Goal: Task Accomplishment & Management: Manage account settings

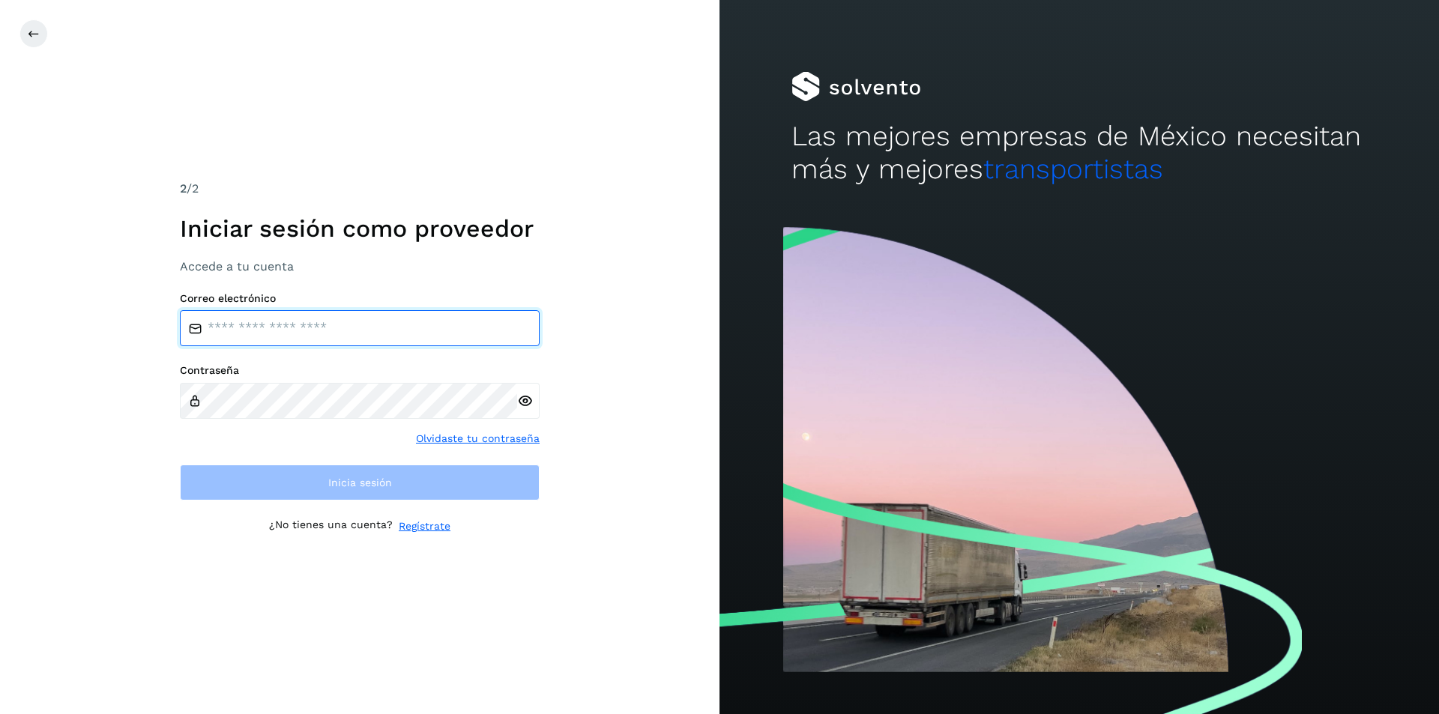
type input "**********"
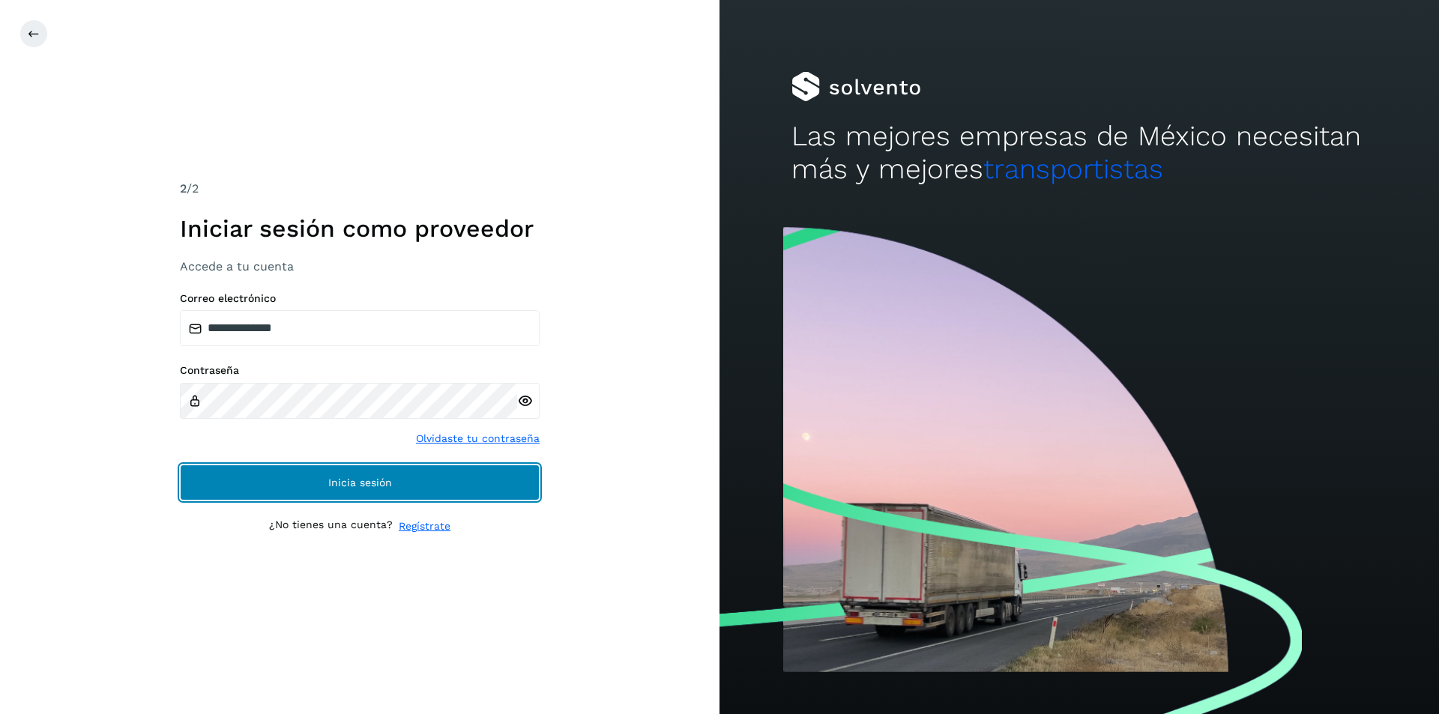
click at [375, 484] on span "Inicia sesión" at bounding box center [360, 482] width 64 height 10
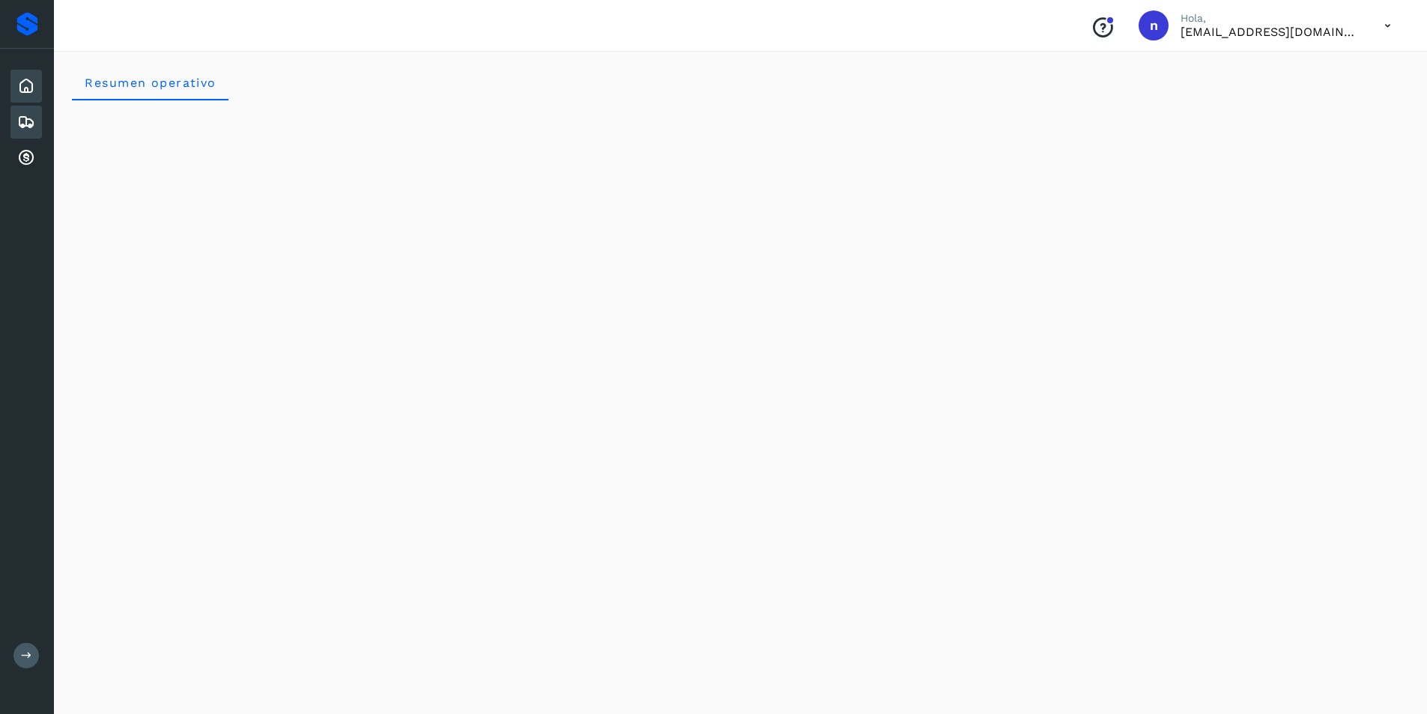
click at [18, 113] on icon at bounding box center [26, 122] width 18 height 18
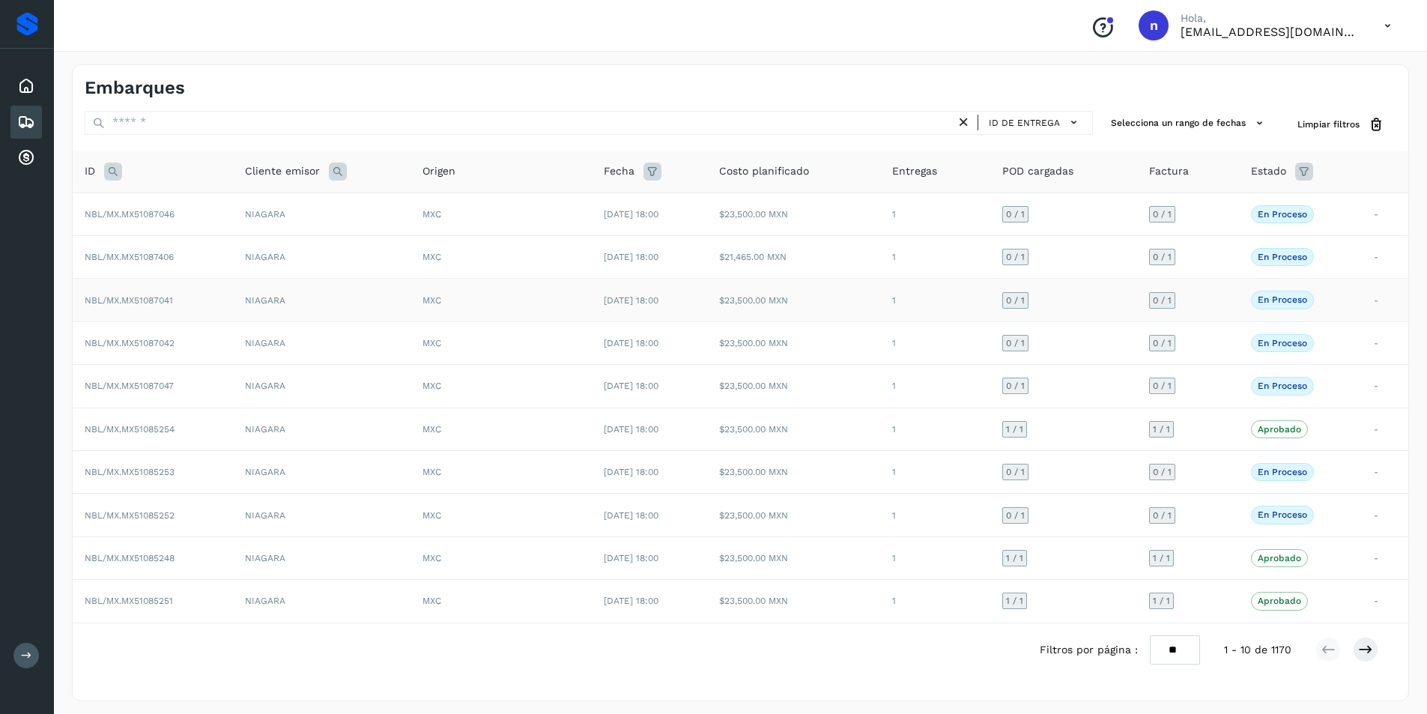
click at [148, 302] on span "NBL/MX.MX51087041" at bounding box center [129, 300] width 88 height 10
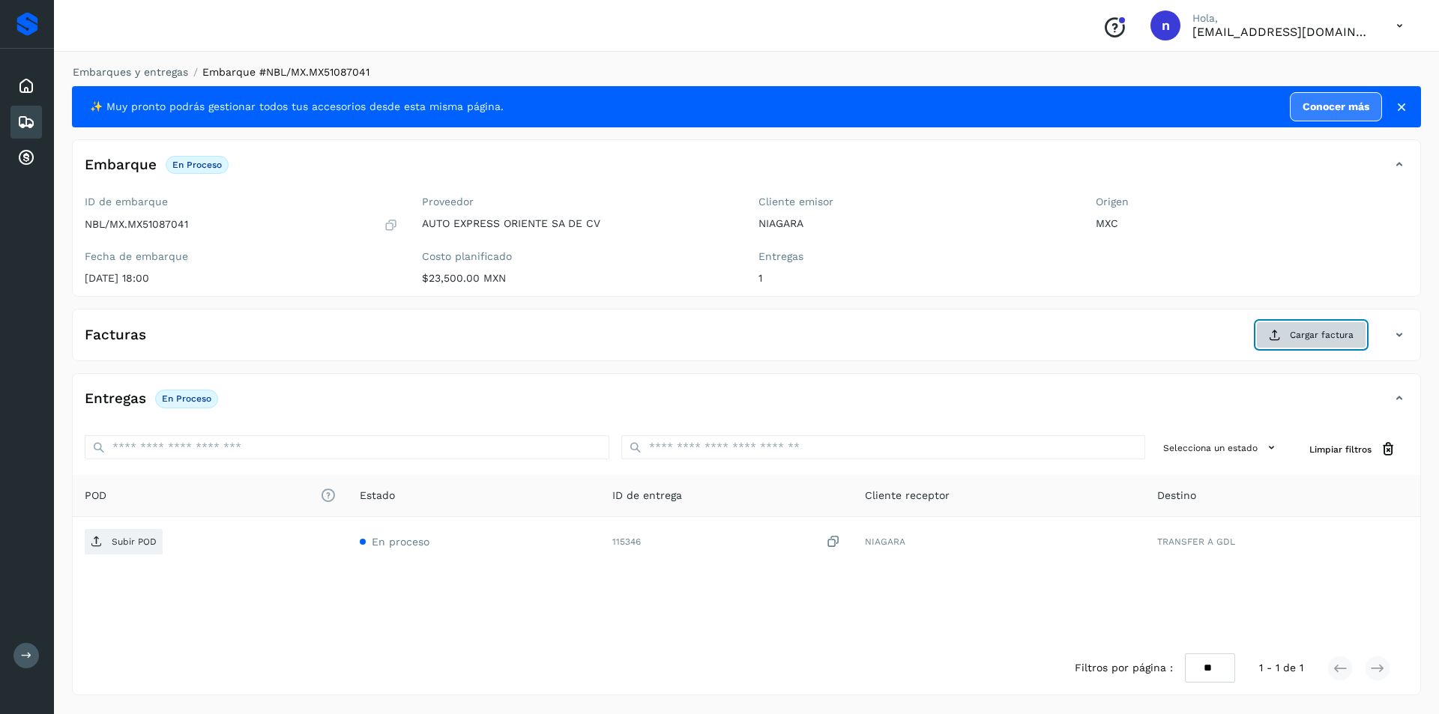
click at [1329, 336] on span "Cargar factura" at bounding box center [1322, 334] width 64 height 13
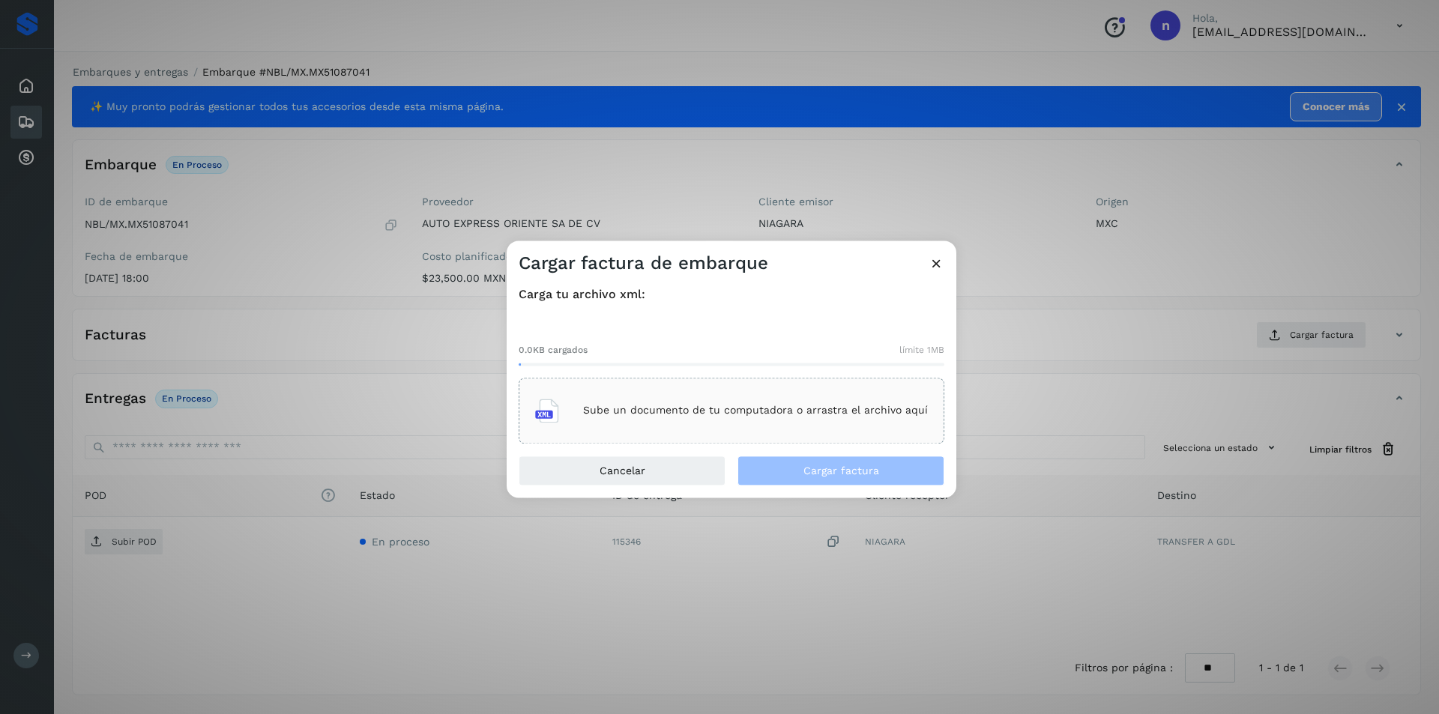
click at [710, 411] on p "Sube un documento de tu computadora o arrastra el archivo aquí" at bounding box center [755, 411] width 345 height 13
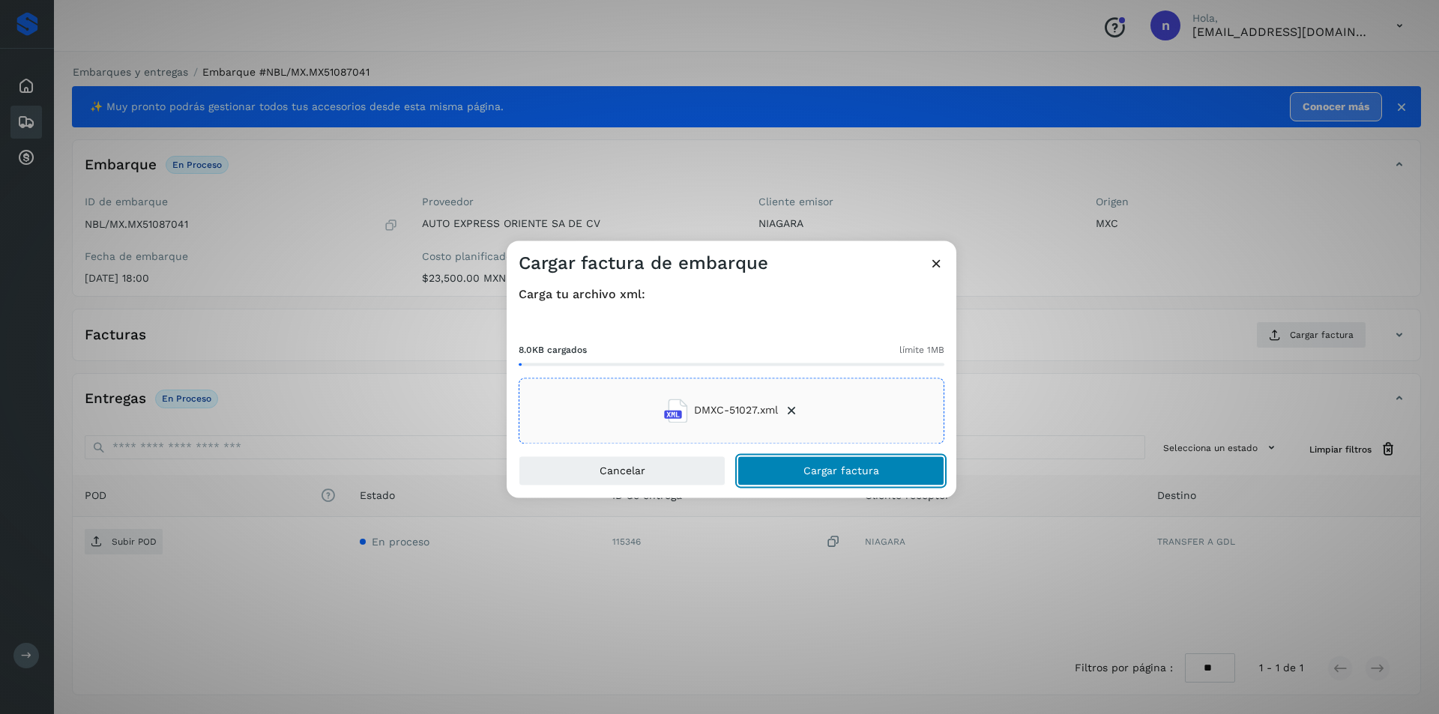
click at [828, 468] on span "Cargar factura" at bounding box center [841, 470] width 76 height 10
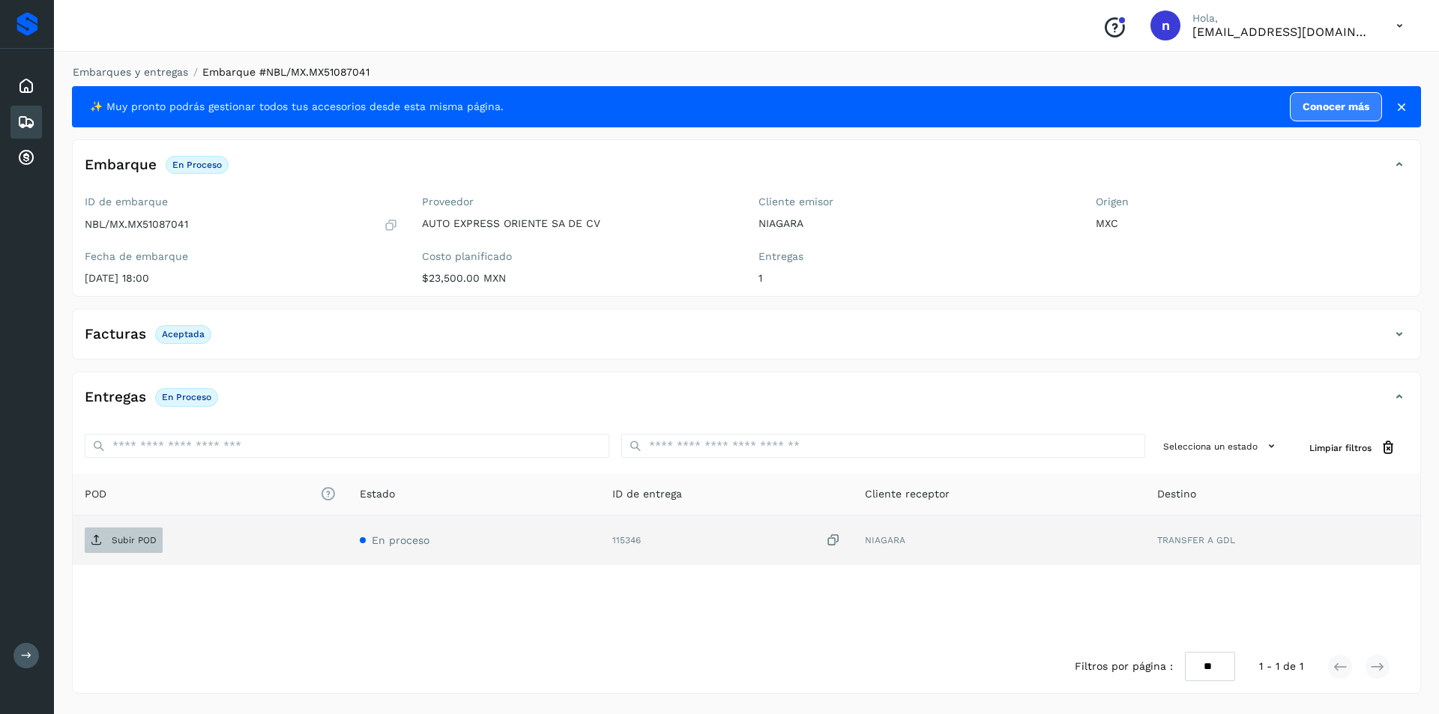
click at [126, 544] on p "Subir POD" at bounding box center [134, 540] width 45 height 10
click at [26, 118] on icon at bounding box center [26, 122] width 18 height 18
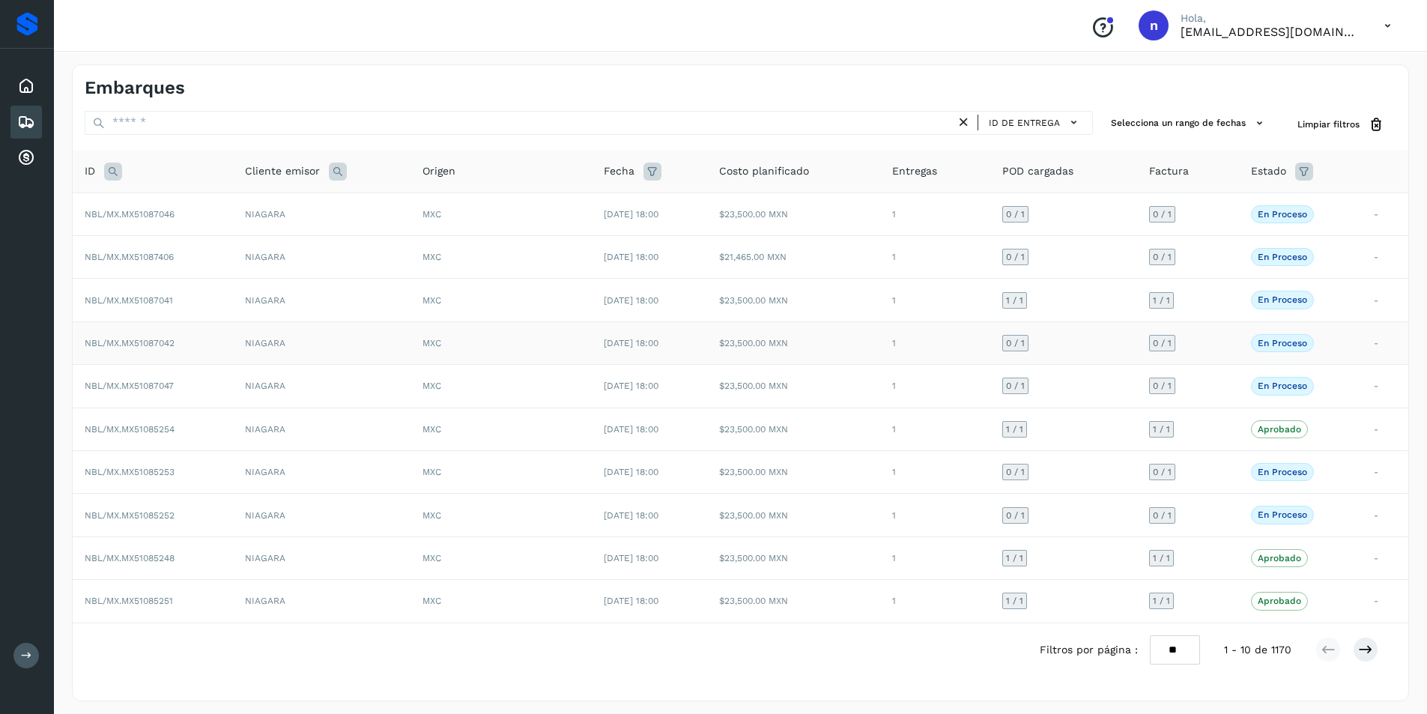
click at [138, 343] on span "NBL/MX.MX51087042" at bounding box center [130, 343] width 90 height 10
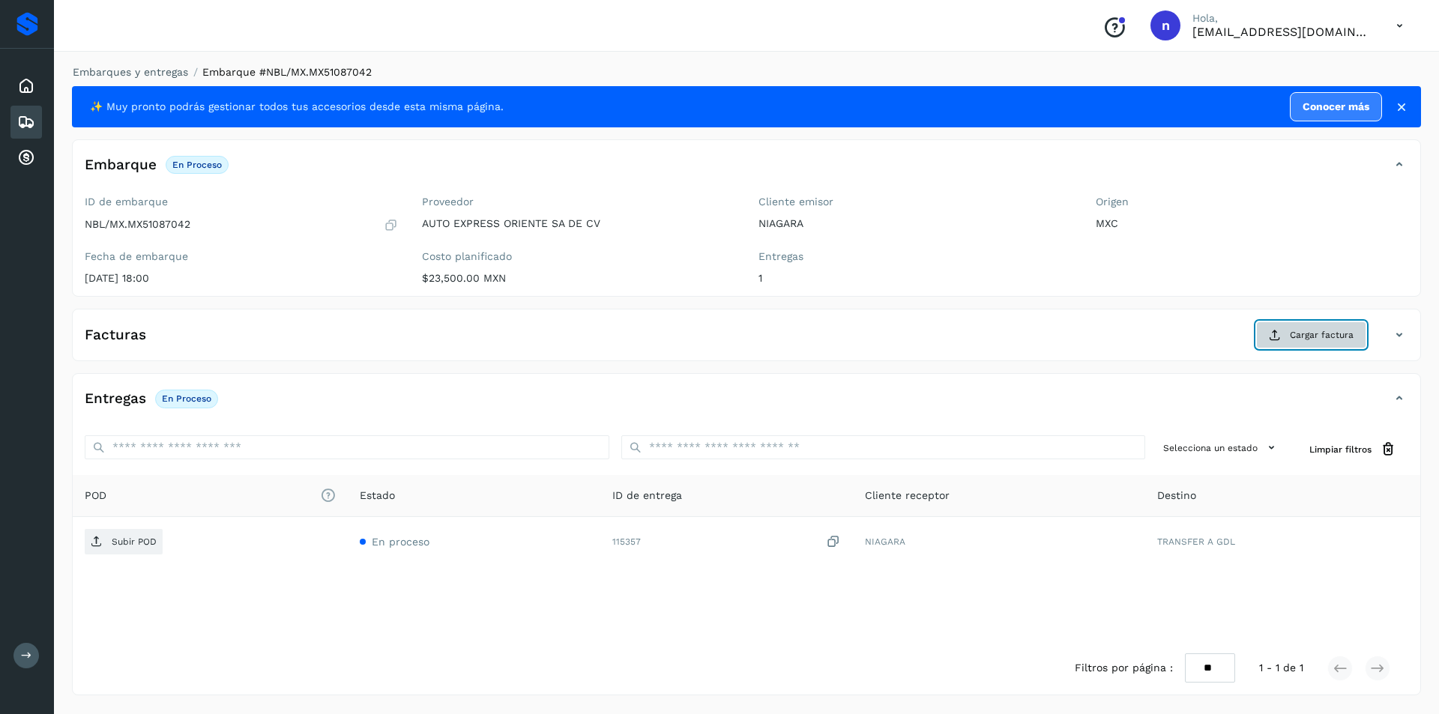
click at [1313, 332] on span "Cargar factura" at bounding box center [1322, 334] width 64 height 13
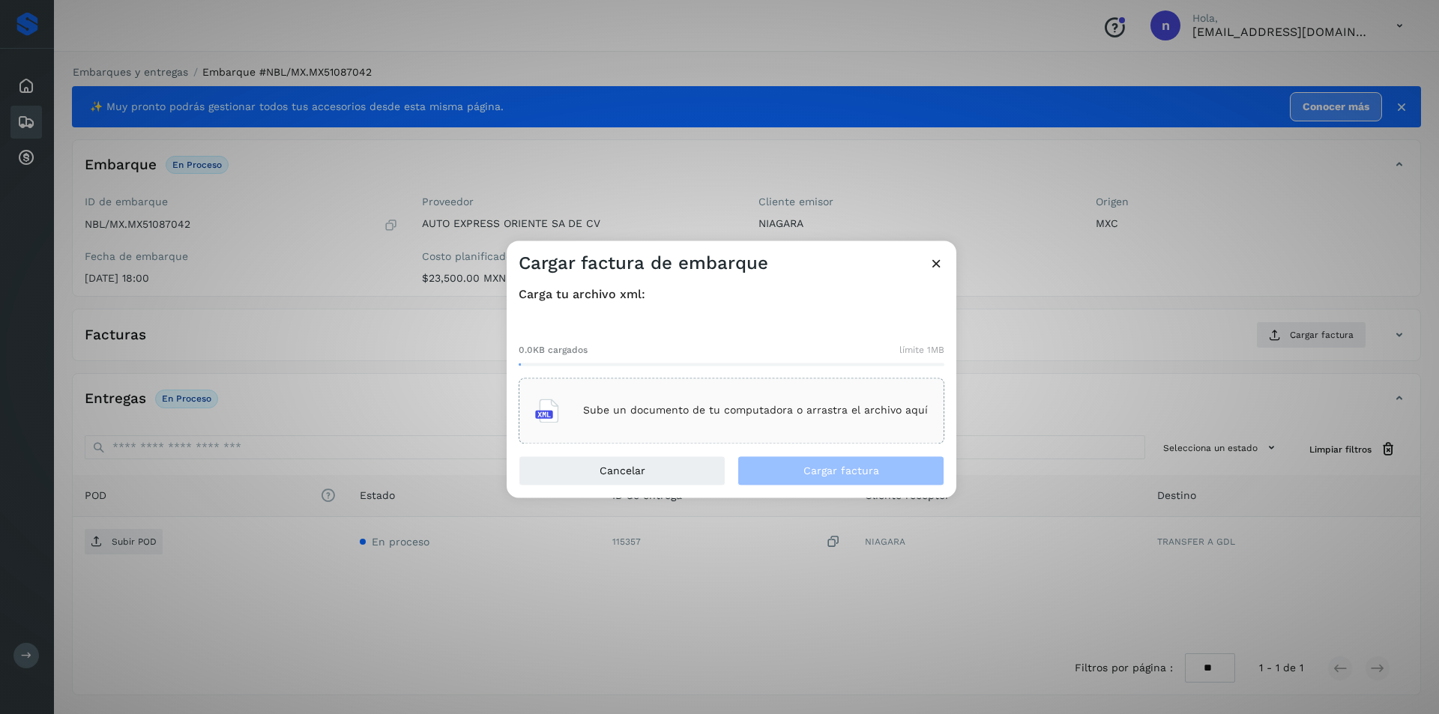
click at [744, 395] on div "Sube un documento de tu computadora o arrastra el archivo aquí" at bounding box center [731, 410] width 393 height 40
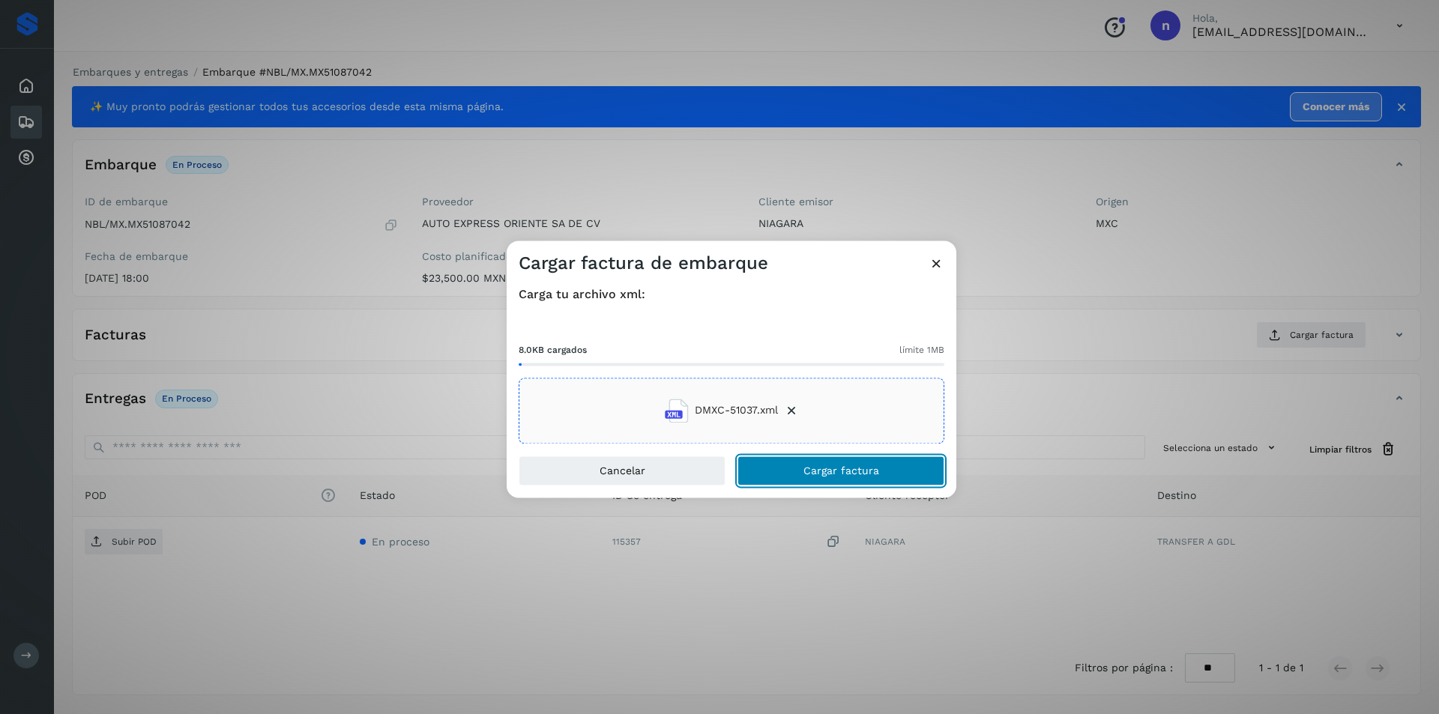
click at [833, 469] on span "Cargar factura" at bounding box center [841, 470] width 76 height 10
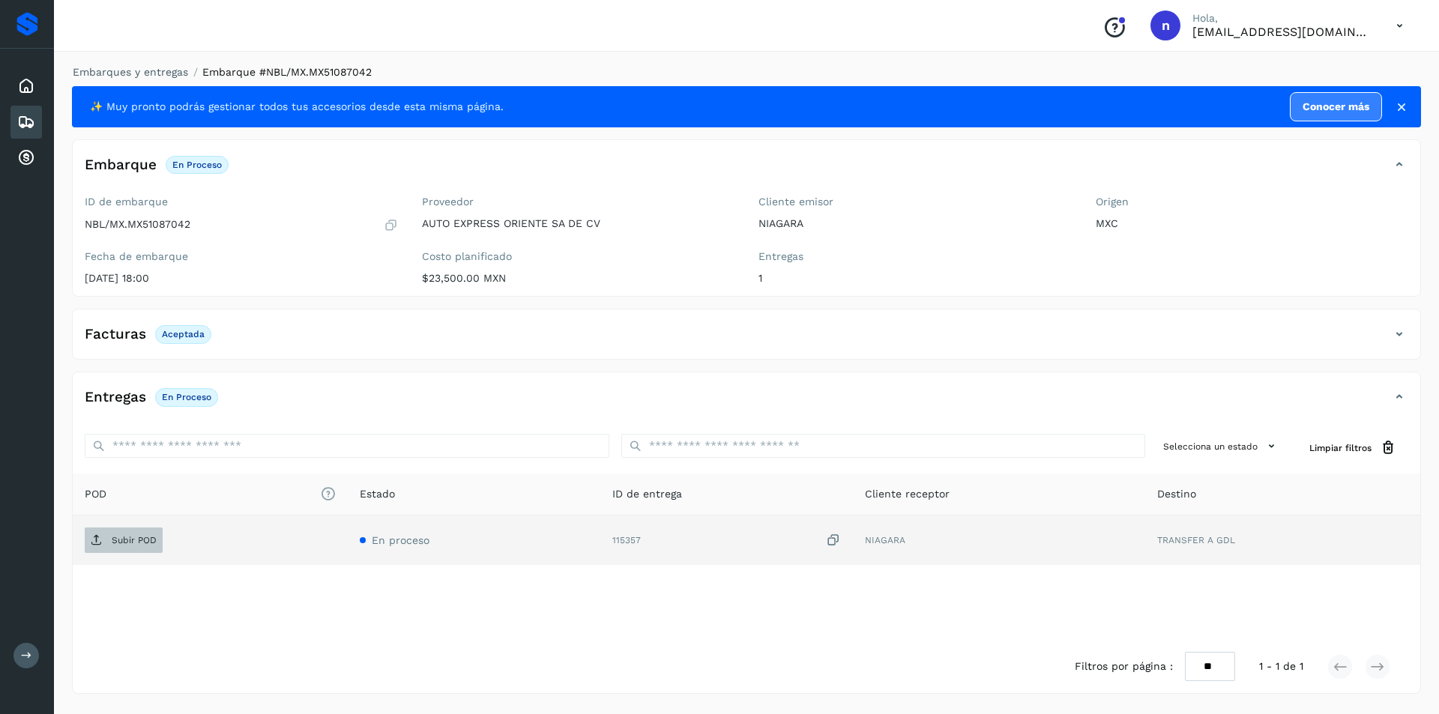
click at [132, 537] on p "Subir POD" at bounding box center [134, 540] width 45 height 10
click at [16, 116] on div "Embarques" at bounding box center [25, 122] width 31 height 33
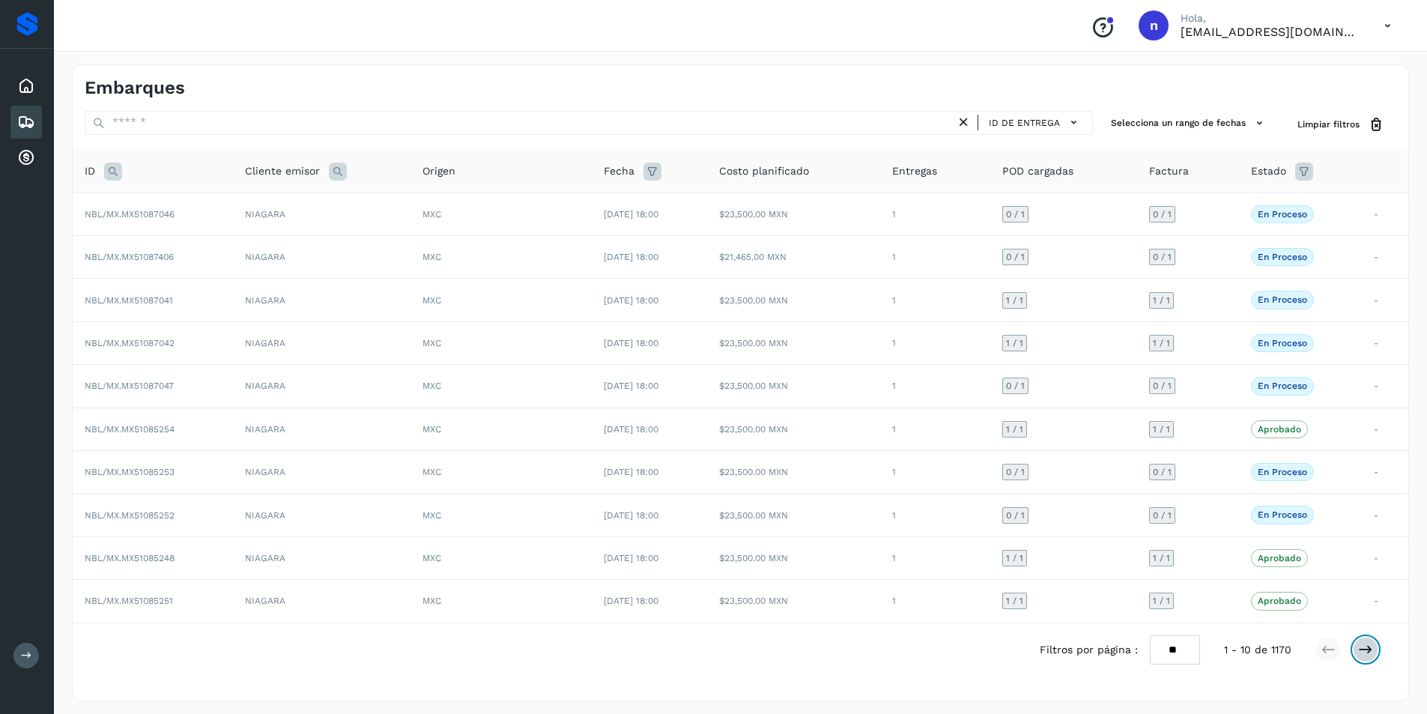
click at [1370, 645] on icon at bounding box center [1365, 649] width 15 height 15
click at [1365, 646] on icon at bounding box center [1365, 649] width 15 height 15
click at [1328, 650] on icon at bounding box center [1328, 649] width 15 height 15
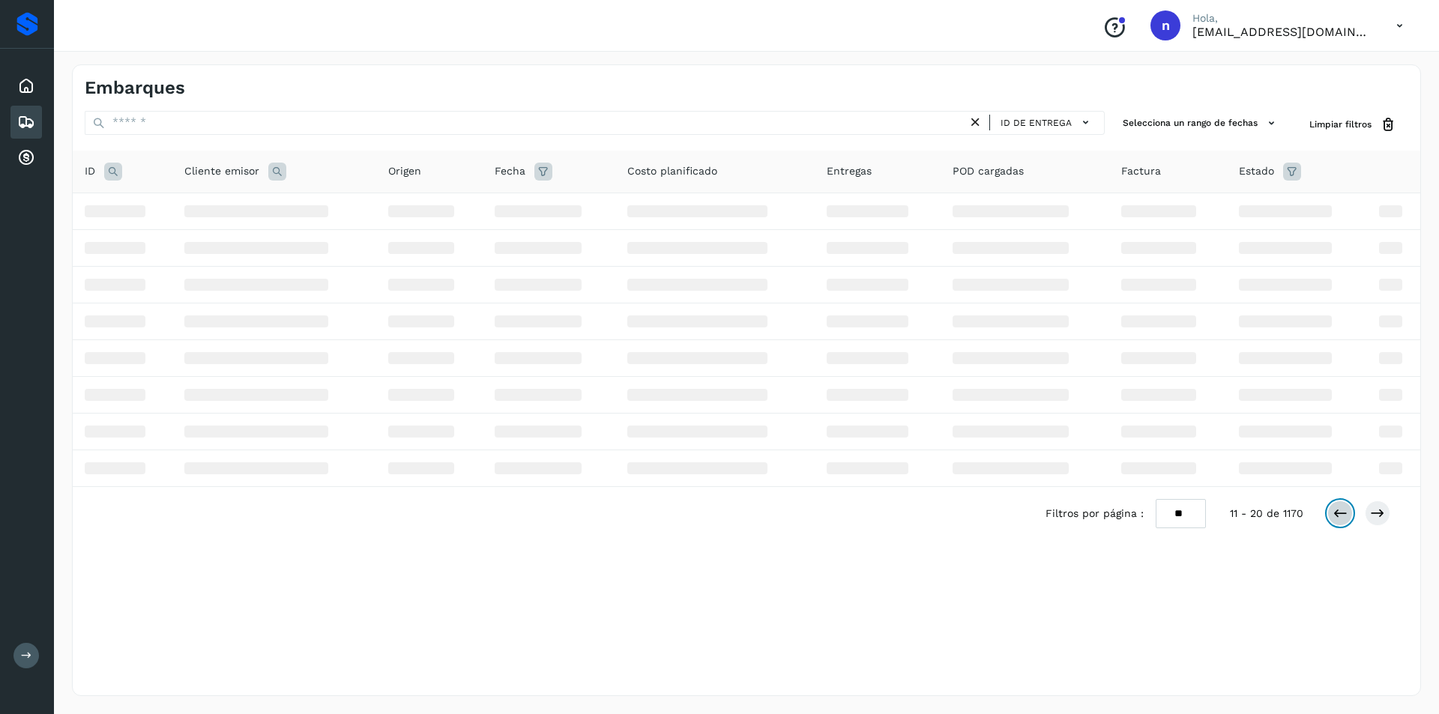
click at [1341, 510] on icon at bounding box center [1339, 513] width 15 height 15
click at [1048, 118] on span "ID de entrega" at bounding box center [1035, 122] width 71 height 13
click at [964, 576] on div at bounding box center [719, 357] width 1439 height 714
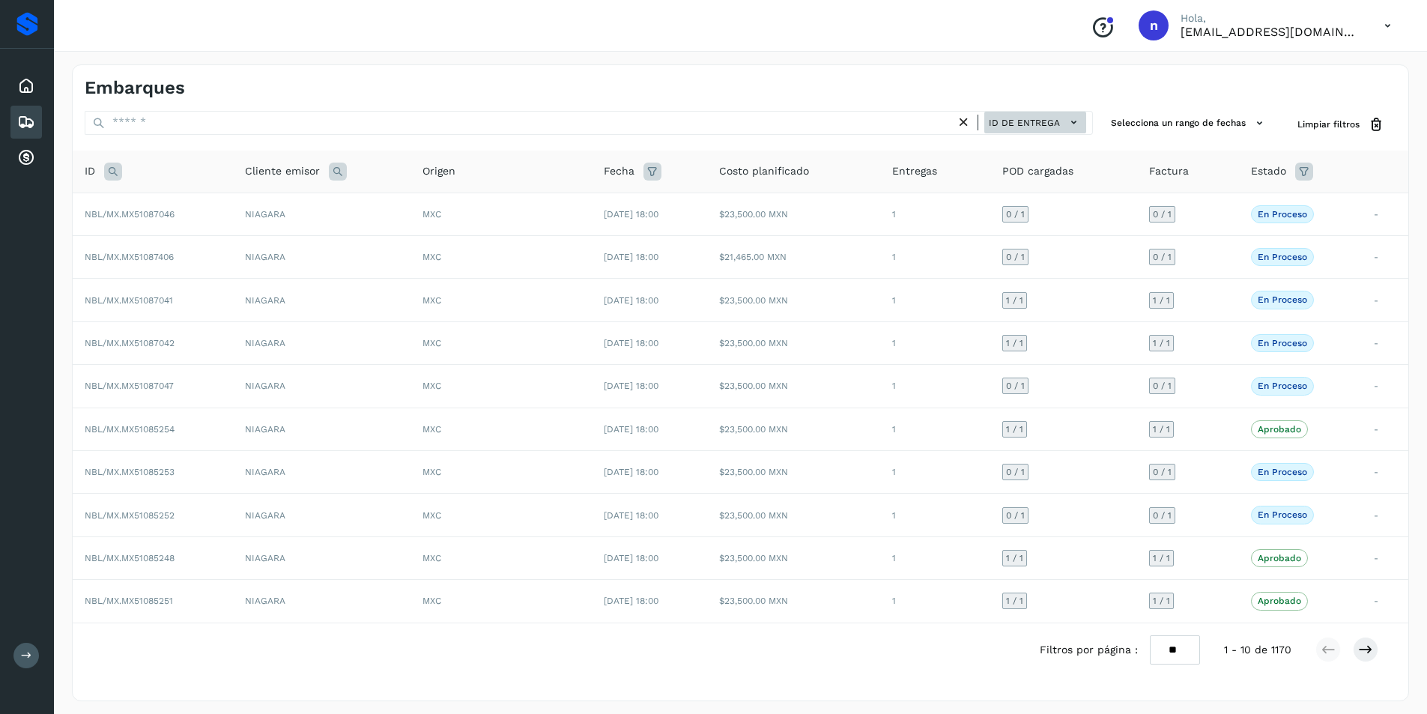
click at [1065, 124] on button "ID de entrega" at bounding box center [1036, 123] width 102 height 22
click at [987, 150] on div "ID de entrega" at bounding box center [996, 148] width 178 height 28
click at [1027, 127] on span "ID de entrega" at bounding box center [1024, 122] width 71 height 13
click at [837, 121] on div at bounding box center [713, 357] width 1427 height 714
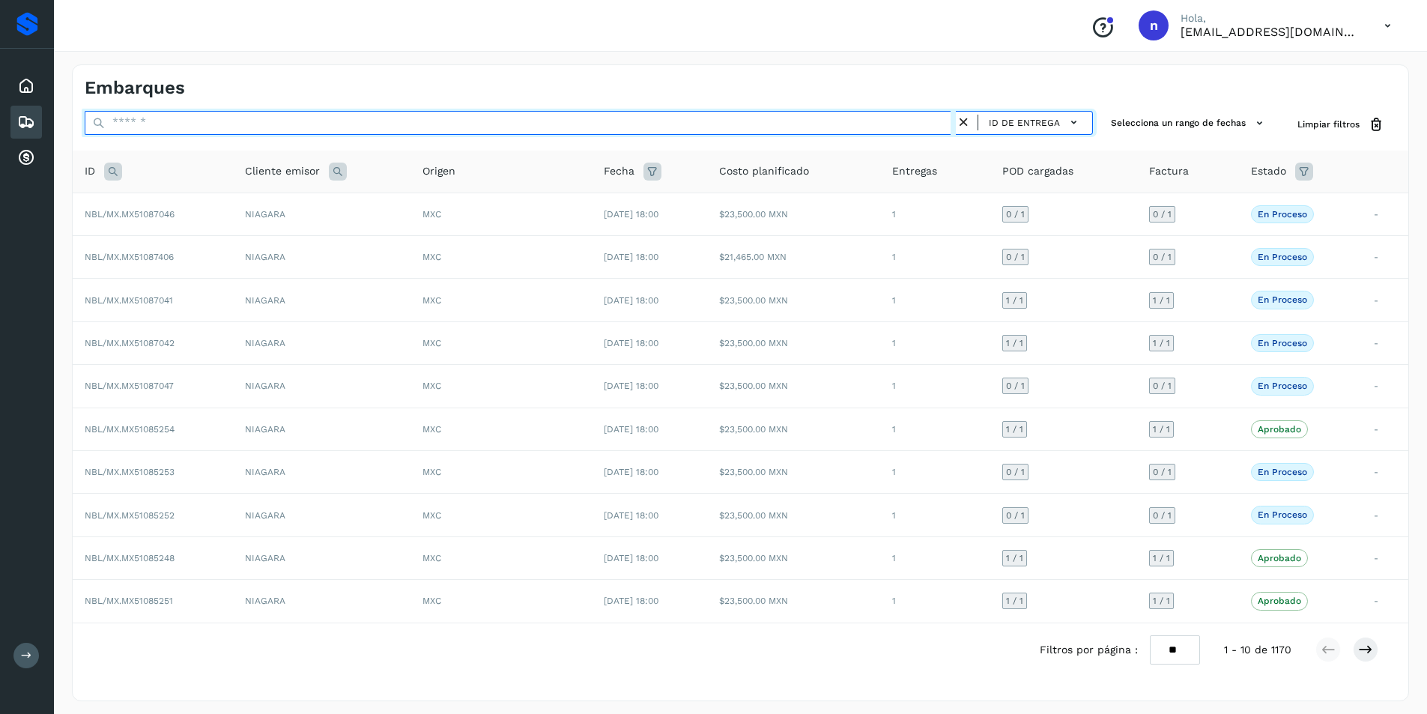
click at [819, 121] on input "text" at bounding box center [520, 123] width 871 height 24
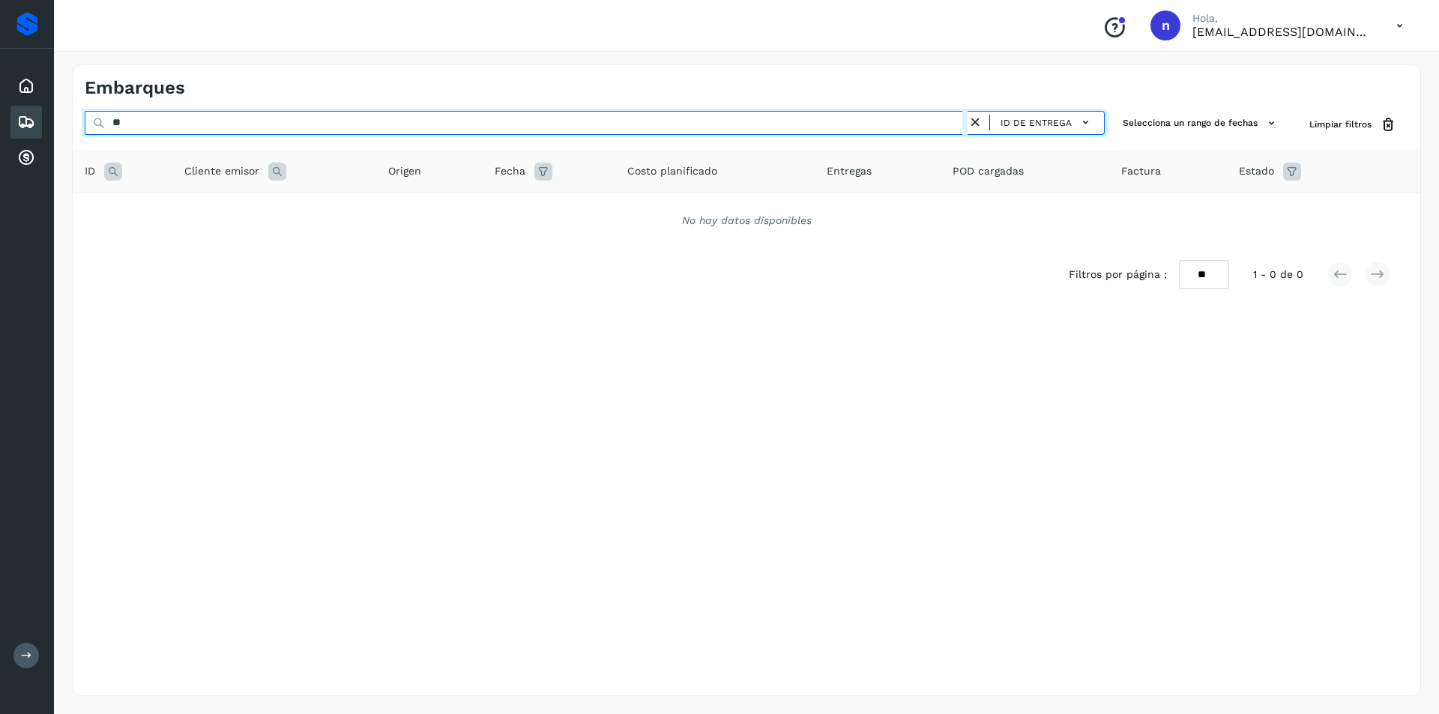
type input "*"
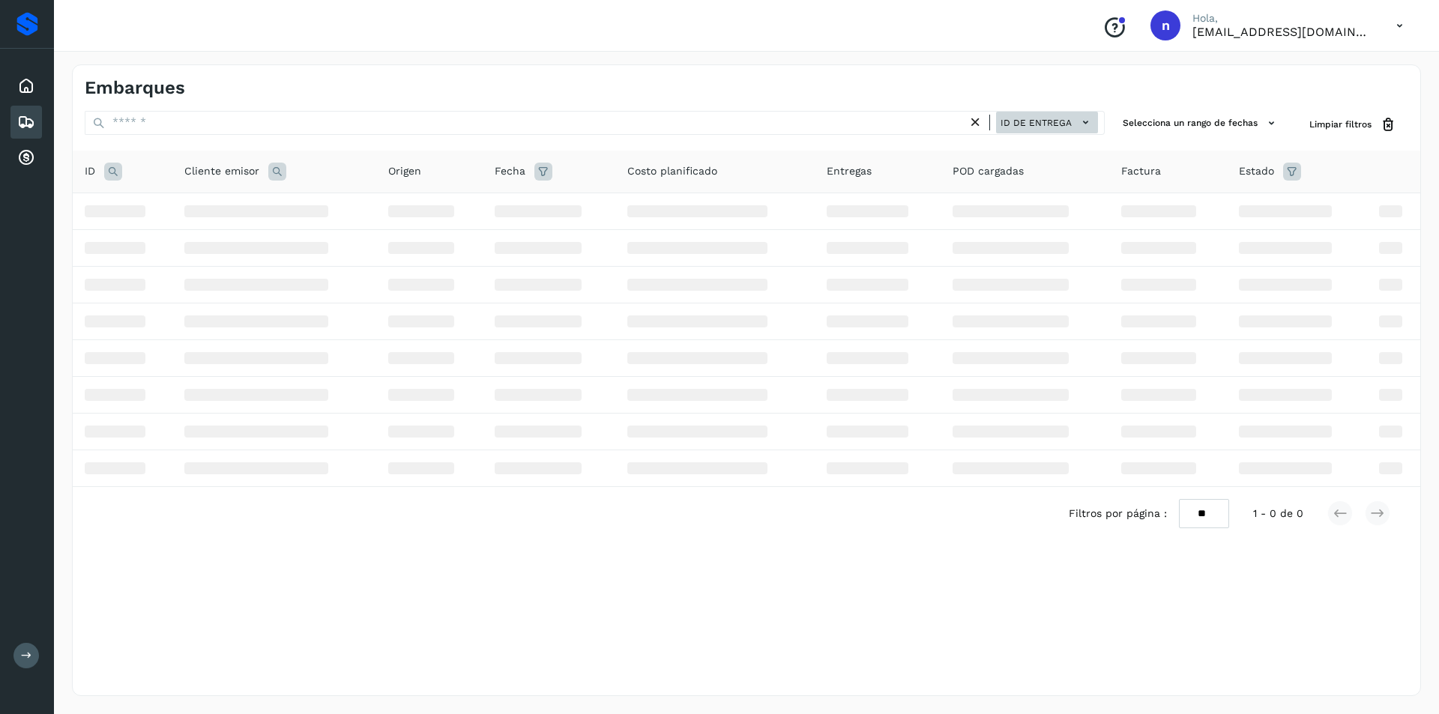
click at [1085, 122] on icon at bounding box center [1085, 123] width 16 height 16
click at [1012, 175] on div "Cliente receptor" at bounding box center [1008, 177] width 178 height 28
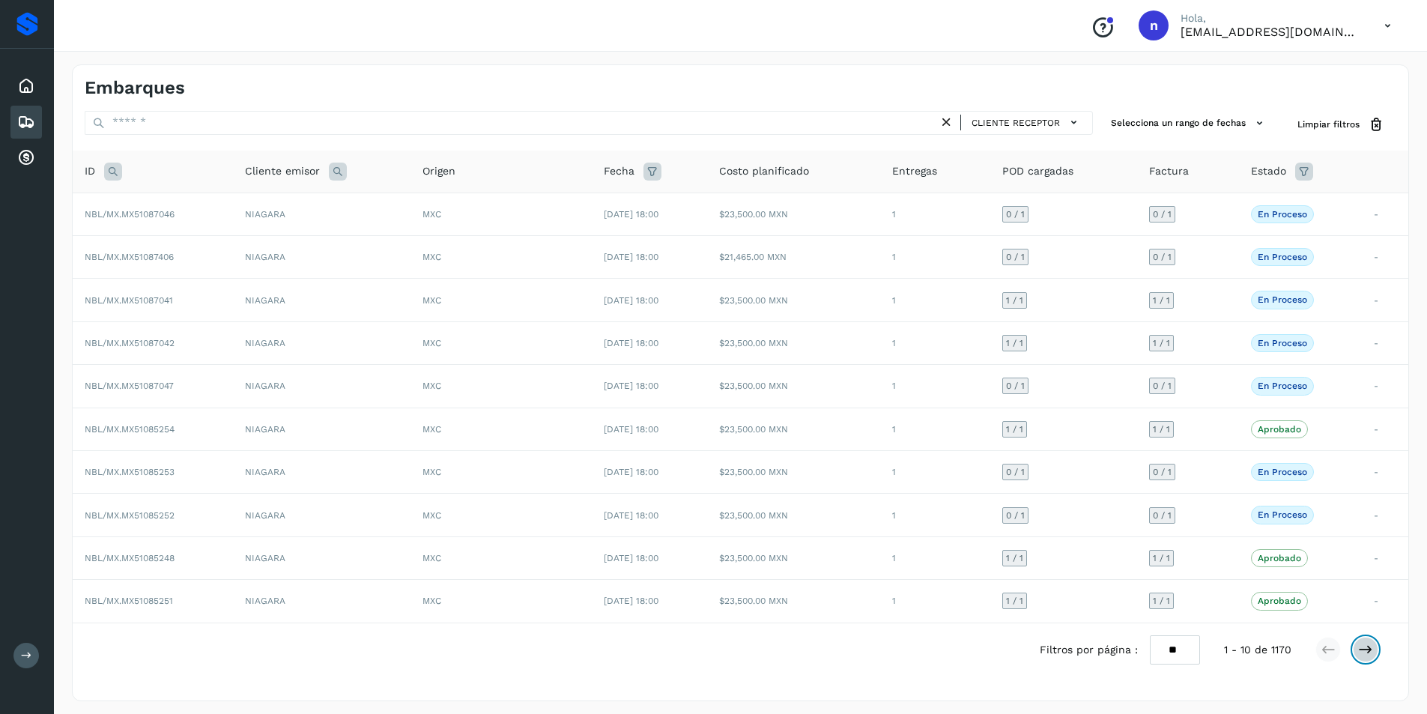
click at [1363, 648] on icon at bounding box center [1365, 649] width 15 height 15
click at [1046, 118] on span "Cliente receptor" at bounding box center [1016, 122] width 88 height 13
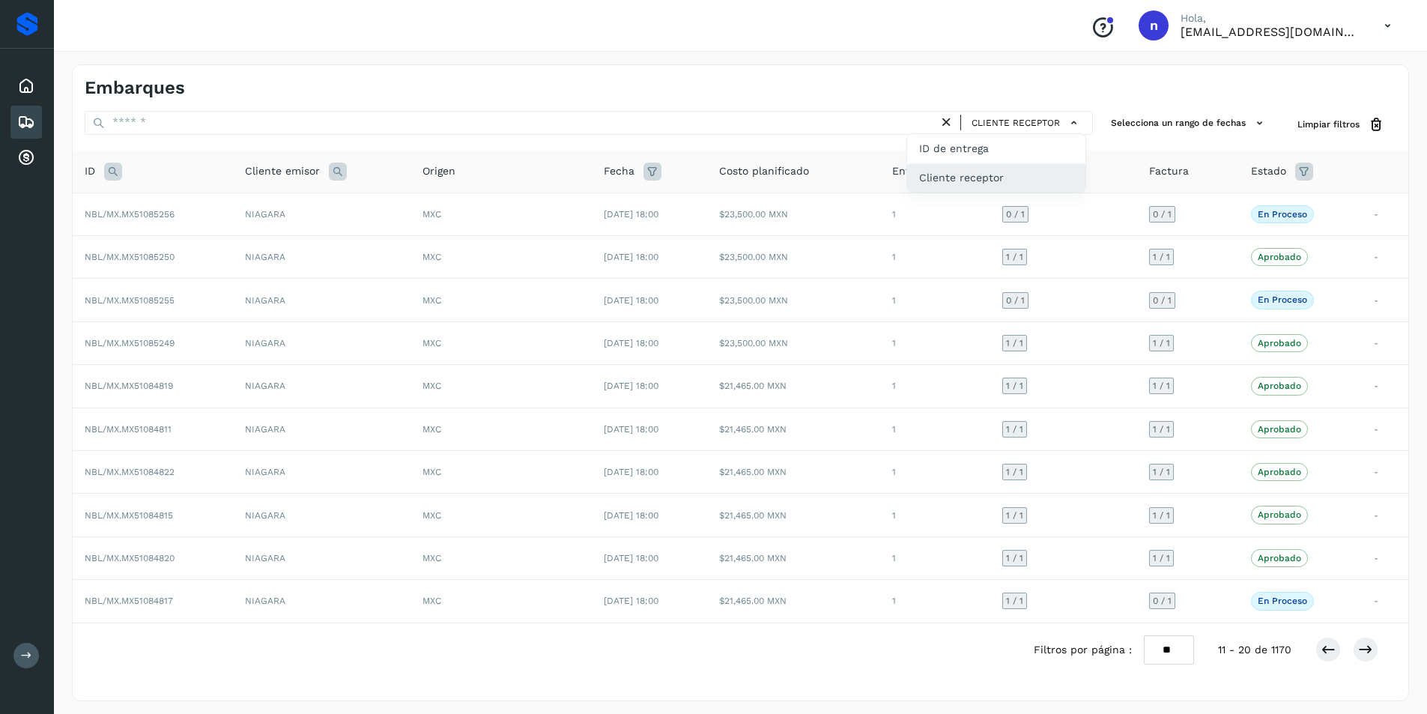
click at [1026, 174] on div "Cliente receptor" at bounding box center [996, 177] width 178 height 28
click at [1332, 646] on icon at bounding box center [1328, 649] width 15 height 15
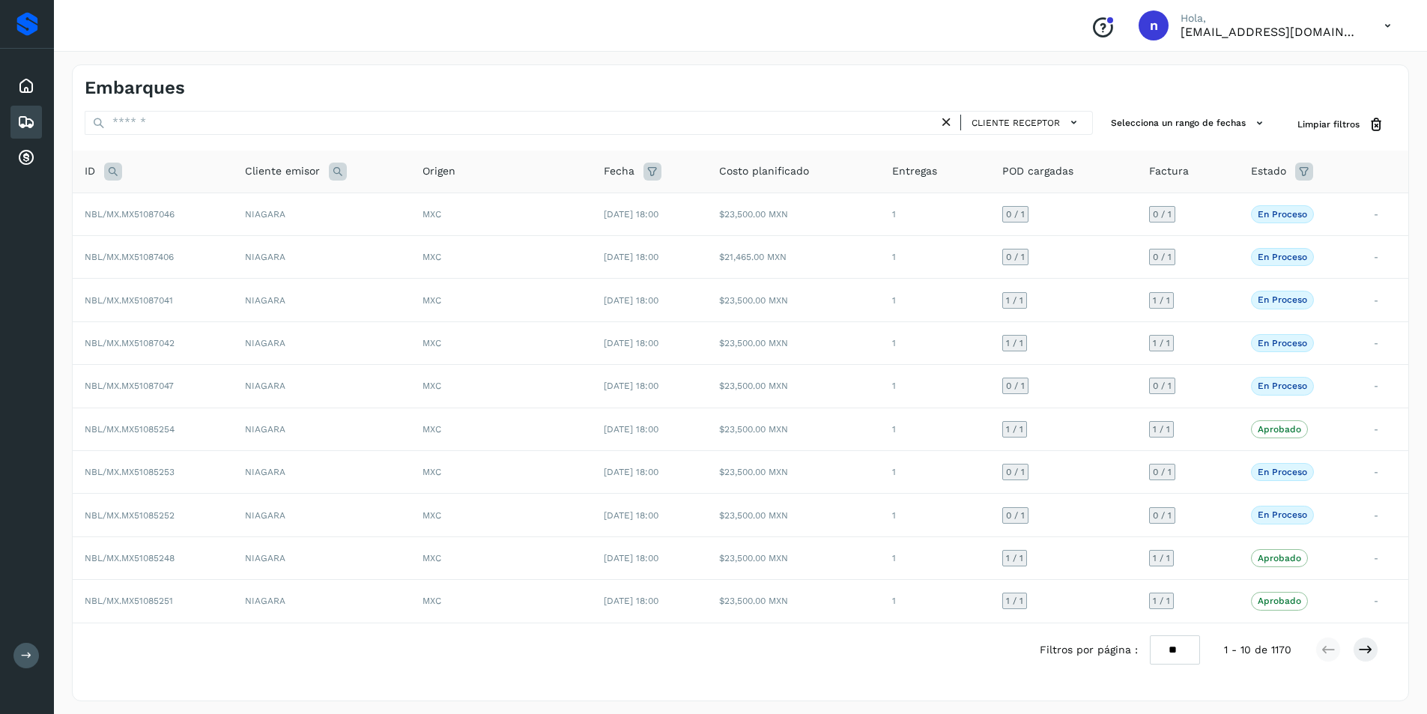
drag, startPoint x: 309, startPoint y: 580, endPoint x: 504, endPoint y: 665, distance: 211.7
click at [504, 665] on div "Filtros por página : ** ** ** 1 - 10 de 1170" at bounding box center [741, 649] width 1336 height 53
click at [136, 516] on span "NBL/MX.MX51085252" at bounding box center [130, 515] width 90 height 10
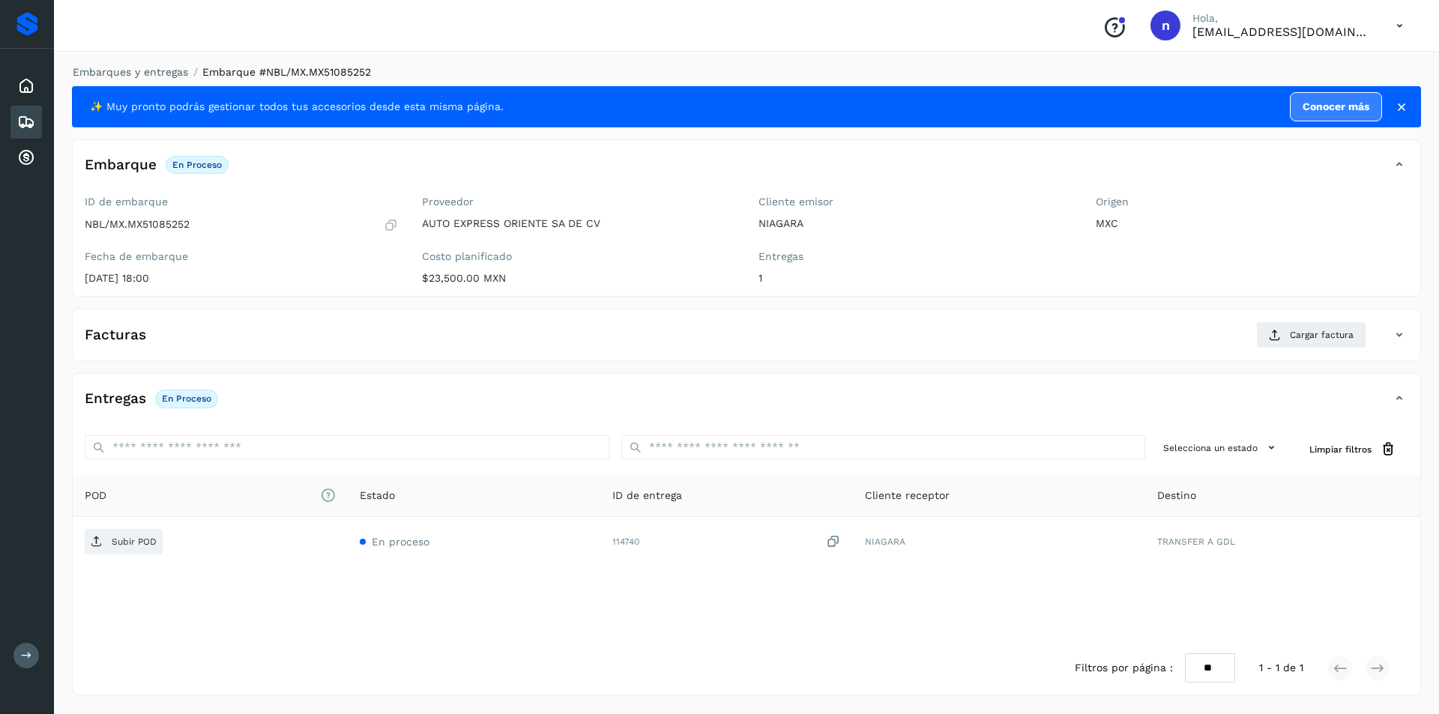
click at [21, 120] on icon at bounding box center [26, 122] width 18 height 18
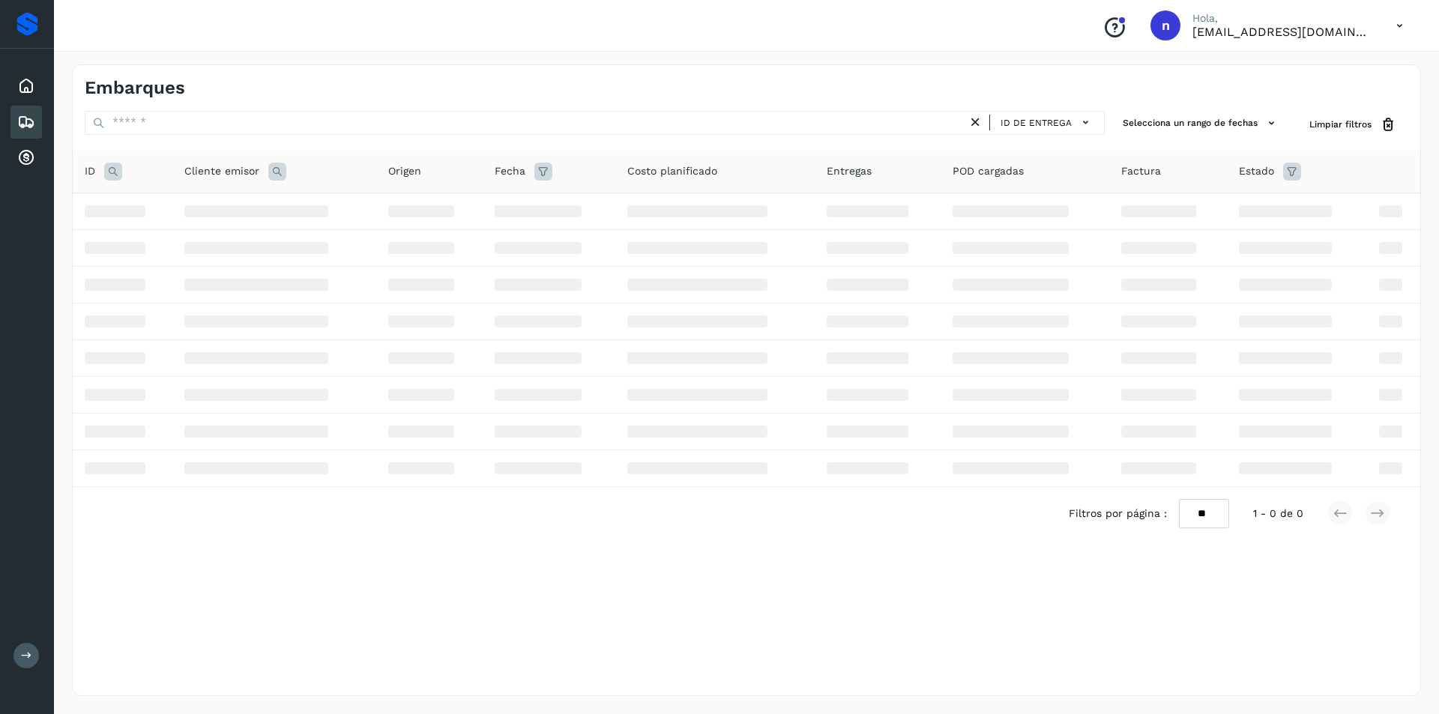
drag, startPoint x: 672, startPoint y: 577, endPoint x: 584, endPoint y: 579, distance: 87.7
click at [584, 579] on div "Embarques ID de entrega Selecciona un rango de fechas Selects date range for wh…" at bounding box center [746, 380] width 1349 height 632
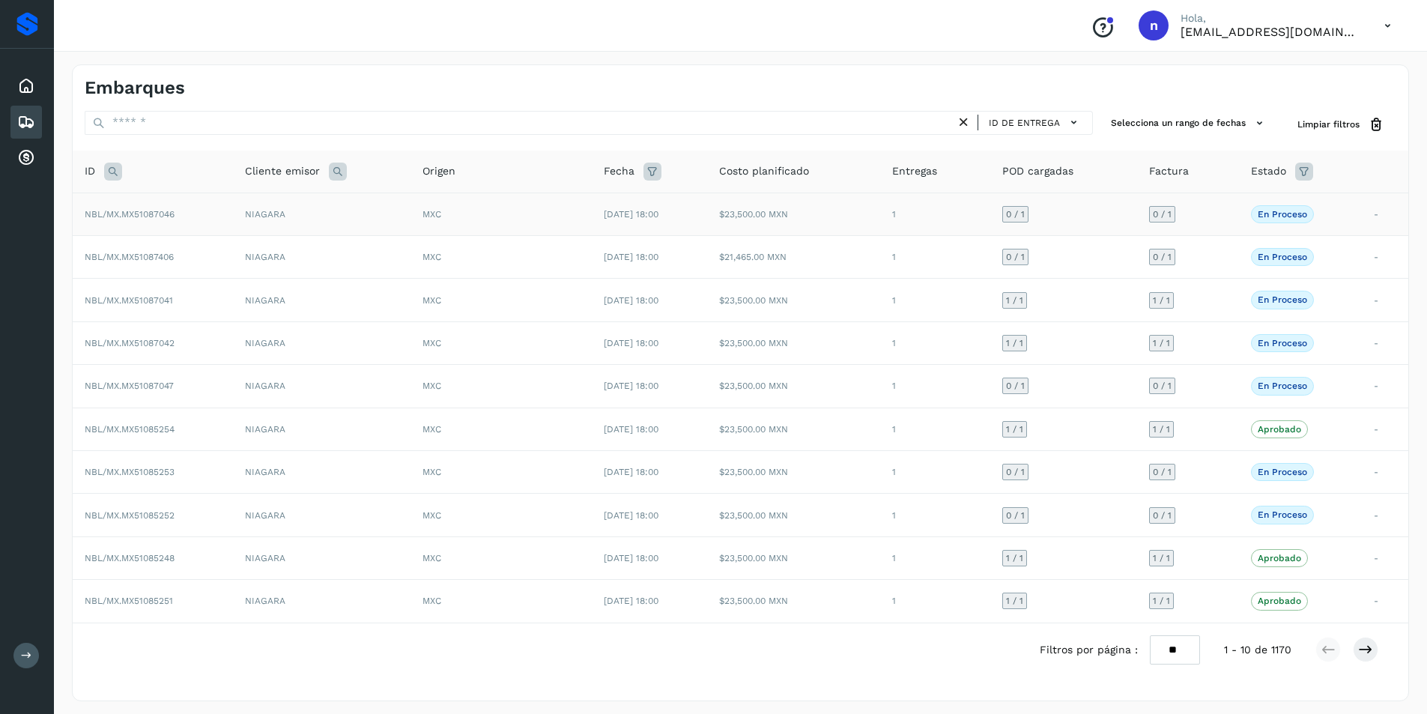
click at [132, 214] on span "NBL/MX.MX51087046" at bounding box center [130, 214] width 90 height 10
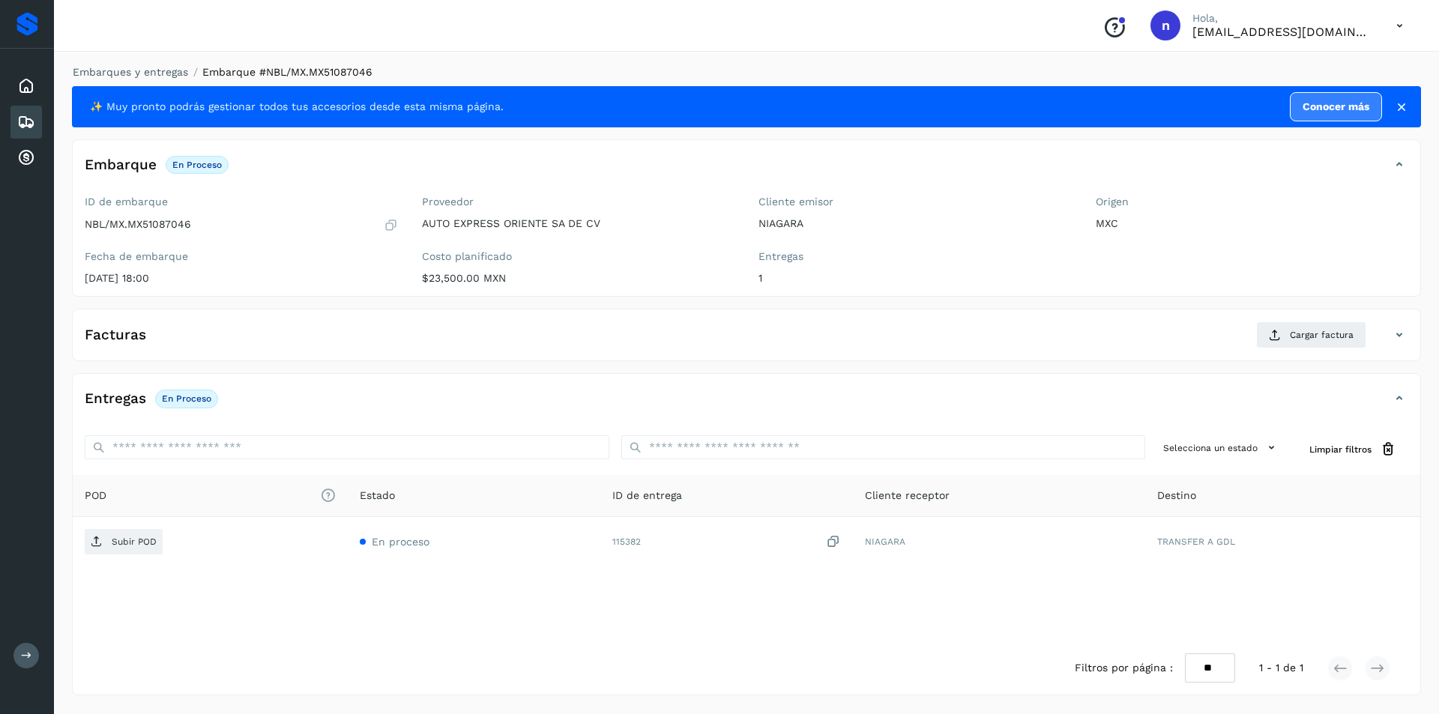
click at [22, 126] on icon at bounding box center [26, 122] width 18 height 18
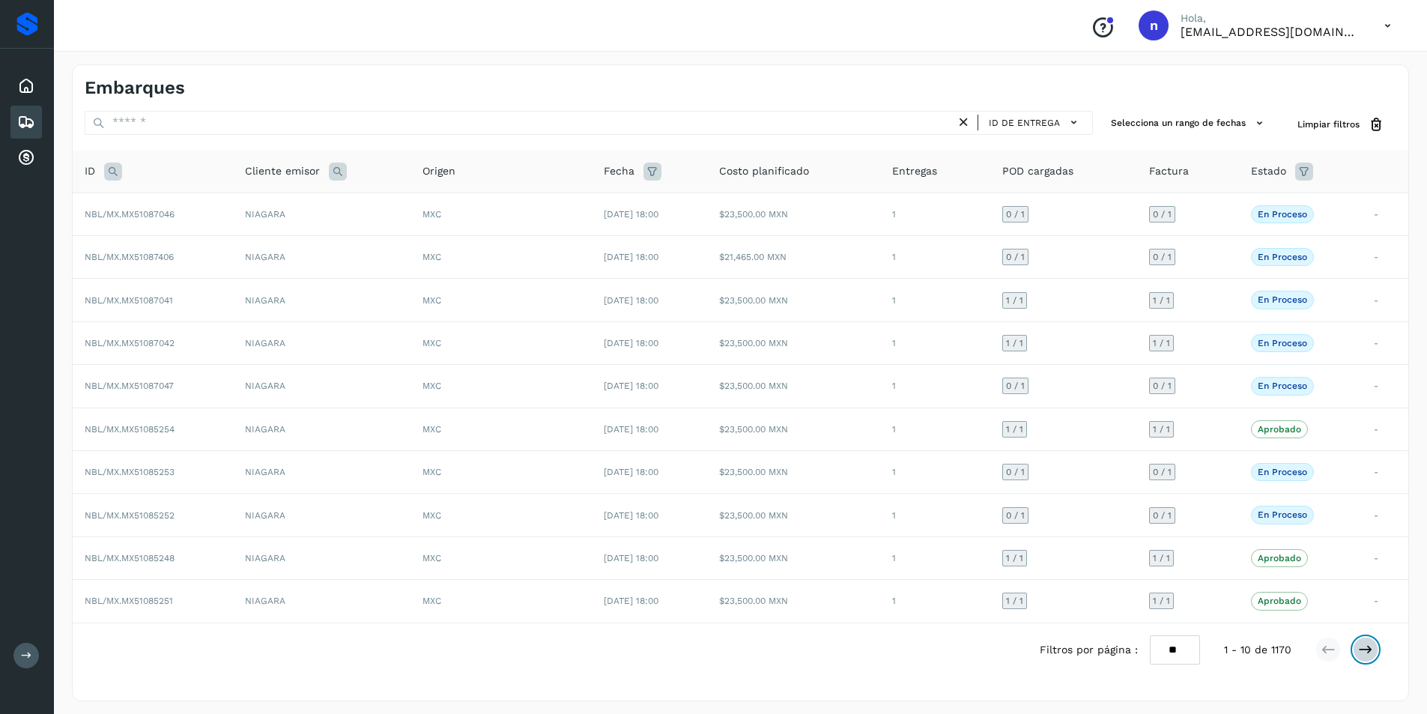
click at [1370, 651] on icon at bounding box center [1365, 649] width 15 height 15
click at [115, 215] on span "NBL/MX.MX51085256" at bounding box center [130, 214] width 90 height 10
click at [149, 602] on span "NBL/MX.MX51084817" at bounding box center [129, 601] width 88 height 10
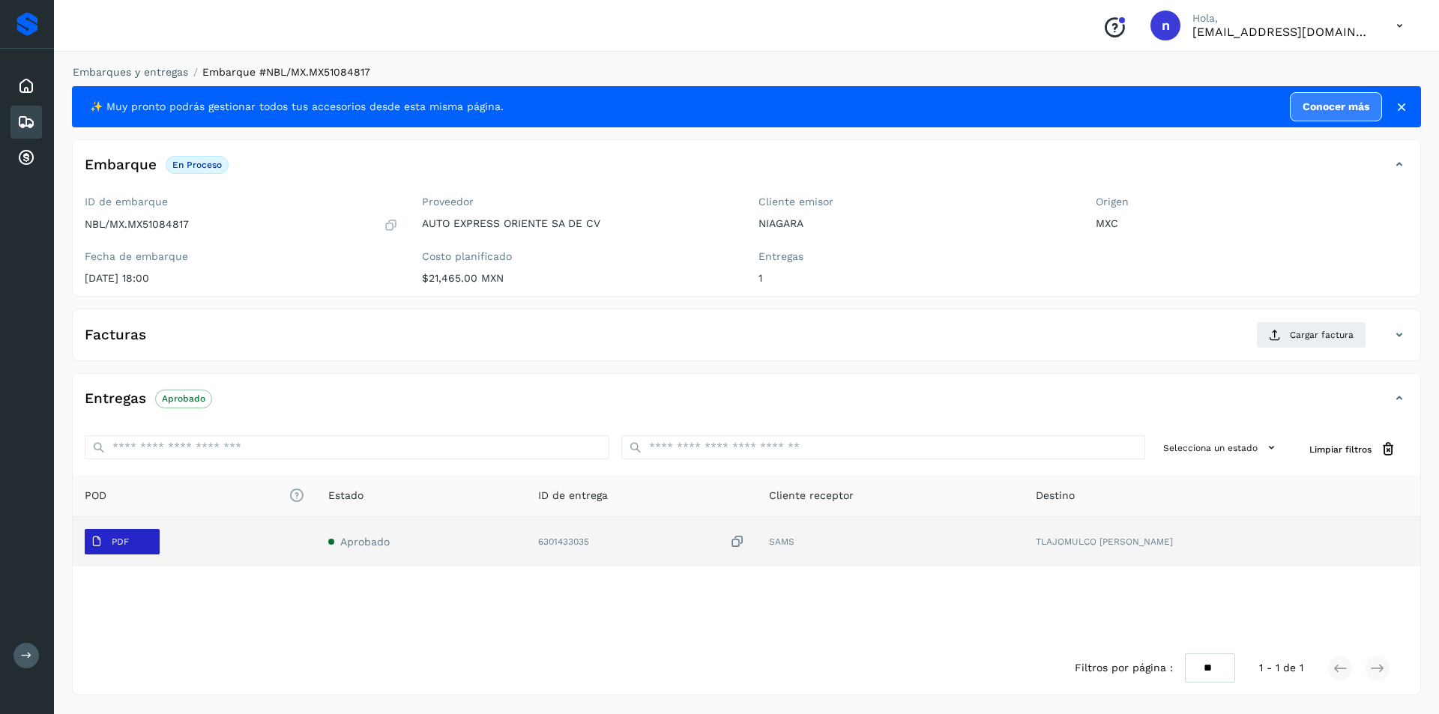
click at [120, 543] on p "PDF" at bounding box center [120, 541] width 17 height 10
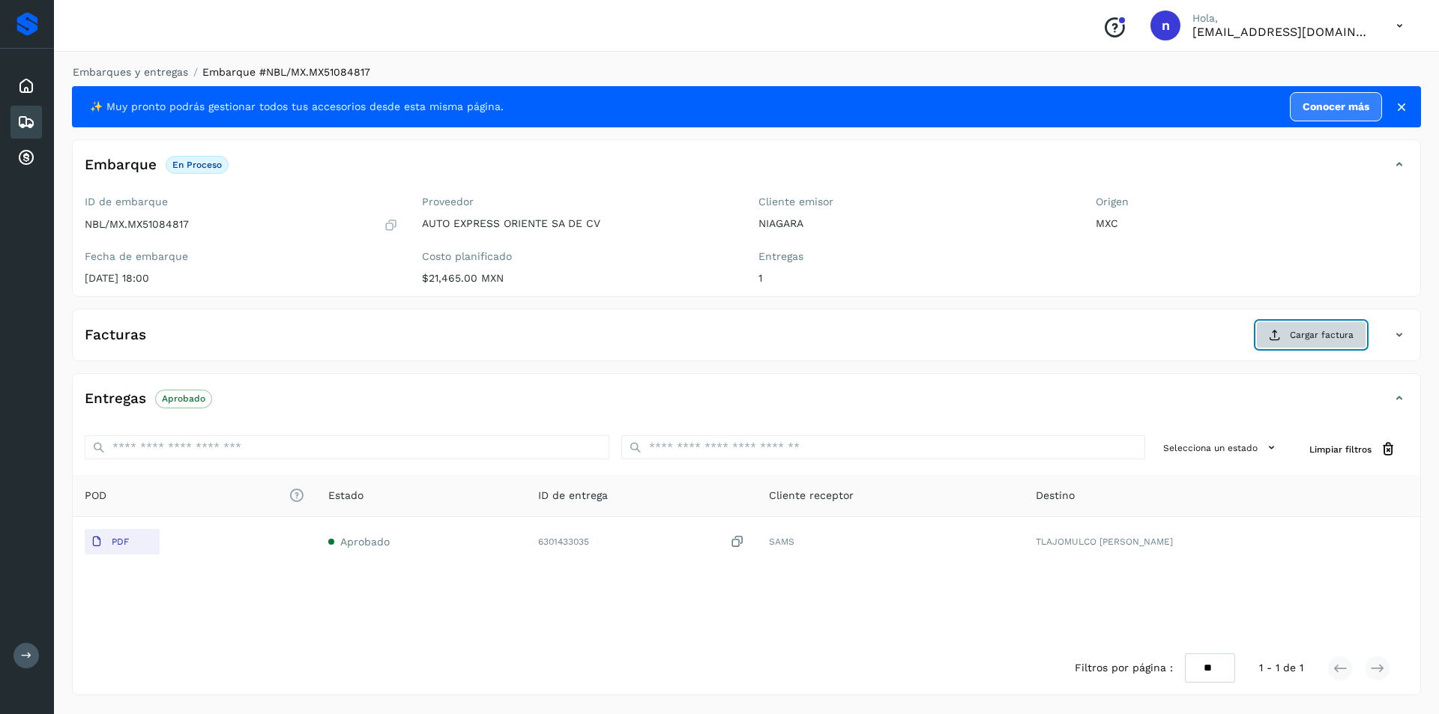
click at [1296, 334] on span "Cargar factura" at bounding box center [1322, 334] width 64 height 13
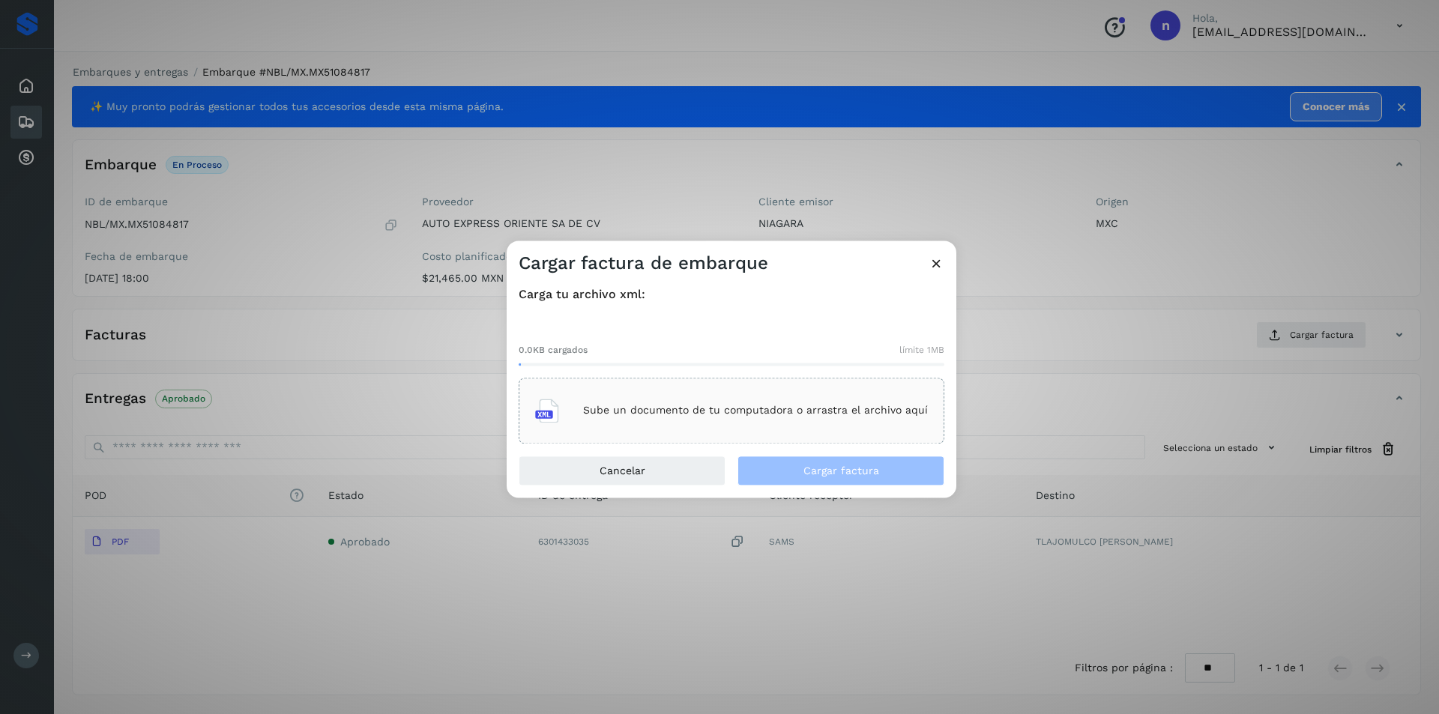
click at [663, 412] on p "Sube un documento de tu computadora o arrastra el archivo aquí" at bounding box center [755, 411] width 345 height 13
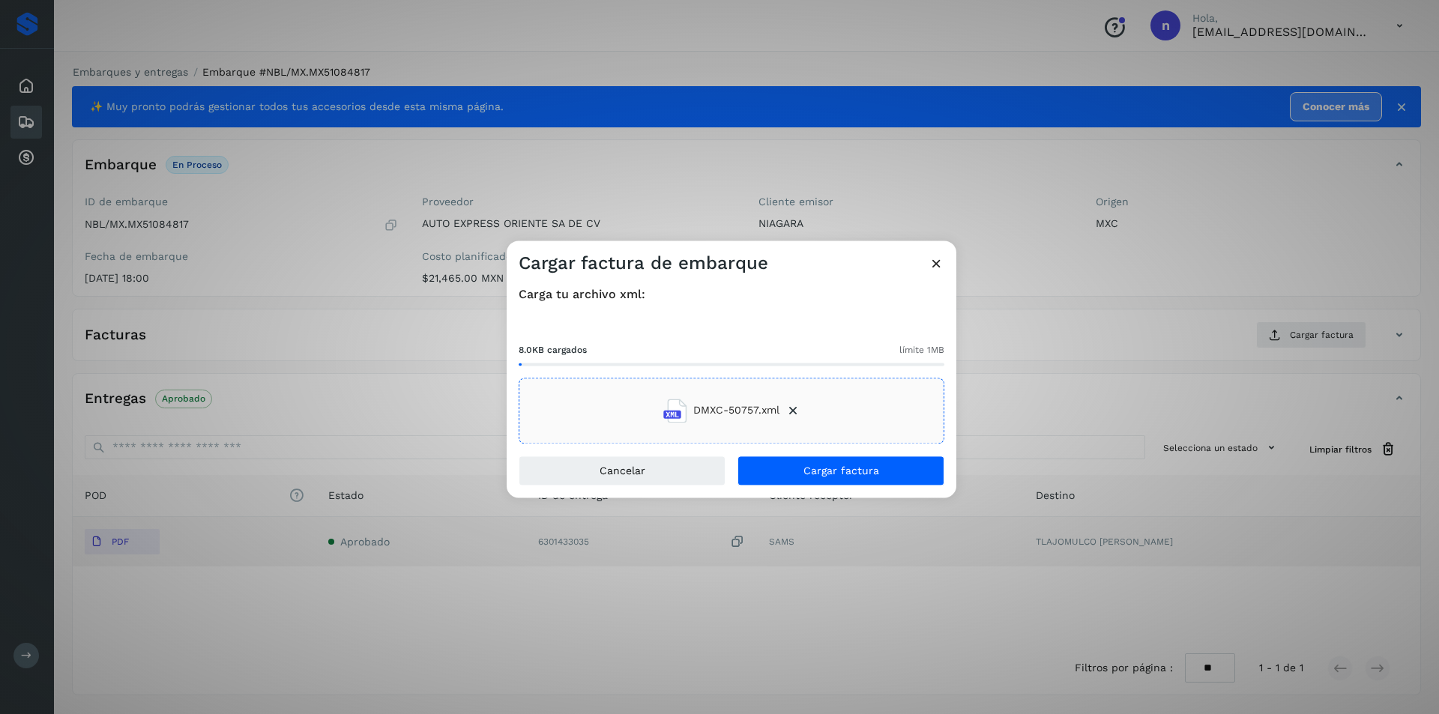
drag, startPoint x: 489, startPoint y: 569, endPoint x: 576, endPoint y: 551, distance: 89.5
click at [489, 569] on div "Cargar factura de embarque Carga tu archivo xml: 8.0KB cargados límite 1MB DMXC…" at bounding box center [719, 357] width 1439 height 714
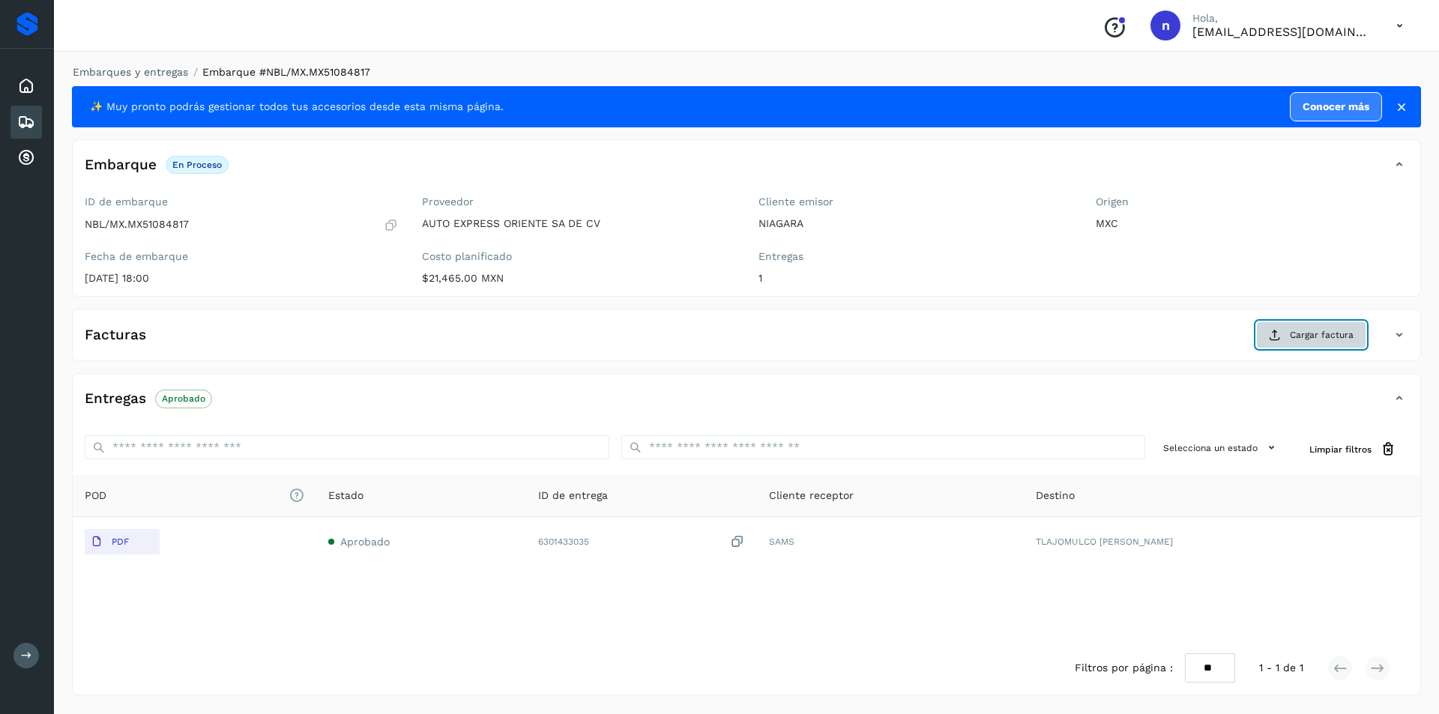
click at [1299, 330] on span "Cargar factura" at bounding box center [1322, 334] width 64 height 13
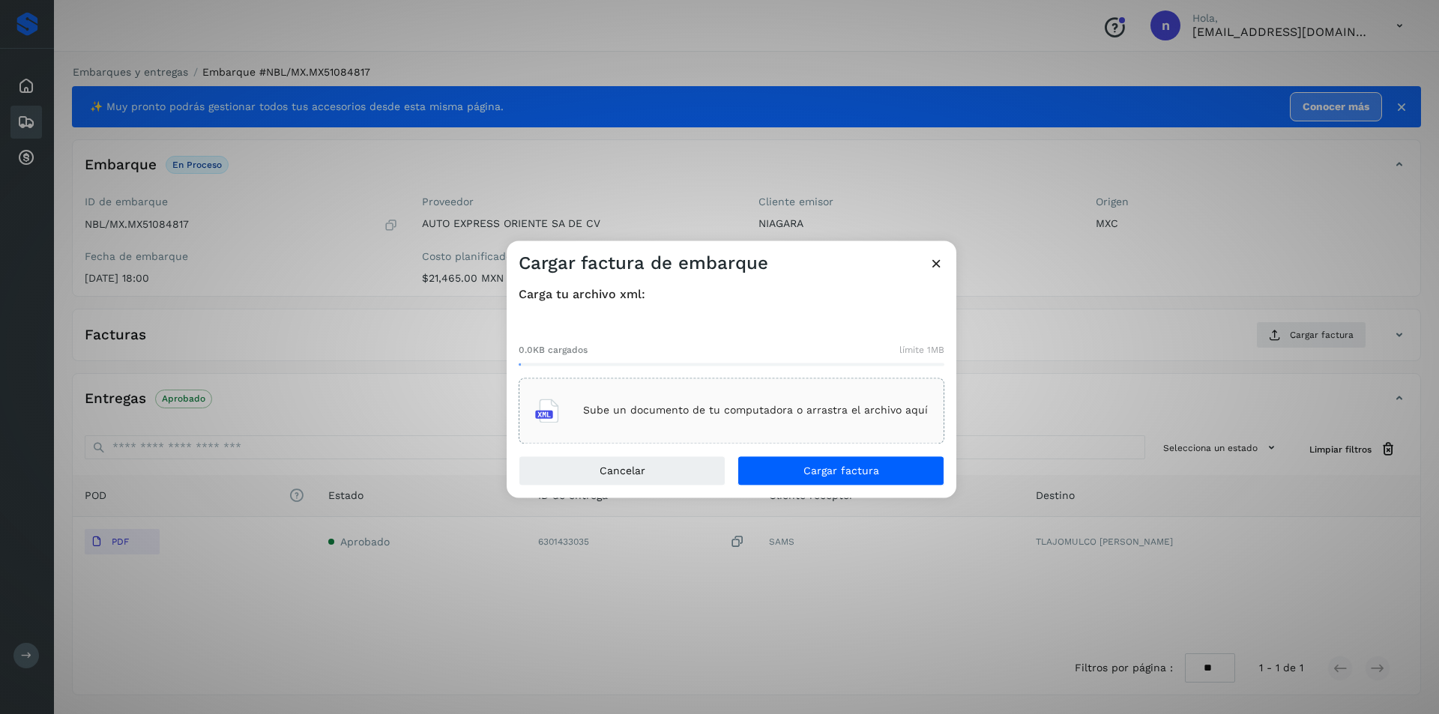
click at [685, 408] on p "Sube un documento de tu computadora o arrastra el archivo aquí" at bounding box center [755, 411] width 345 height 13
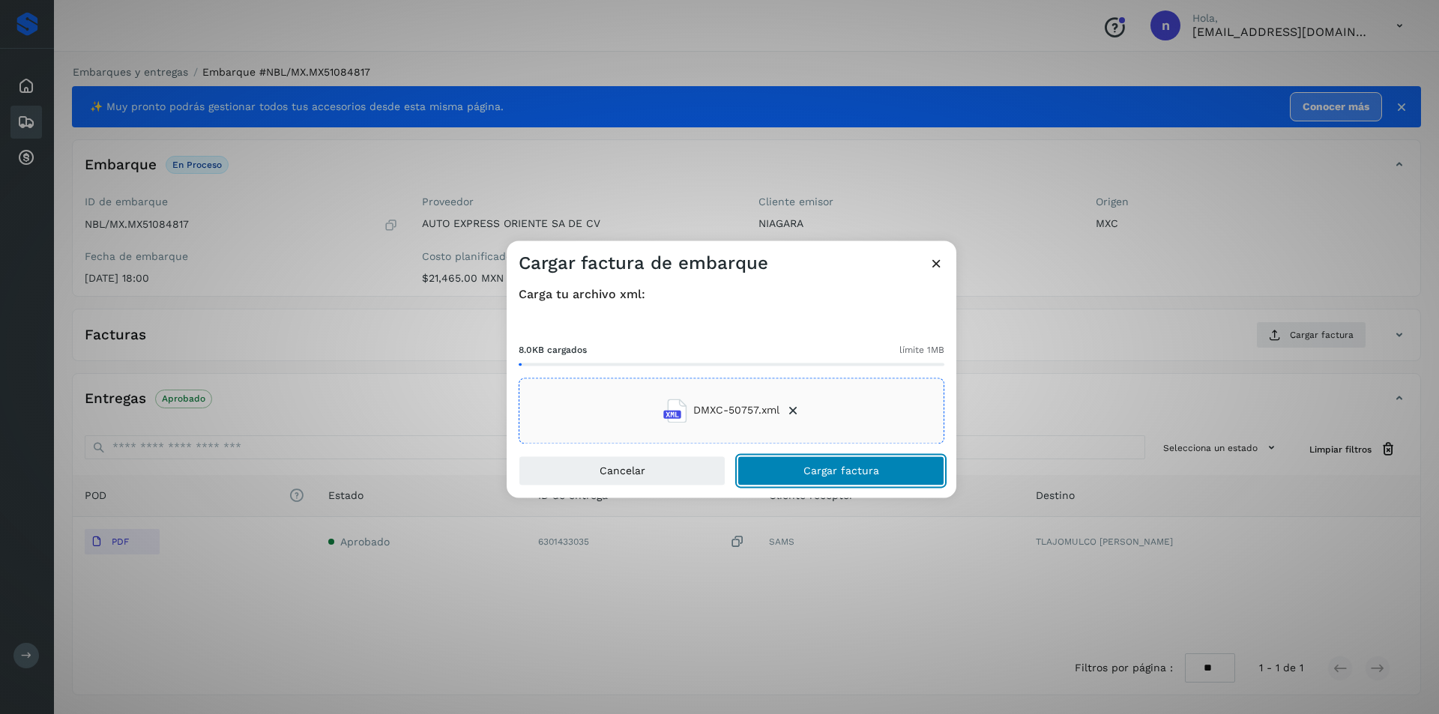
click at [831, 465] on span "Cargar factura" at bounding box center [841, 470] width 76 height 10
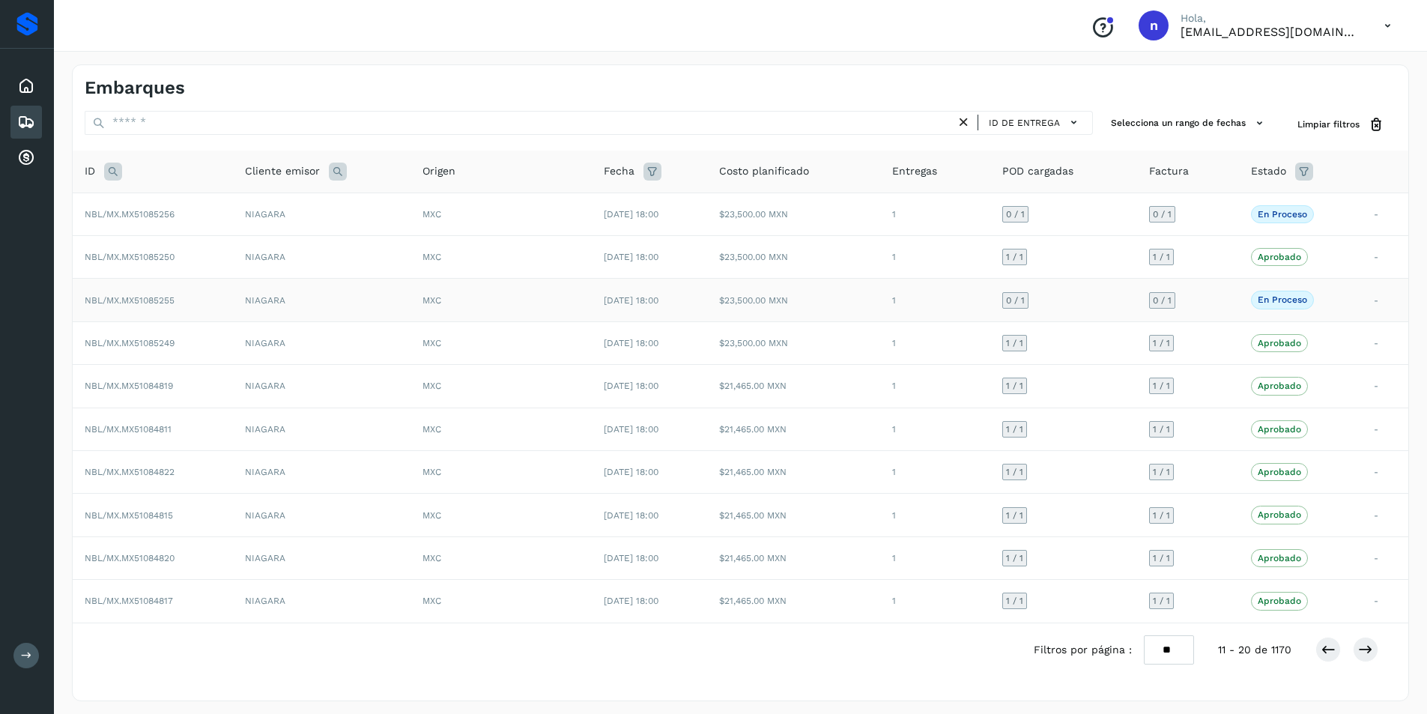
click at [142, 301] on span "NBL/MX.MX51085255" at bounding box center [130, 300] width 90 height 10
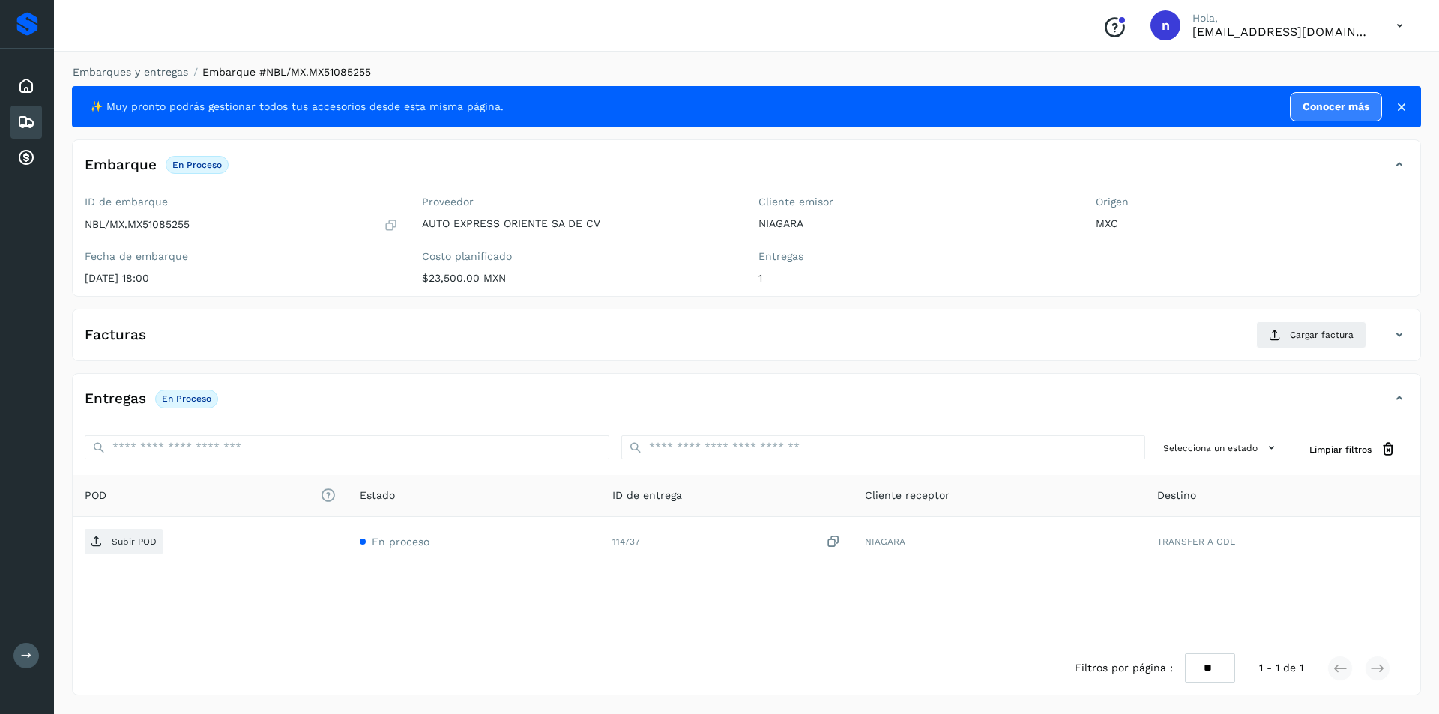
click at [24, 118] on icon at bounding box center [26, 122] width 18 height 18
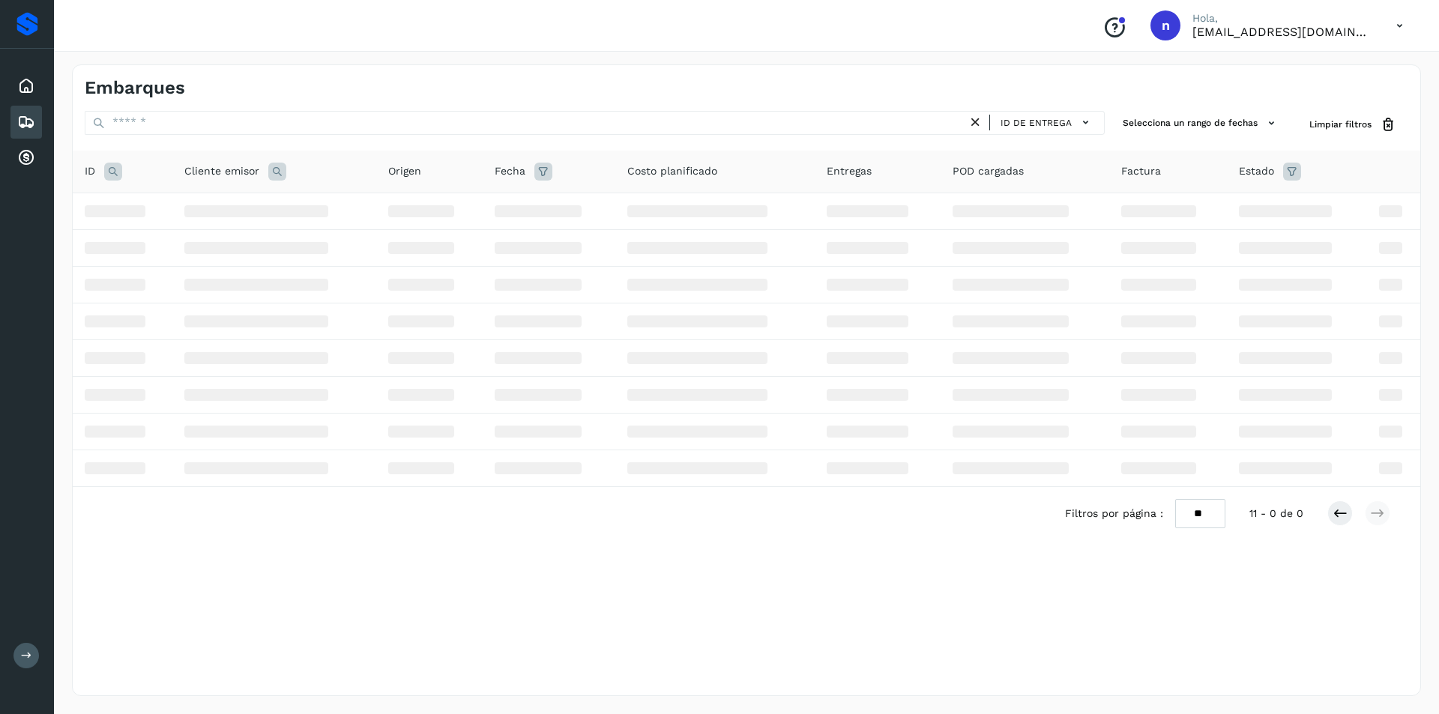
drag, startPoint x: 450, startPoint y: 105, endPoint x: 455, endPoint y: 131, distance: 26.6
click at [451, 112] on div "Embarques ID de entrega Selecciona un rango de fechas Selects date range for wh…" at bounding box center [746, 380] width 1349 height 632
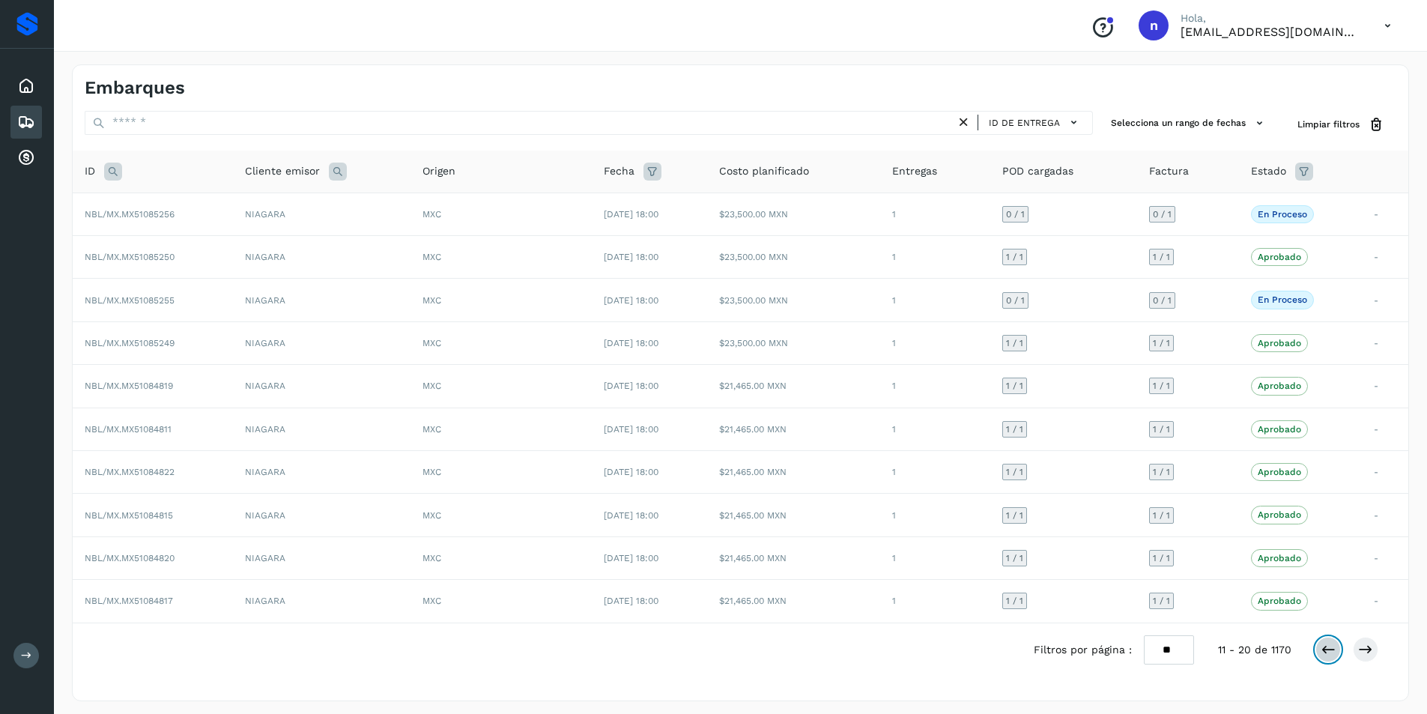
click at [1327, 649] on icon at bounding box center [1328, 649] width 15 height 15
click at [154, 217] on span "NBL/MX.MX51087046" at bounding box center [130, 214] width 90 height 10
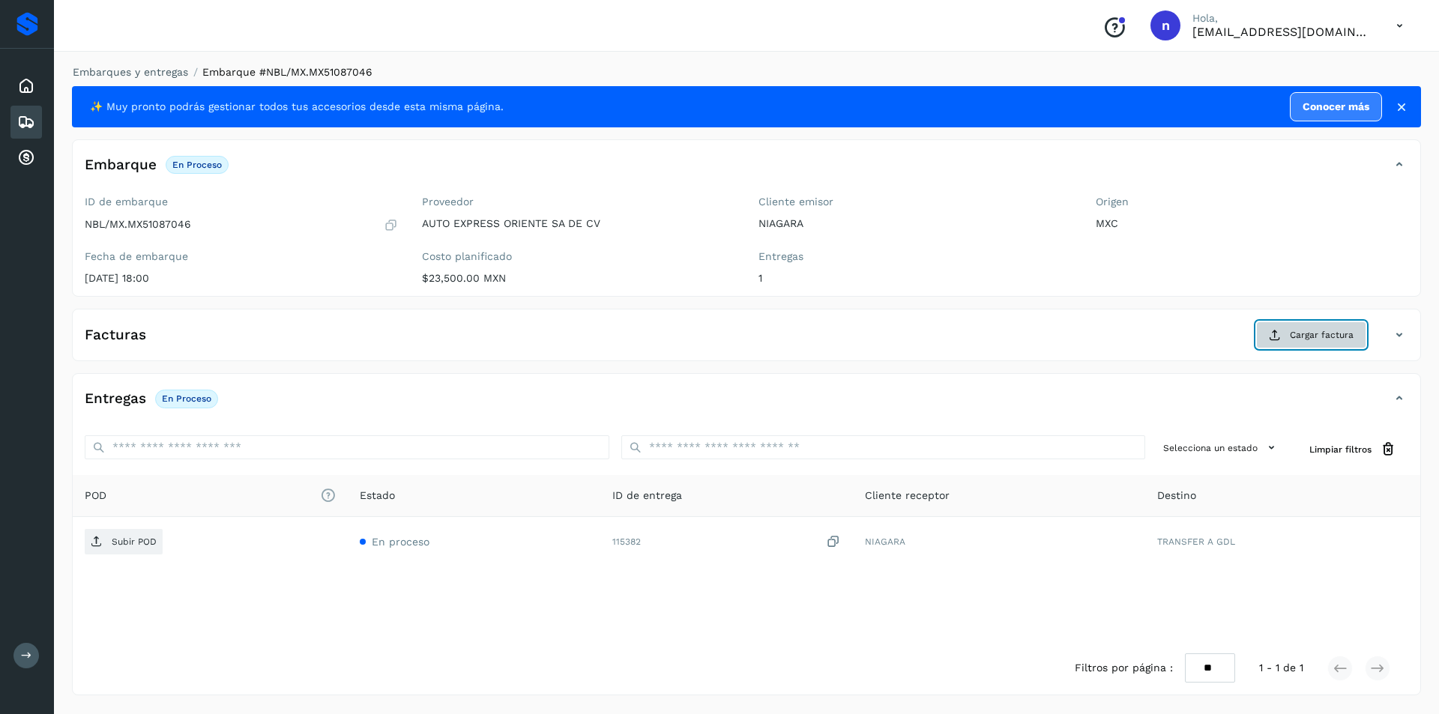
click at [1293, 336] on span "Cargar factura" at bounding box center [1322, 334] width 64 height 13
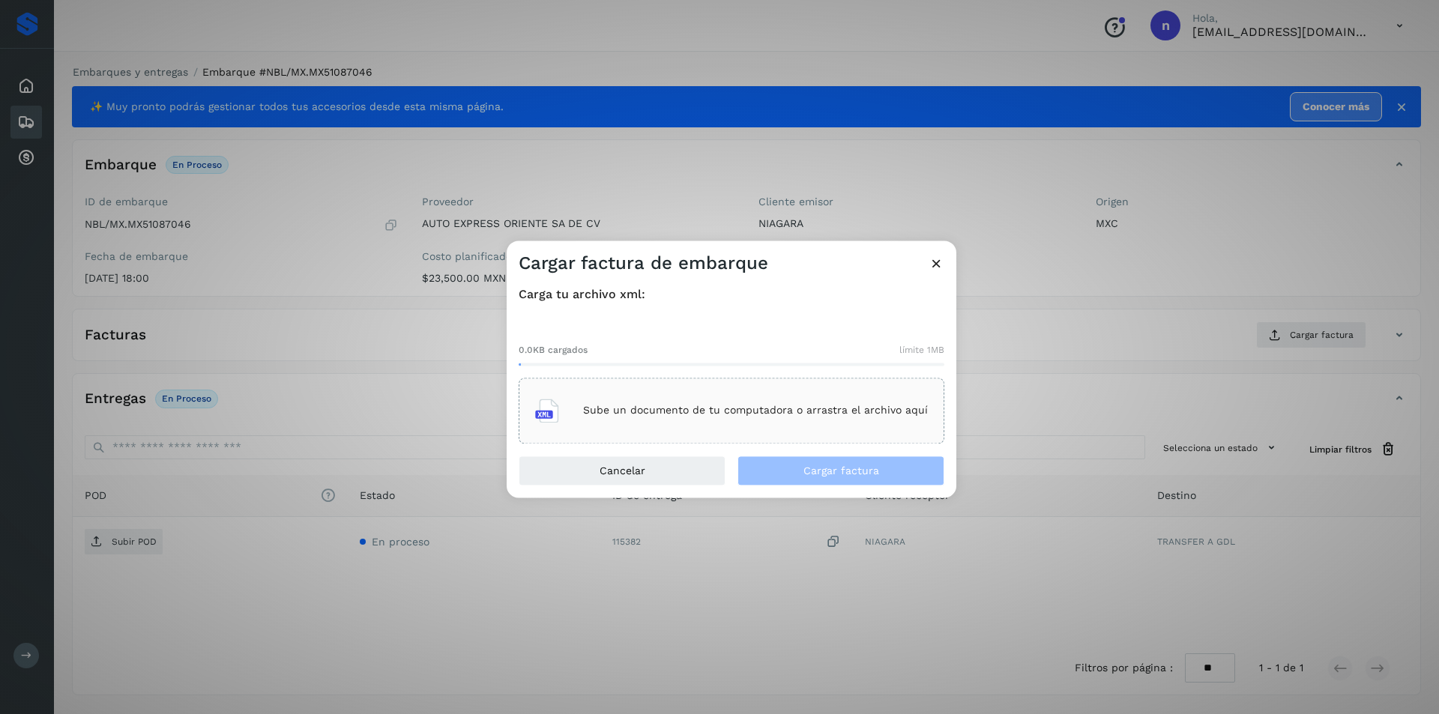
click at [719, 407] on p "Sube un documento de tu computadora o arrastra el archivo aquí" at bounding box center [755, 411] width 345 height 13
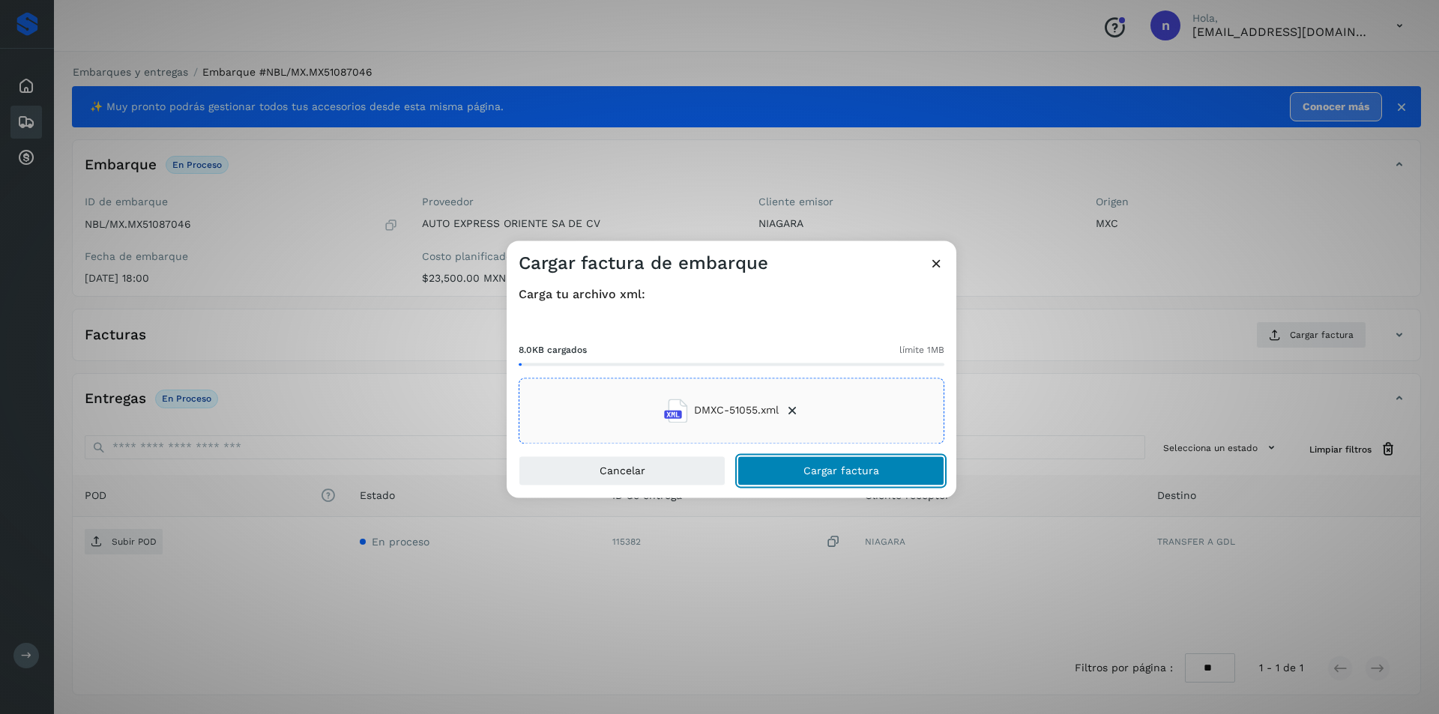
click at [821, 464] on button "Cargar factura" at bounding box center [840, 471] width 207 height 30
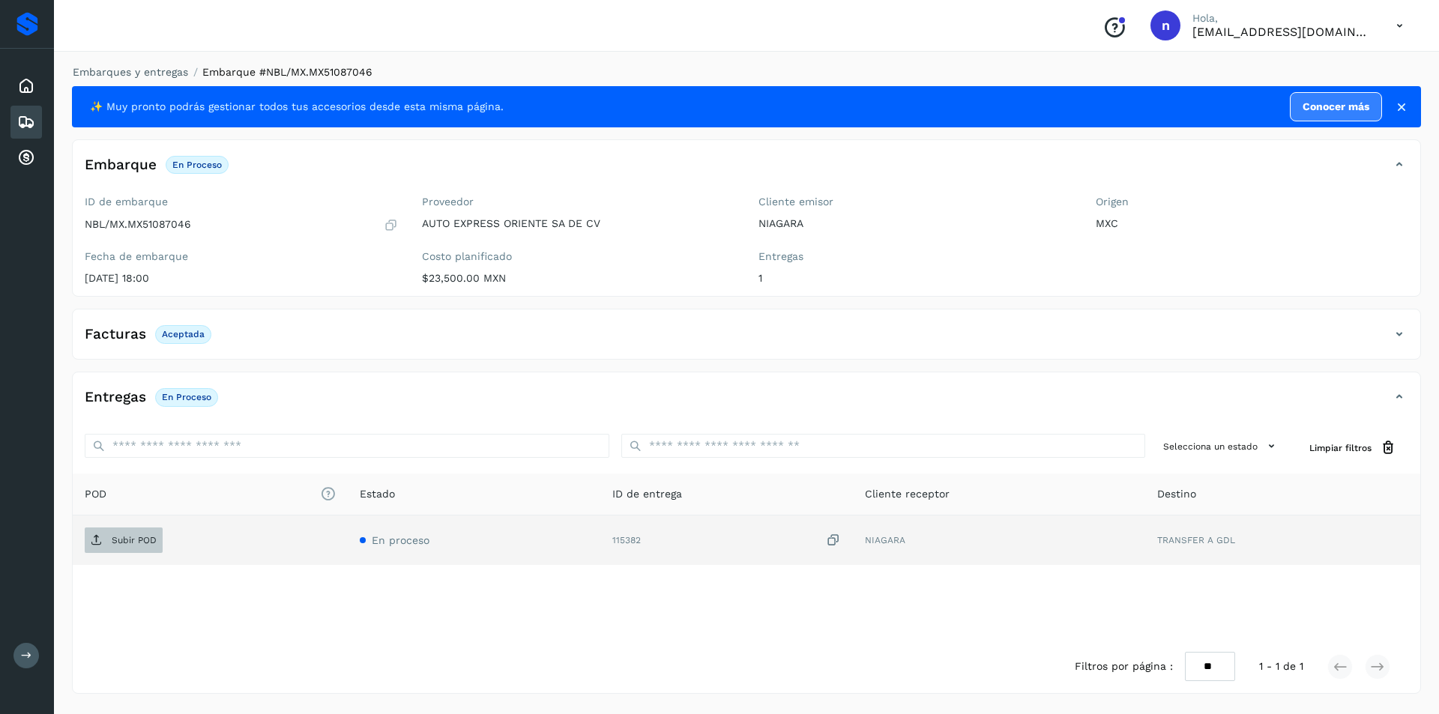
click at [121, 539] on p "Subir POD" at bounding box center [134, 540] width 45 height 10
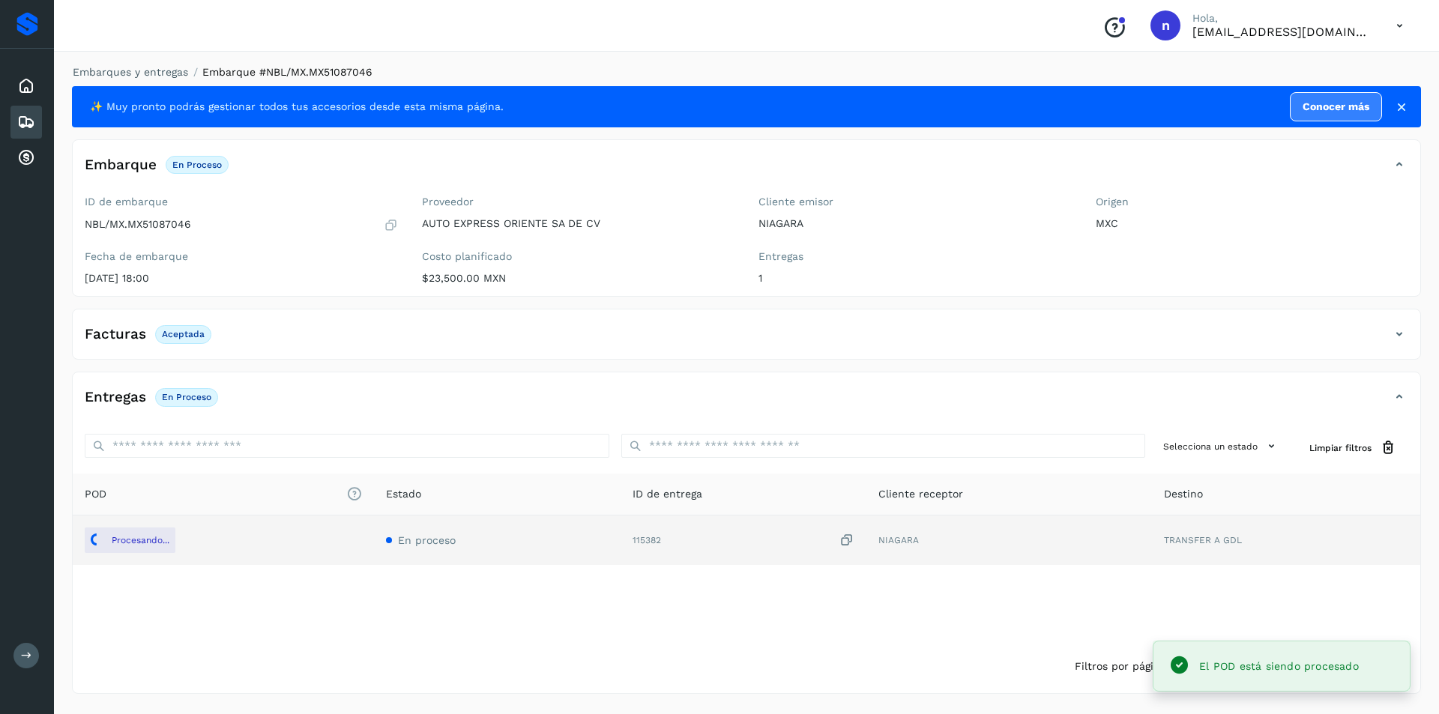
click at [24, 121] on icon at bounding box center [26, 122] width 18 height 18
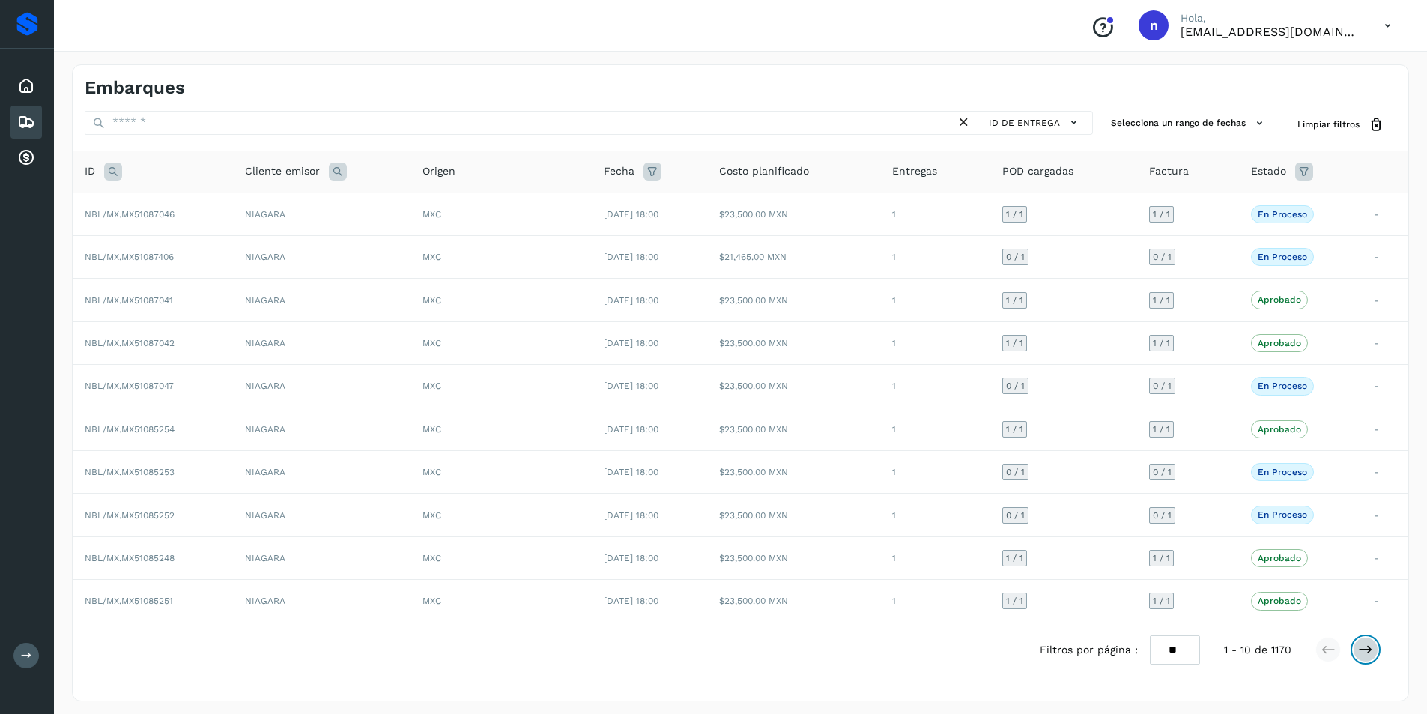
click at [1365, 646] on icon at bounding box center [1365, 649] width 15 height 15
click at [150, 217] on span "NBL/MX.MX51085256" at bounding box center [130, 214] width 90 height 10
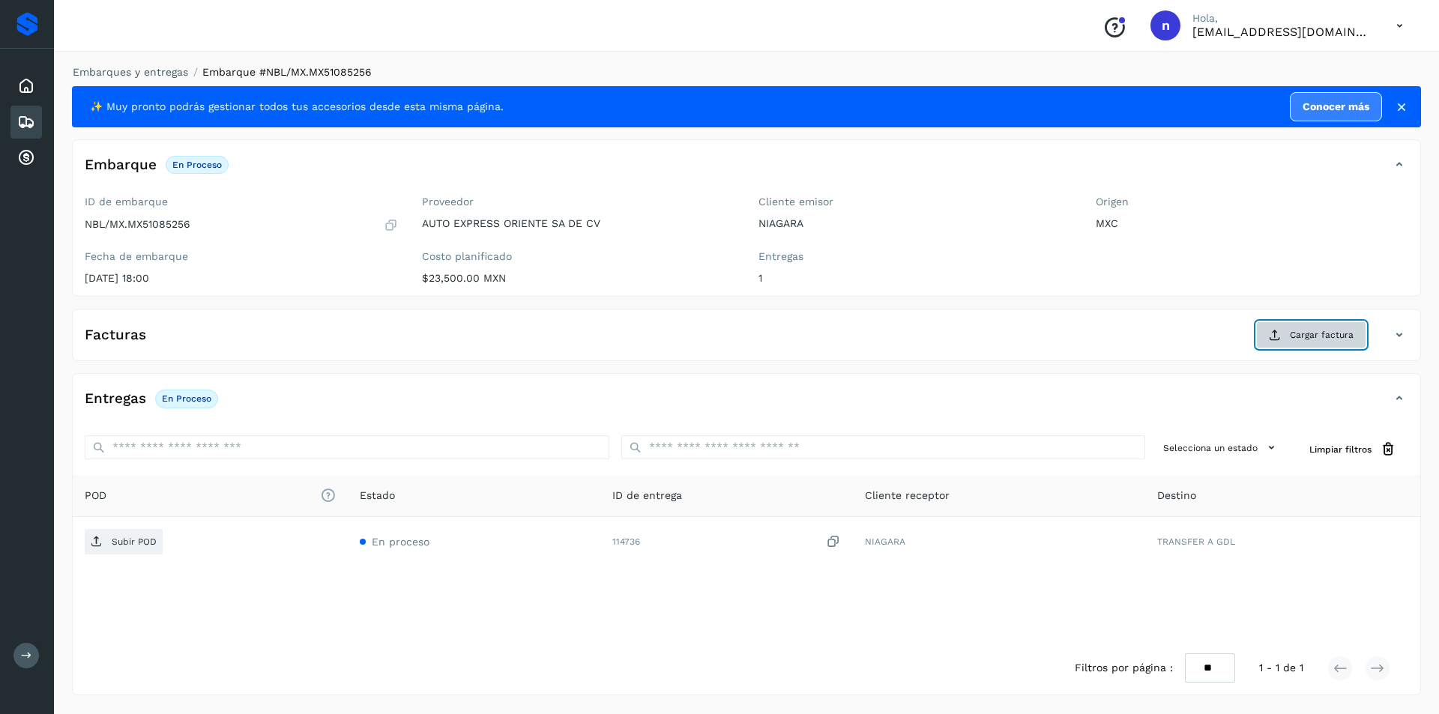
click at [1313, 330] on span "Cargar factura" at bounding box center [1322, 334] width 64 height 13
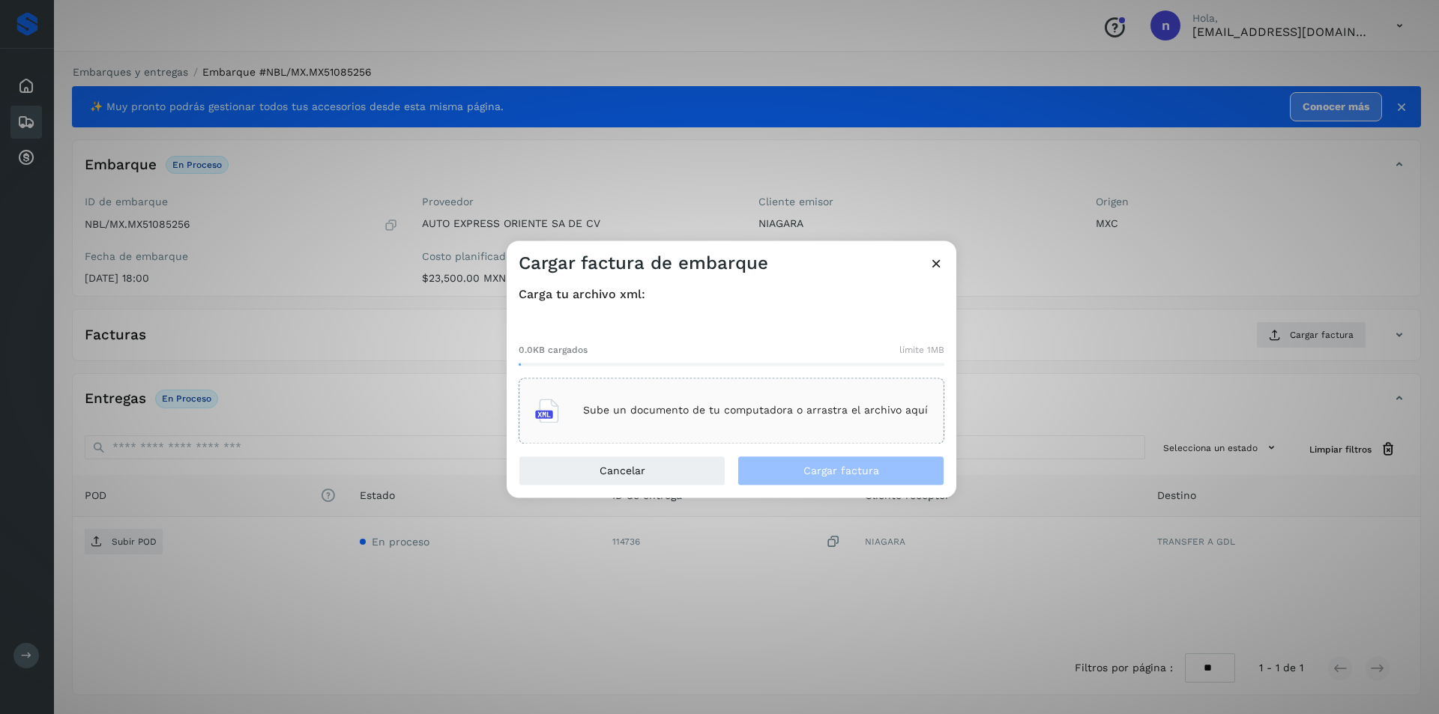
click at [706, 406] on p "Sube un documento de tu computadora o arrastra el archivo aquí" at bounding box center [755, 411] width 345 height 13
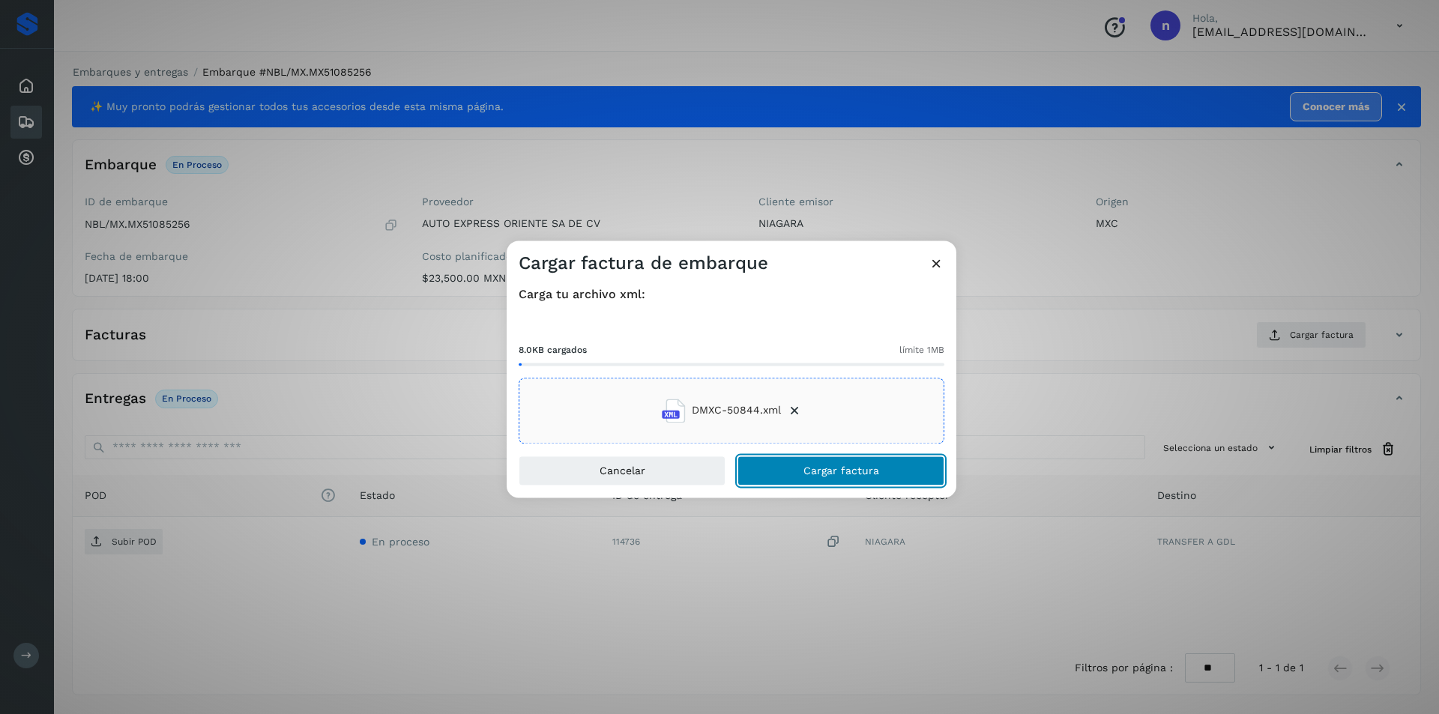
click at [818, 467] on span "Cargar factura" at bounding box center [841, 470] width 76 height 10
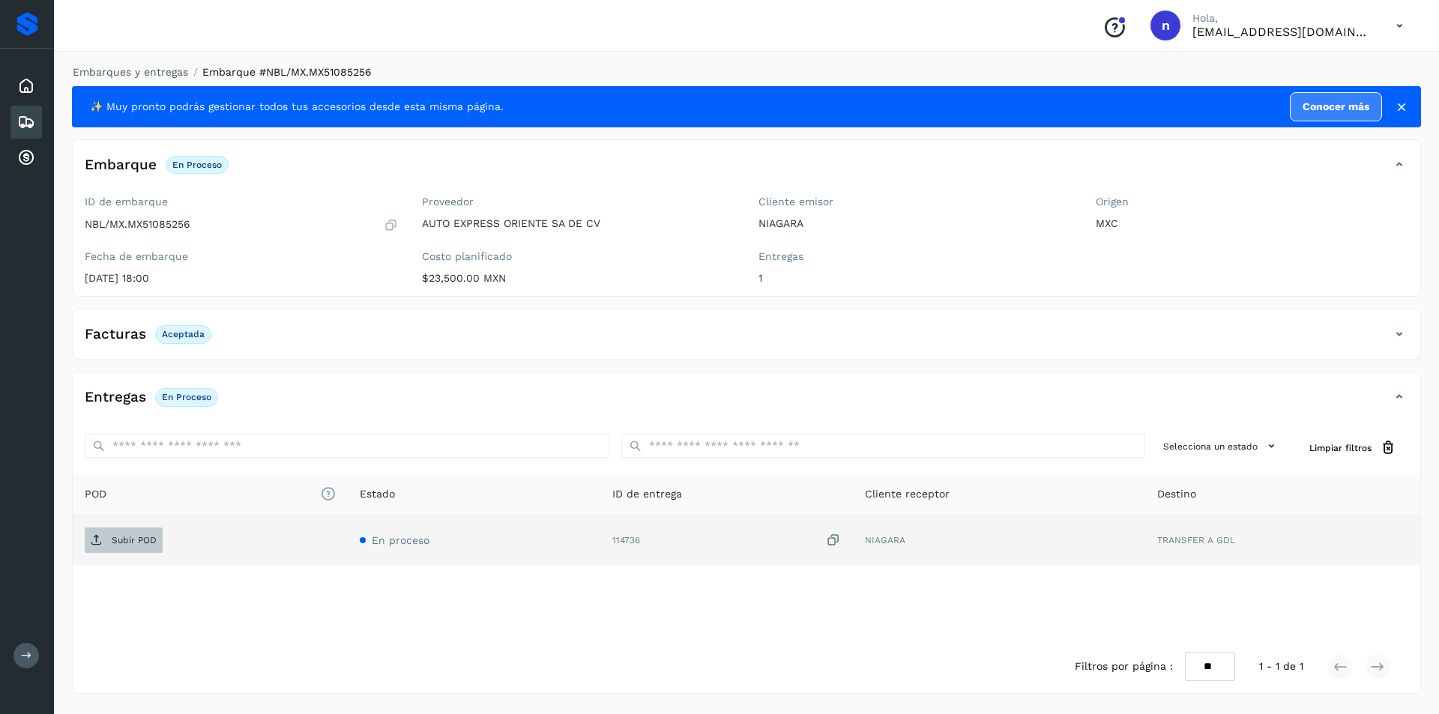
click at [117, 536] on p "Subir POD" at bounding box center [134, 540] width 45 height 10
click at [22, 119] on icon at bounding box center [26, 122] width 18 height 18
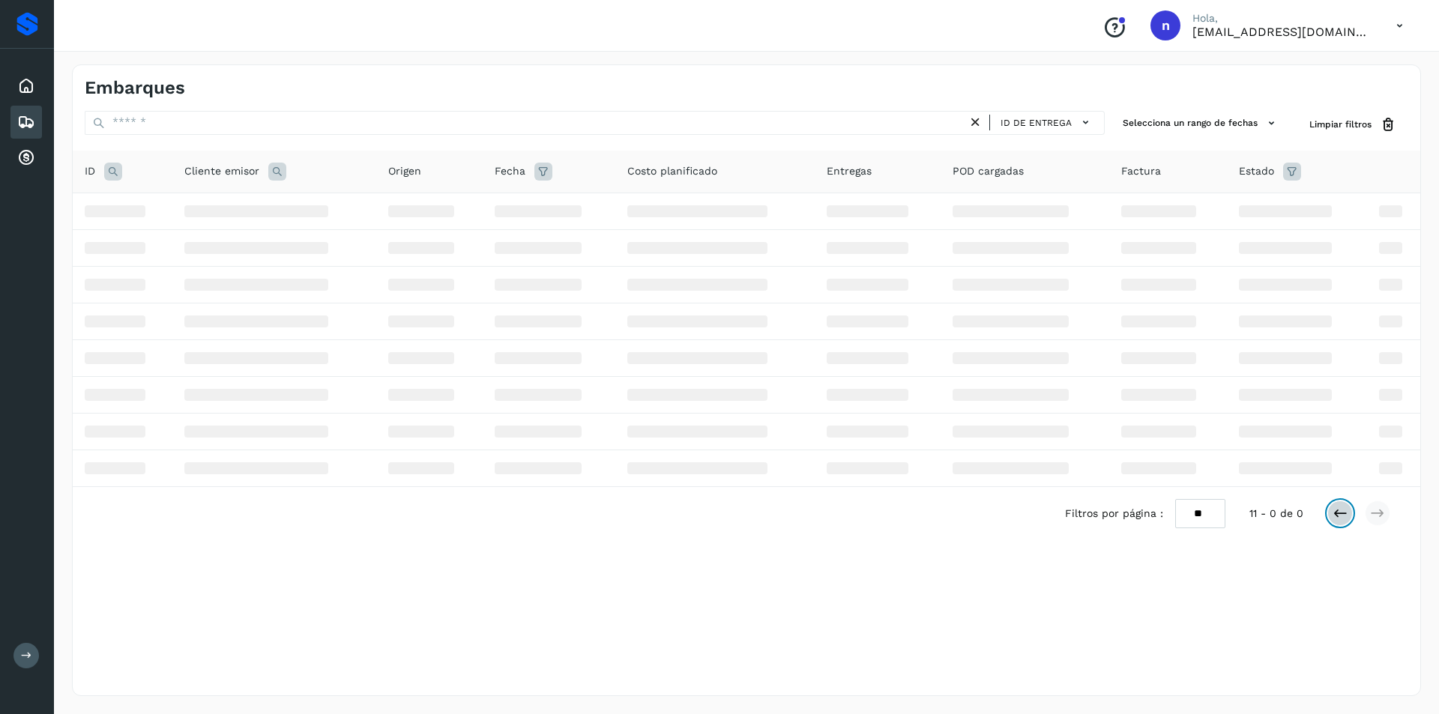
click at [1343, 516] on icon at bounding box center [1339, 513] width 15 height 15
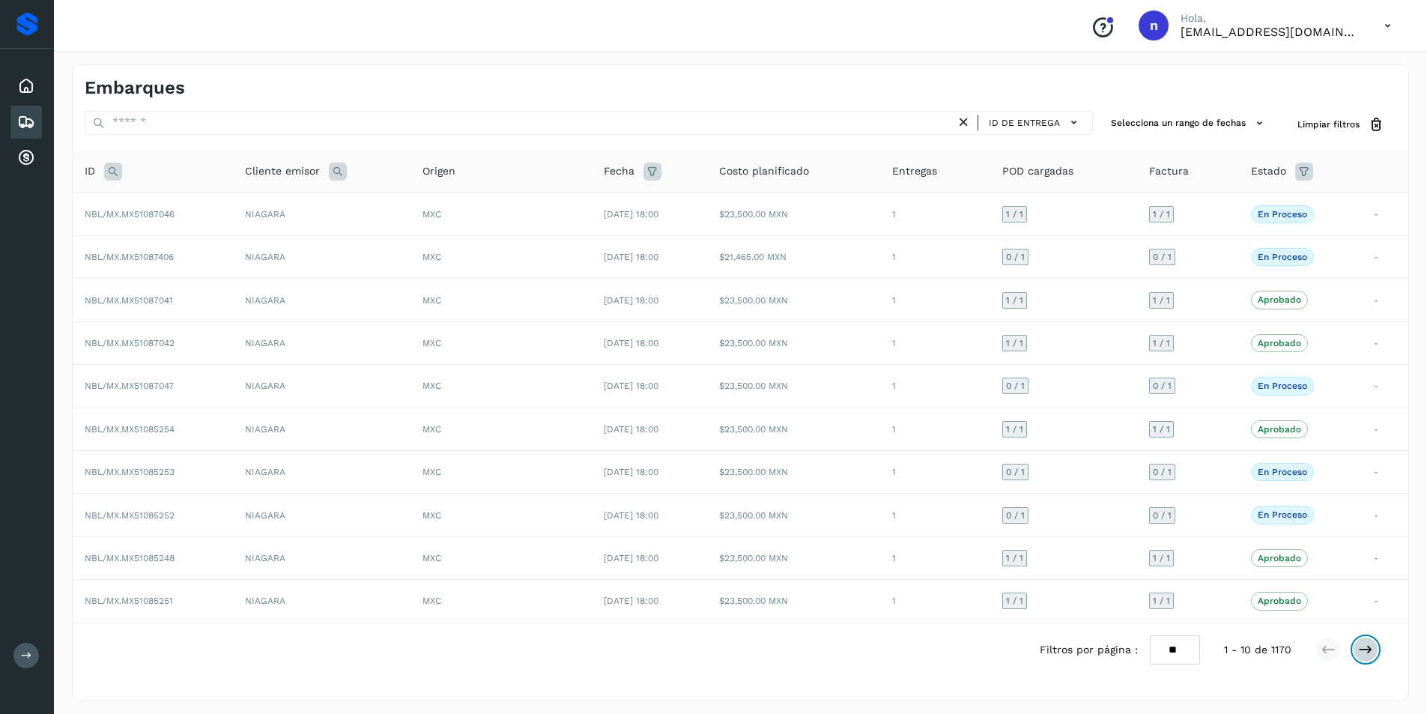
click at [1365, 644] on icon at bounding box center [1365, 649] width 15 height 15
click at [155, 304] on span "NBL/MX.MX51085255" at bounding box center [130, 300] width 90 height 10
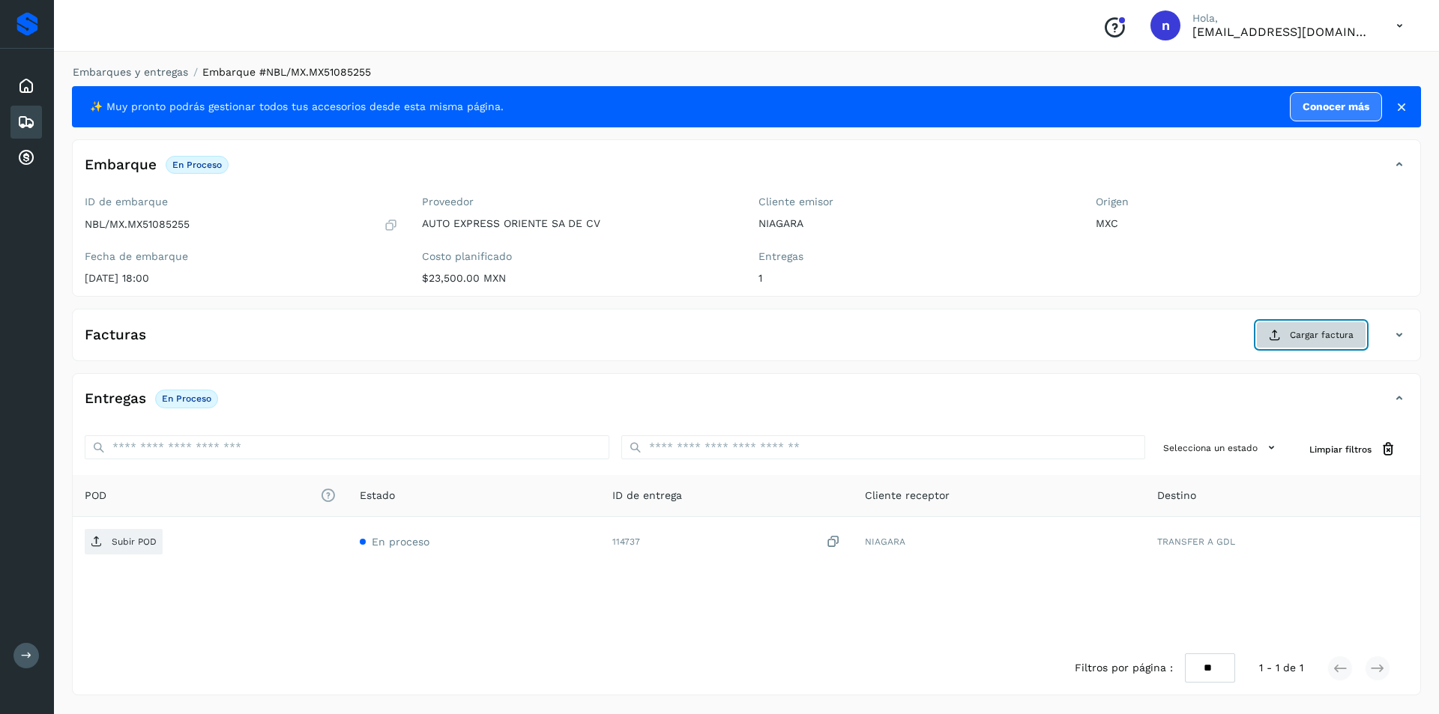
click at [1301, 333] on span "Cargar factura" at bounding box center [1322, 334] width 64 height 13
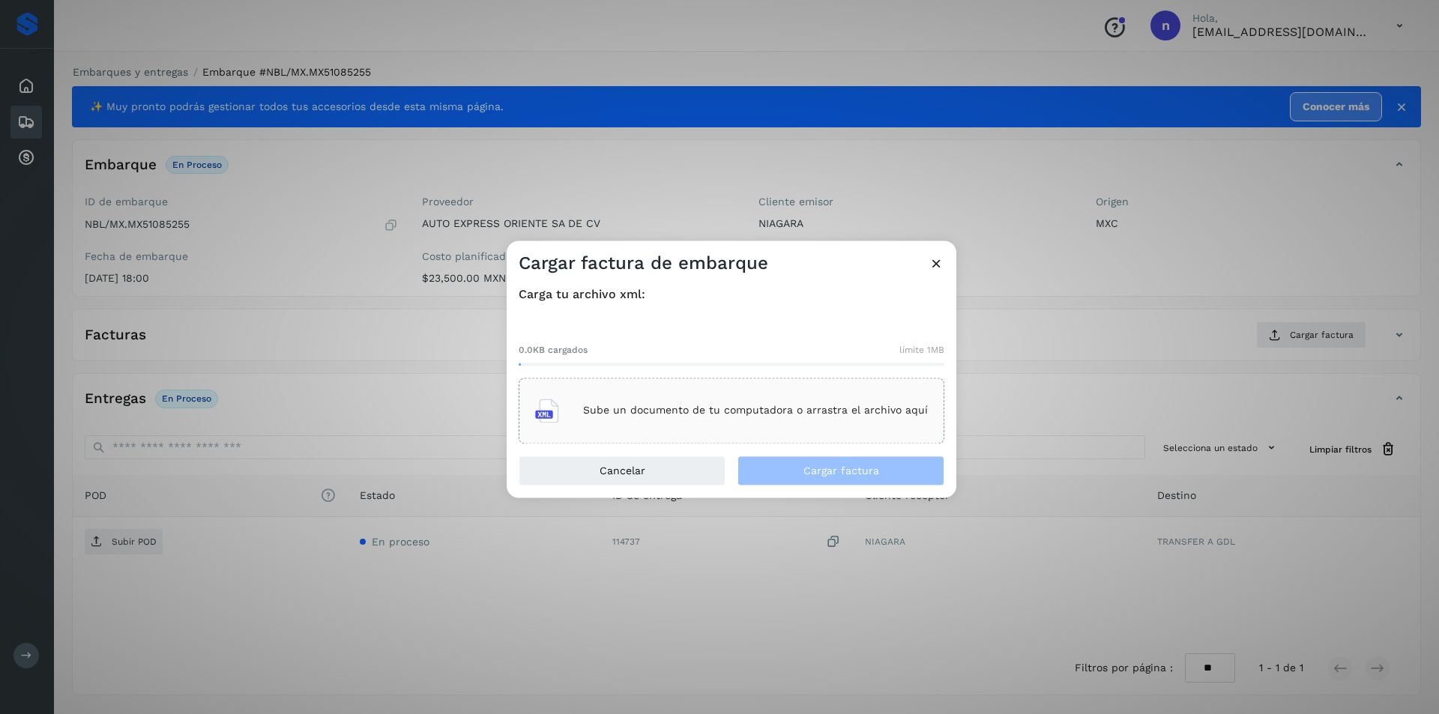
click at [749, 405] on p "Sube un documento de tu computadora o arrastra el archivo aquí" at bounding box center [755, 411] width 345 height 13
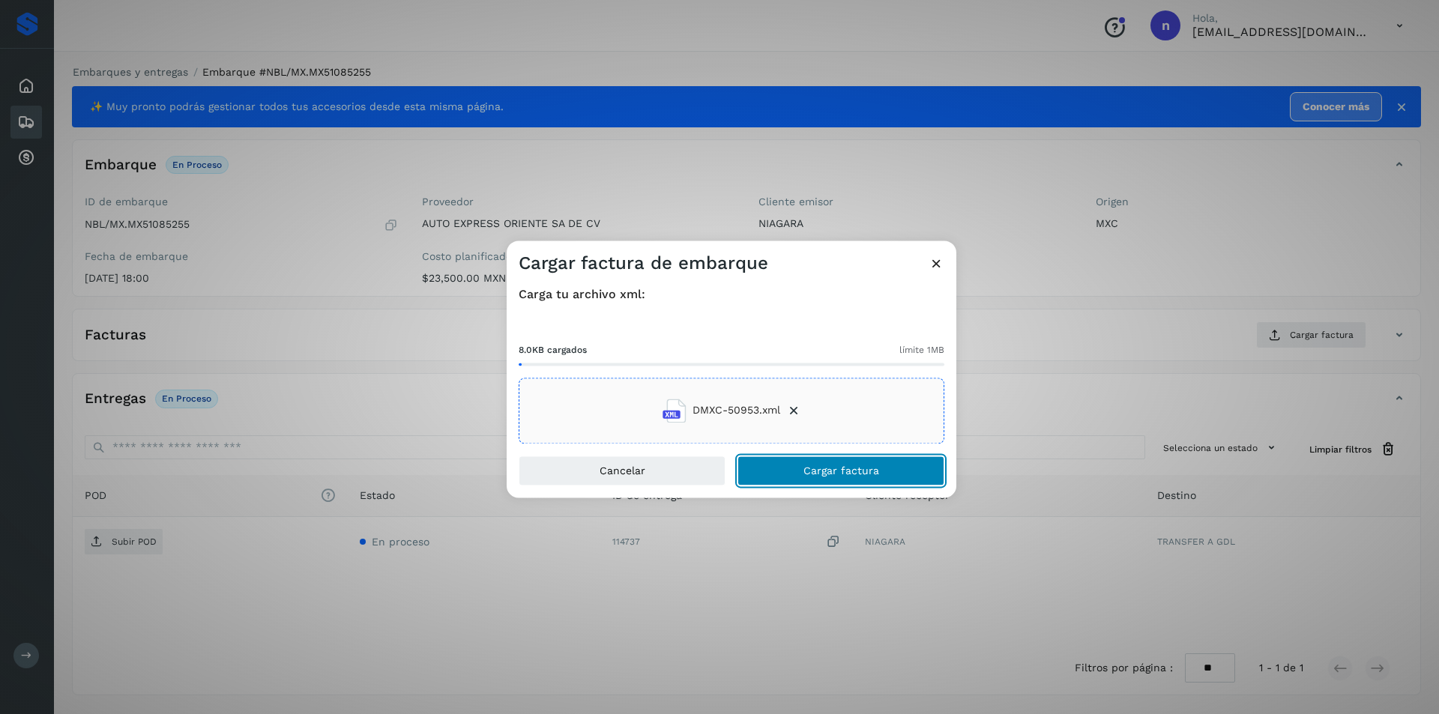
click at [836, 471] on span "Cargar factura" at bounding box center [841, 470] width 76 height 10
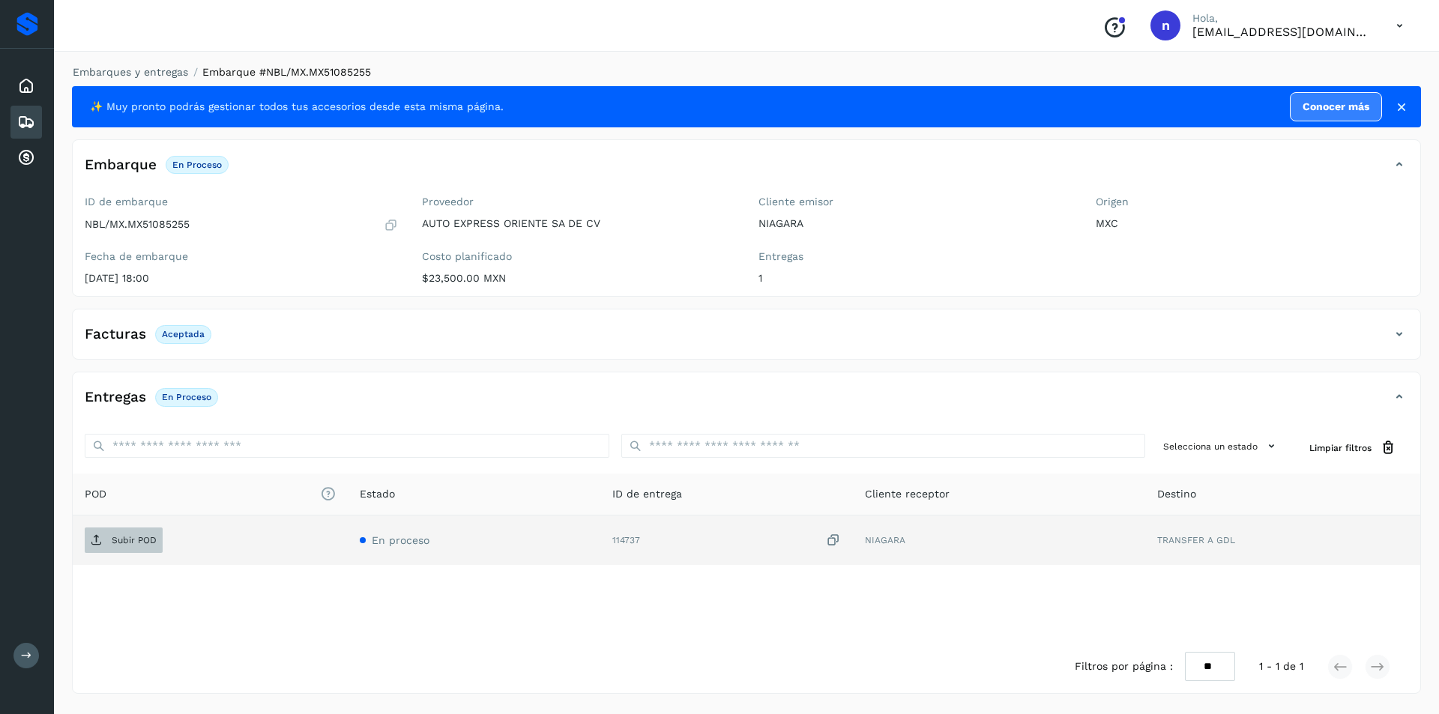
click at [118, 539] on p "Subir POD" at bounding box center [134, 540] width 45 height 10
click at [18, 113] on icon at bounding box center [26, 122] width 18 height 18
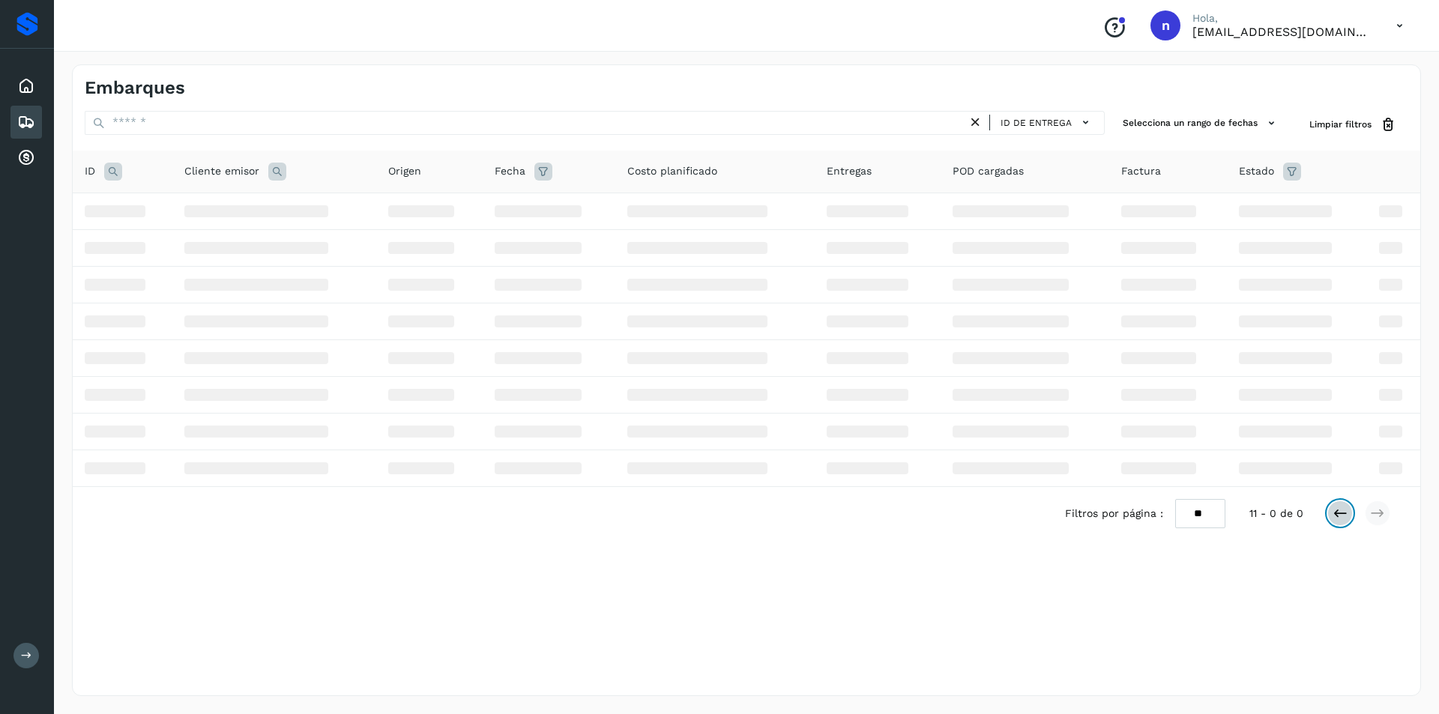
click at [1340, 512] on icon at bounding box center [1339, 513] width 15 height 15
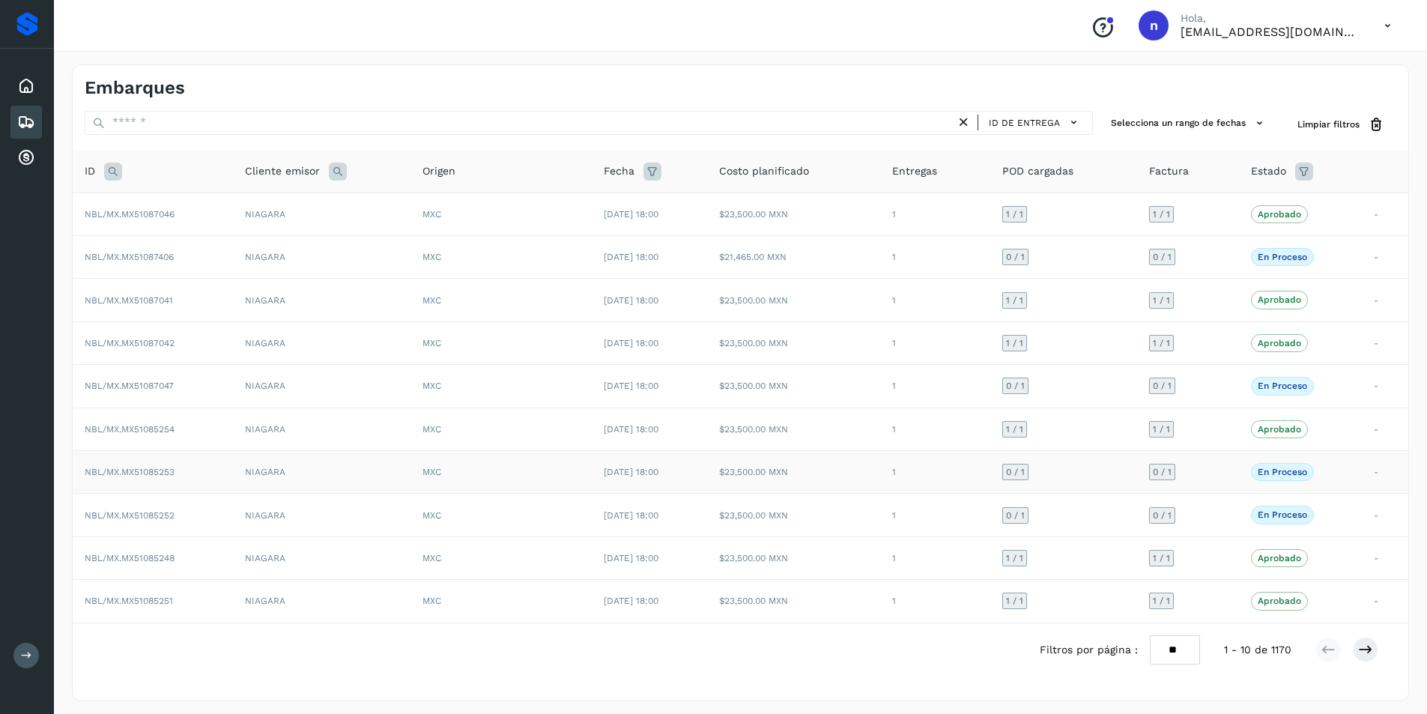
click at [143, 471] on span "NBL/MX.MX51085253" at bounding box center [130, 472] width 90 height 10
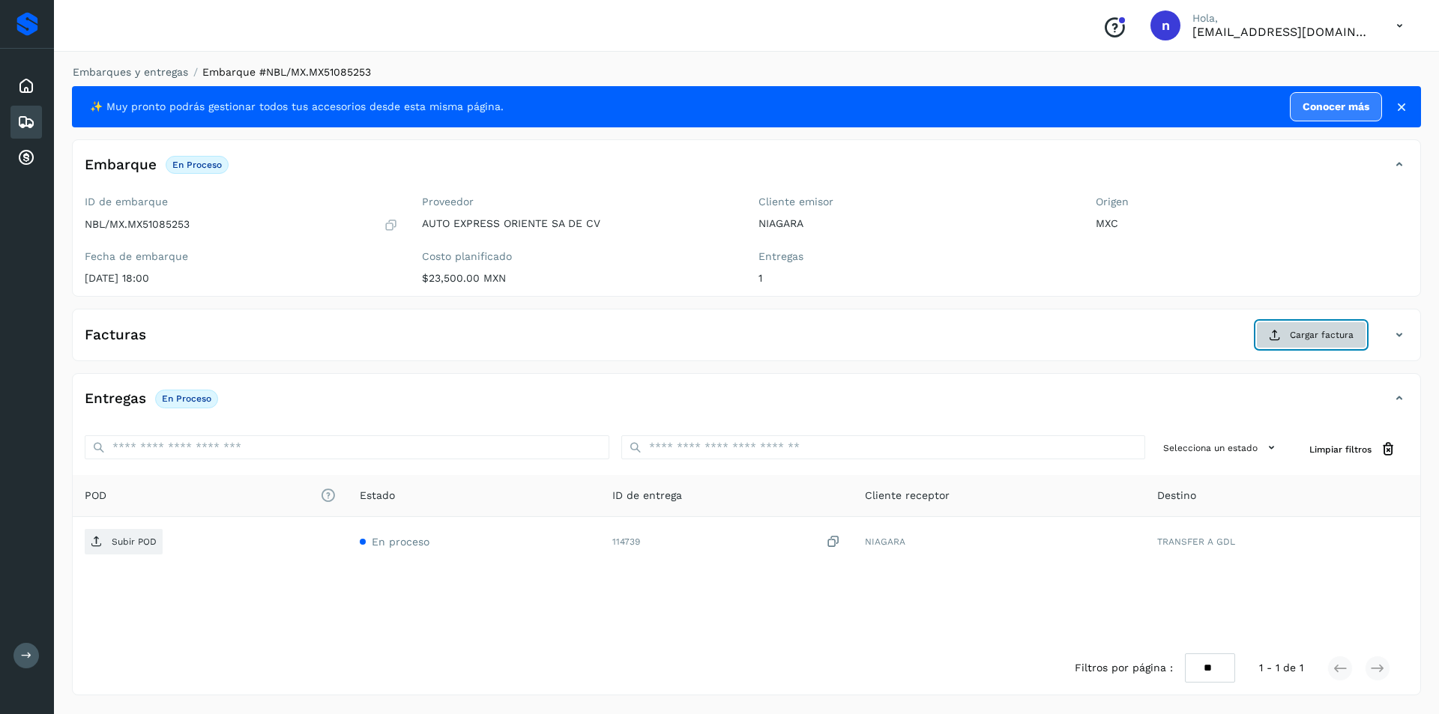
click at [1306, 335] on span "Cargar factura" at bounding box center [1322, 334] width 64 height 13
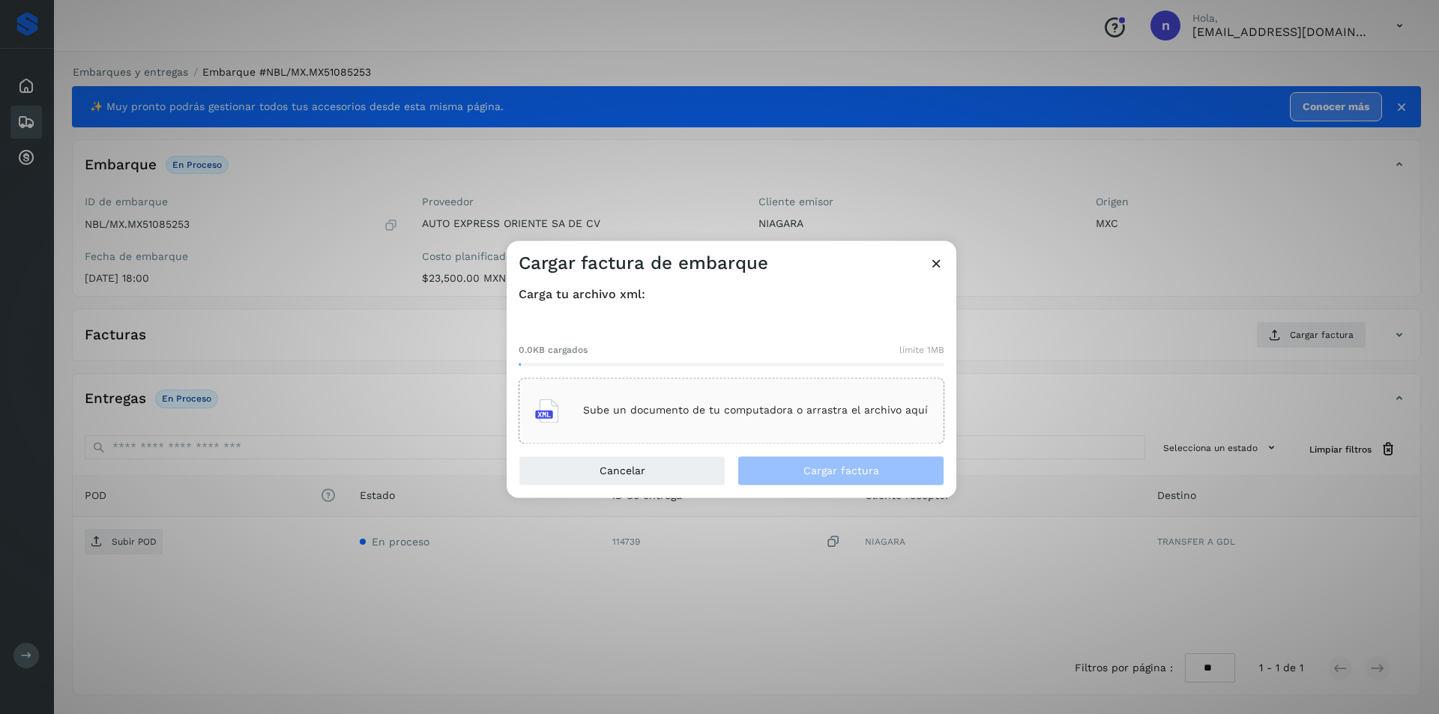
click at [674, 407] on p "Sube un documento de tu computadora o arrastra el archivo aquí" at bounding box center [755, 411] width 345 height 13
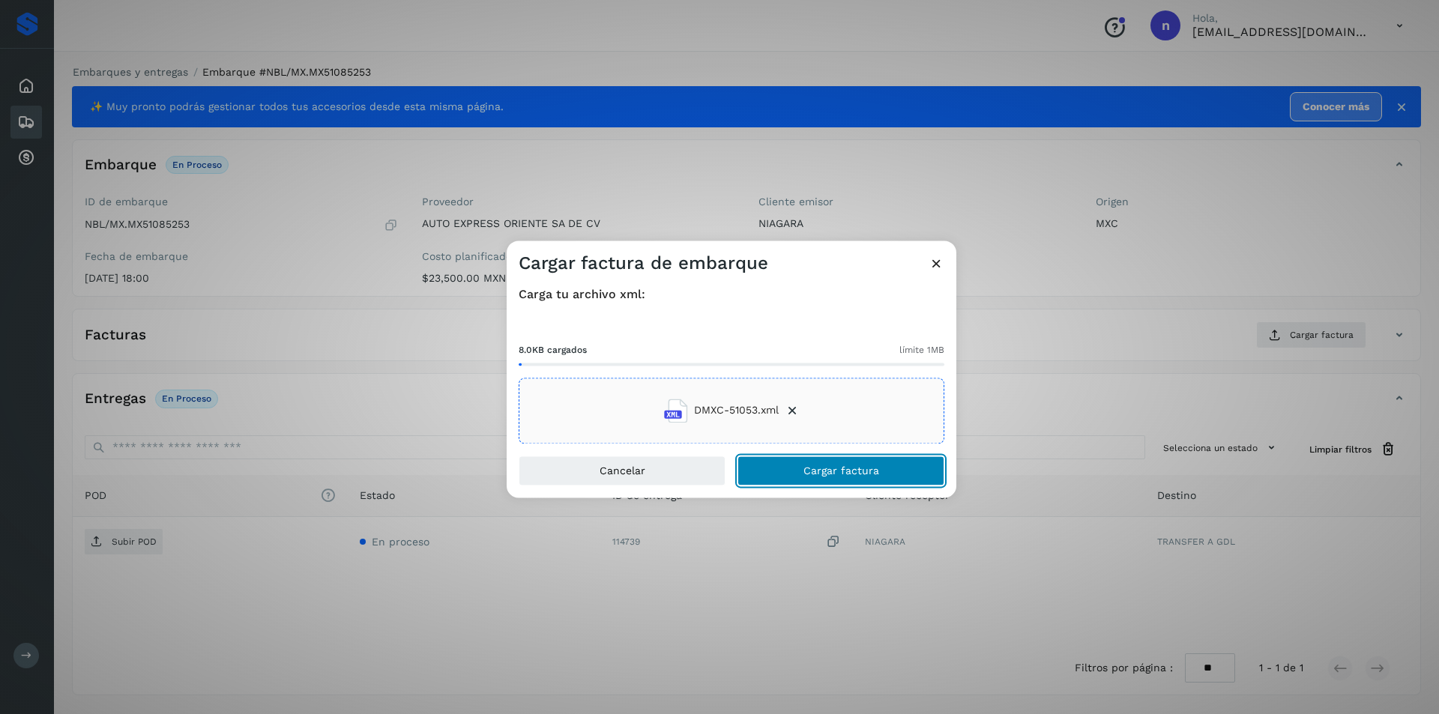
click at [794, 464] on button "Cargar factura" at bounding box center [840, 471] width 207 height 30
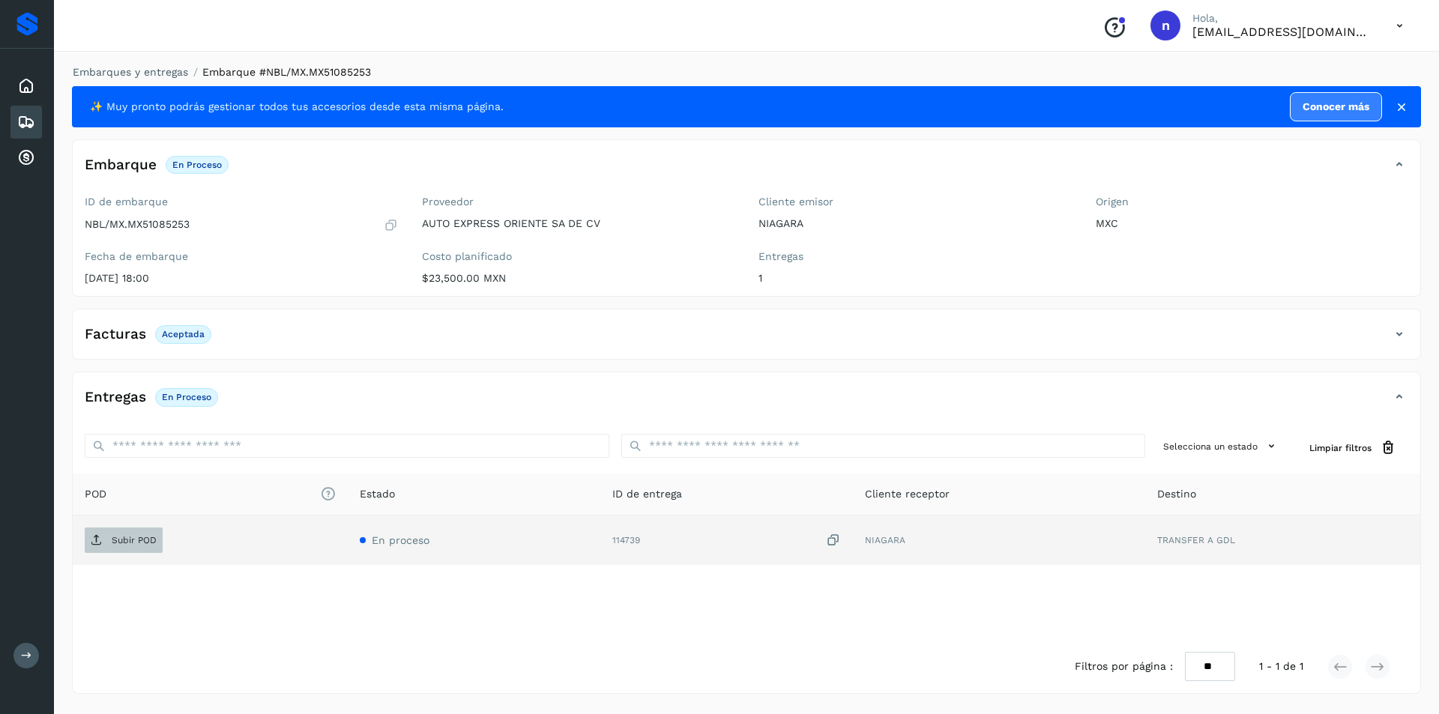
click at [124, 539] on p "Subir POD" at bounding box center [134, 540] width 45 height 10
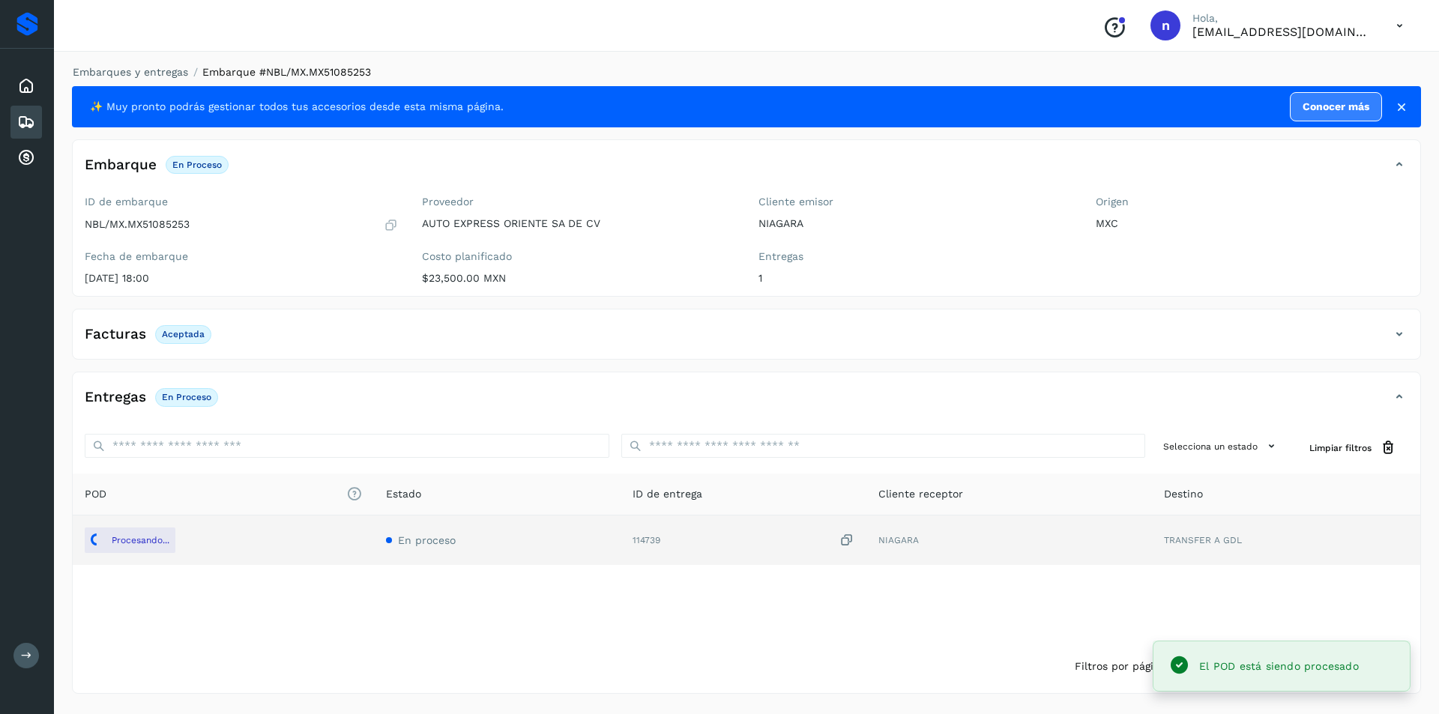
click at [19, 119] on icon at bounding box center [26, 122] width 18 height 18
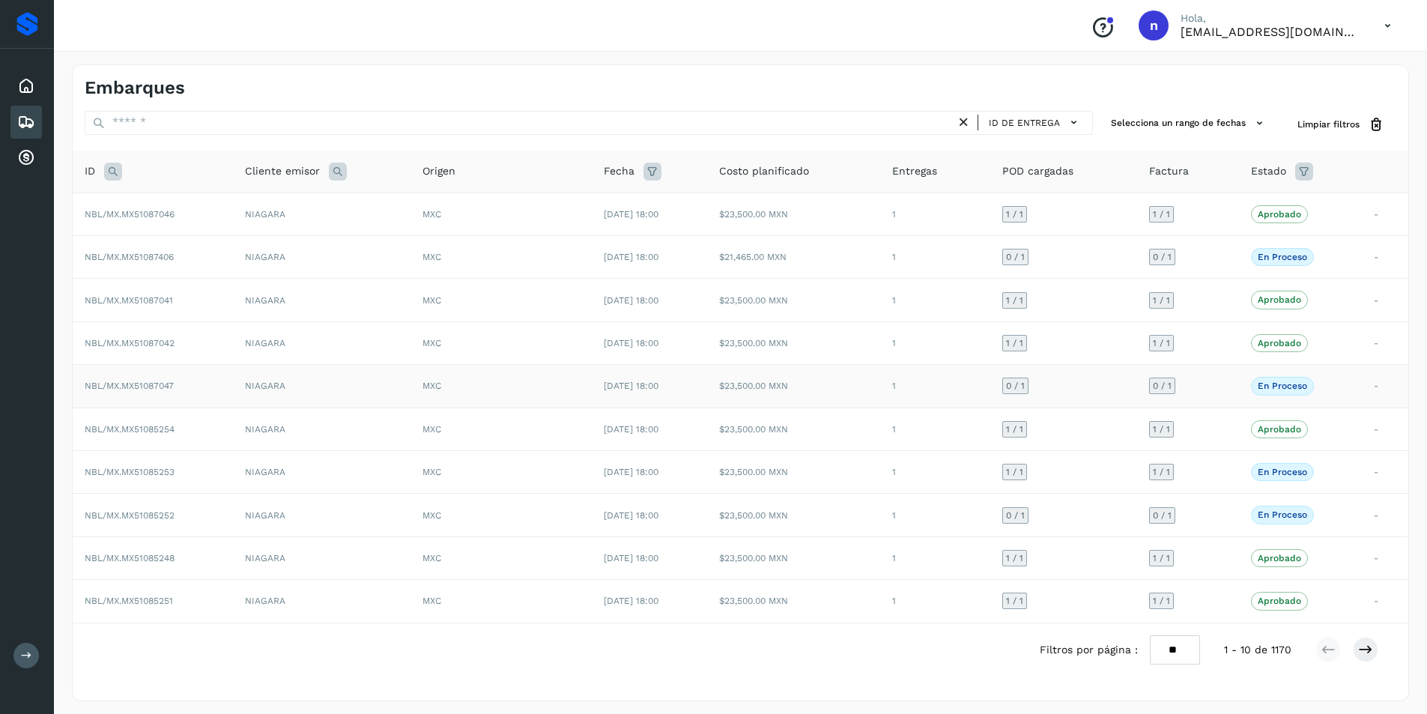
click at [157, 387] on span "NBL/MX.MX51087047" at bounding box center [129, 386] width 89 height 10
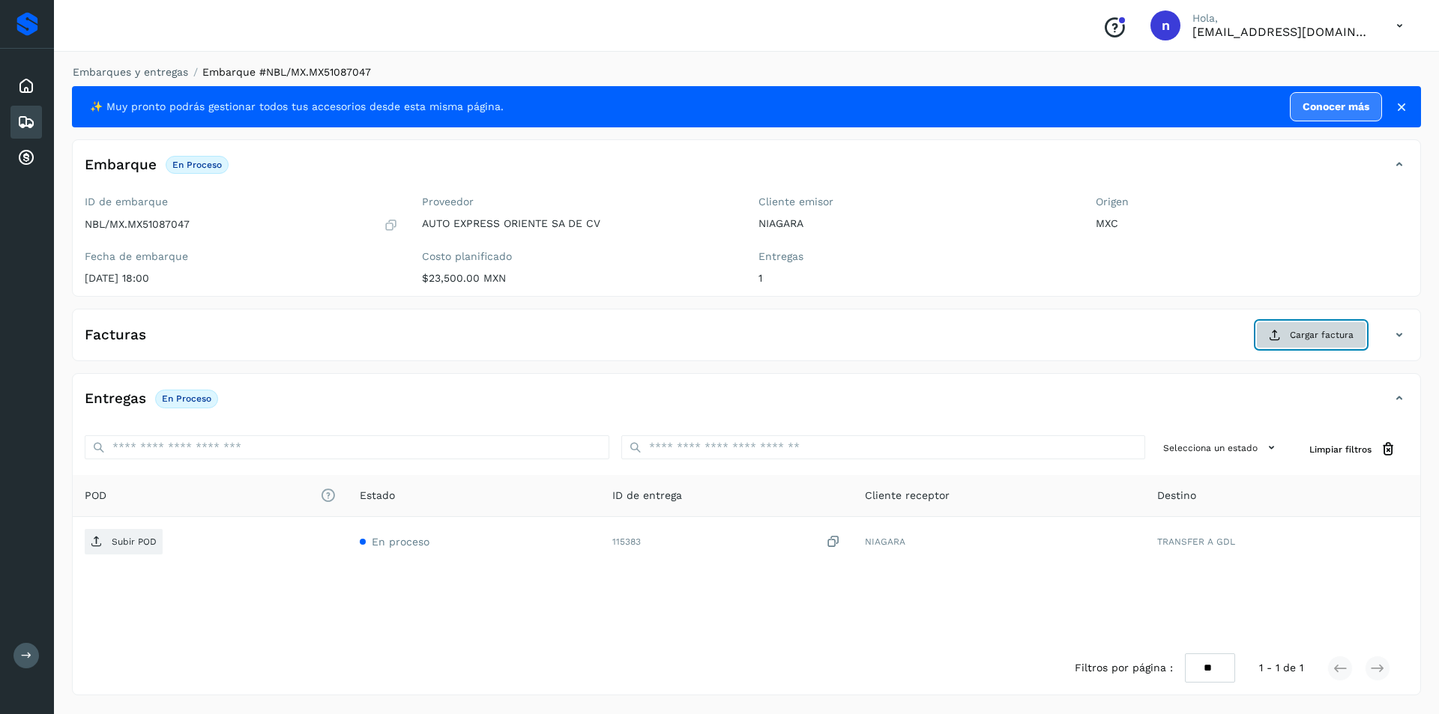
click at [1310, 328] on span "Cargar factura" at bounding box center [1322, 334] width 64 height 13
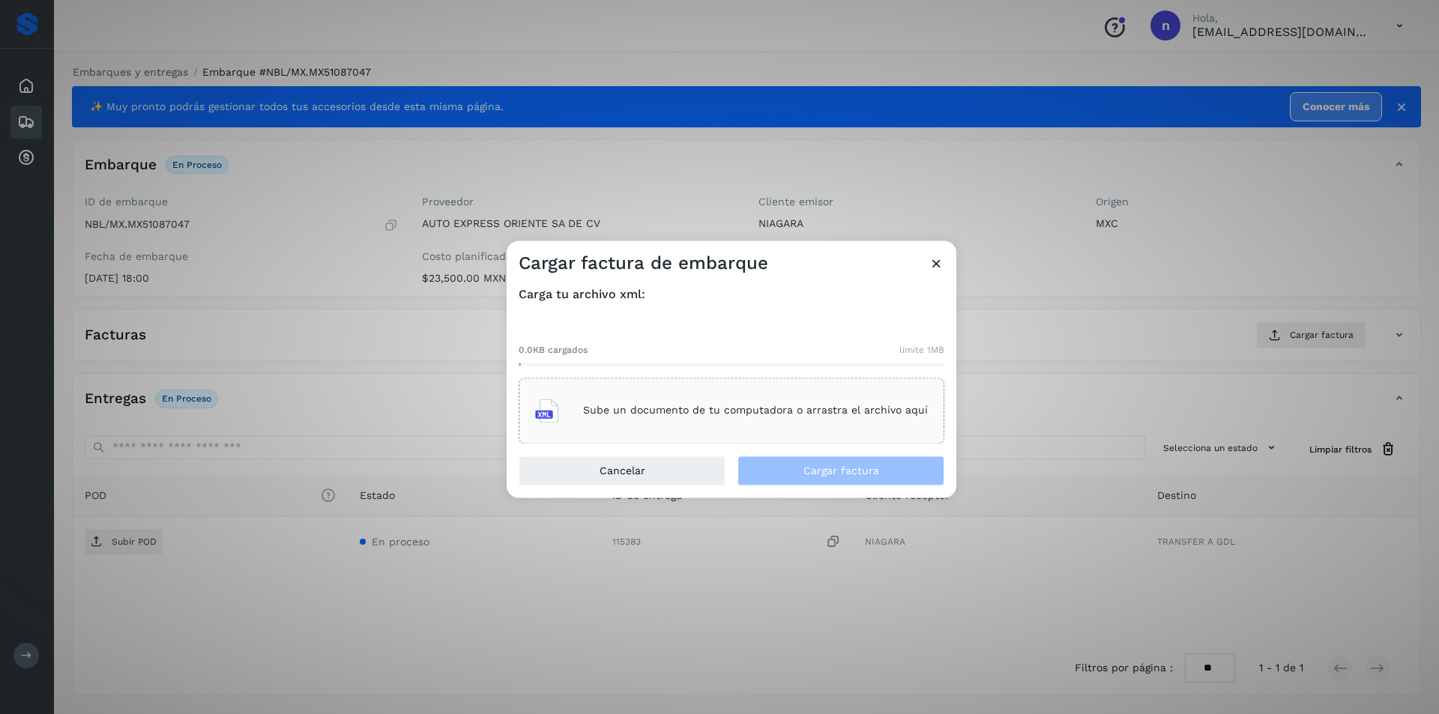
click at [808, 415] on p "Sube un documento de tu computadora o arrastra el archivo aquí" at bounding box center [755, 411] width 345 height 13
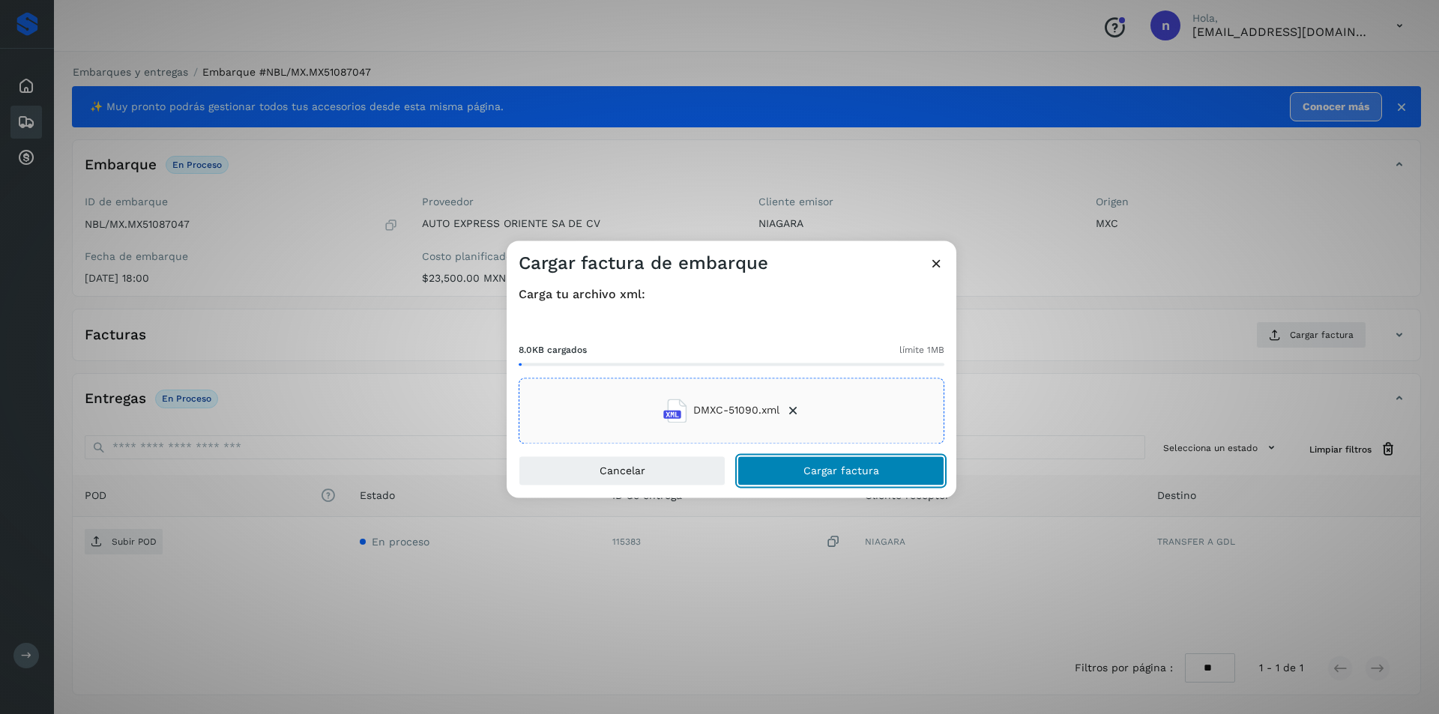
click at [804, 467] on span "Cargar factura" at bounding box center [841, 470] width 76 height 10
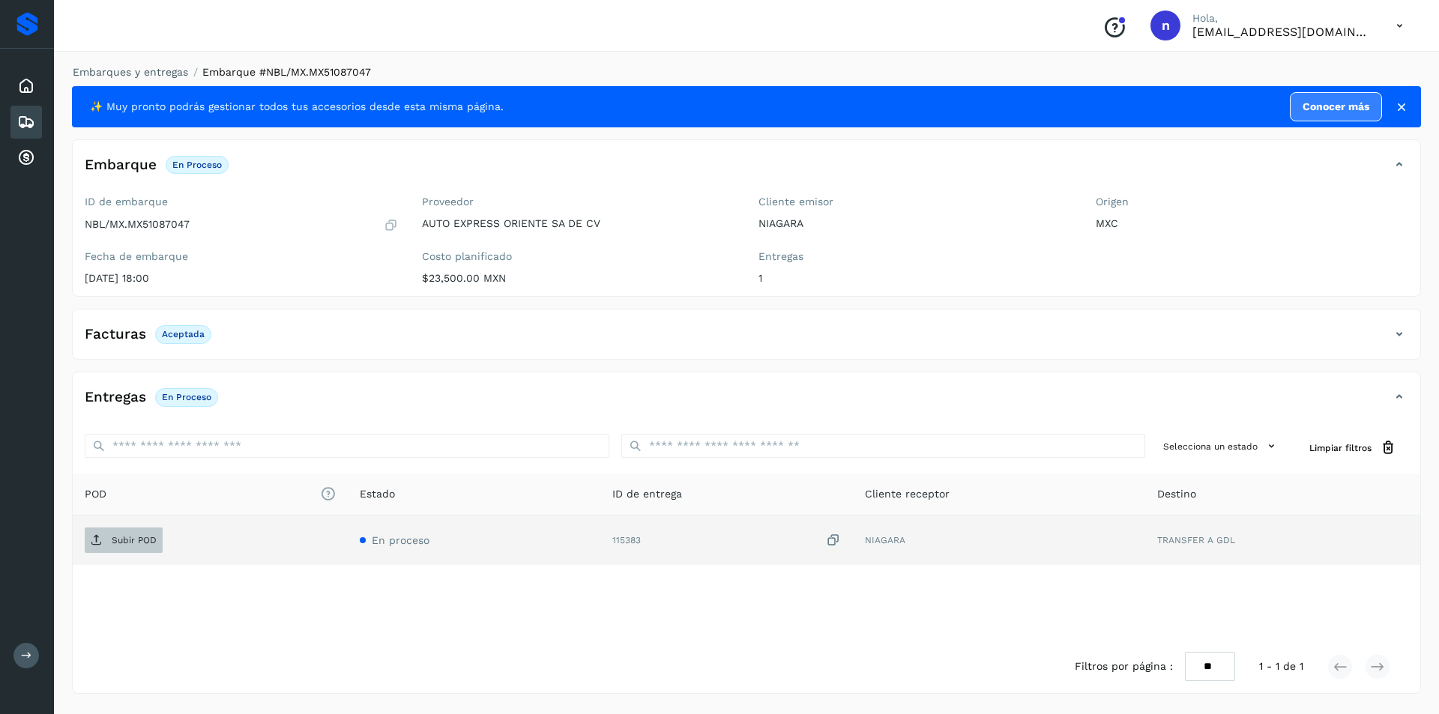
click at [137, 539] on p "Subir POD" at bounding box center [134, 540] width 45 height 10
click at [113, 533] on span "PDF" at bounding box center [110, 540] width 50 height 24
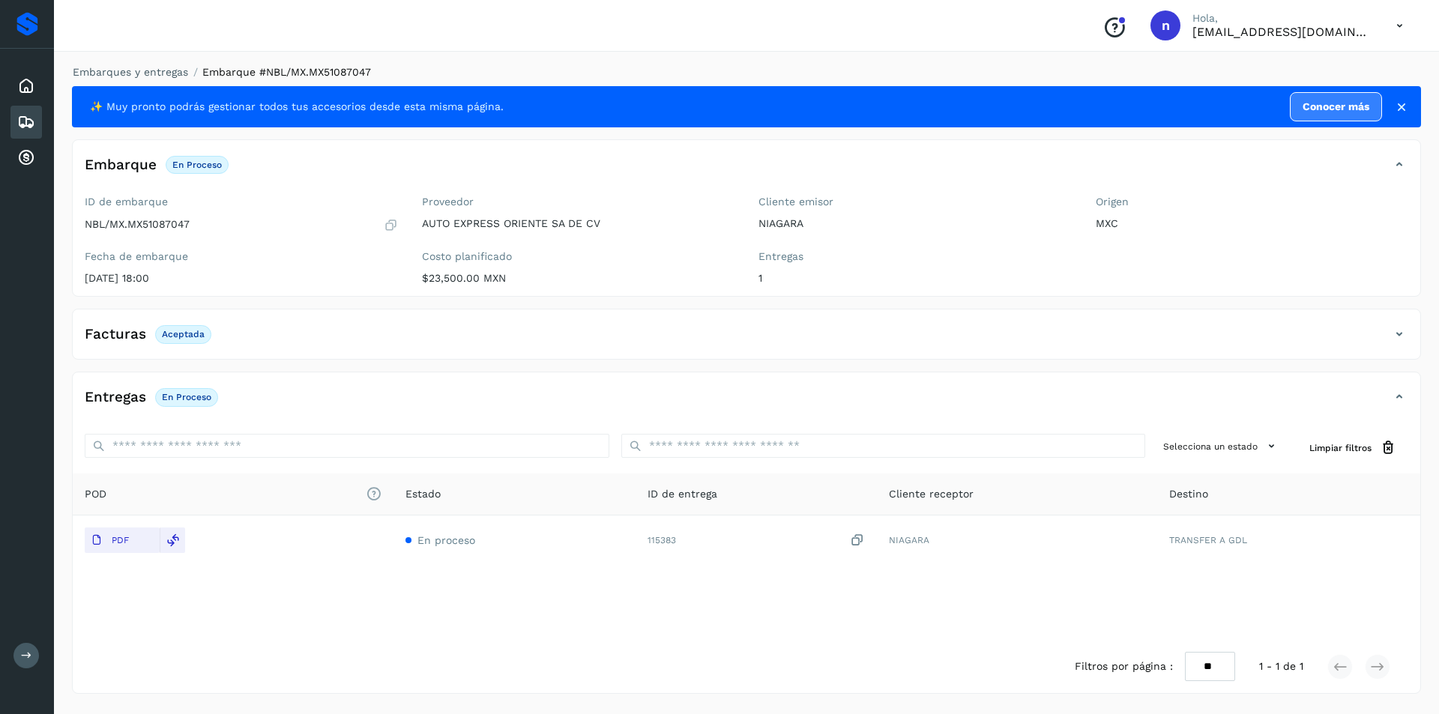
click at [19, 121] on icon at bounding box center [26, 122] width 18 height 18
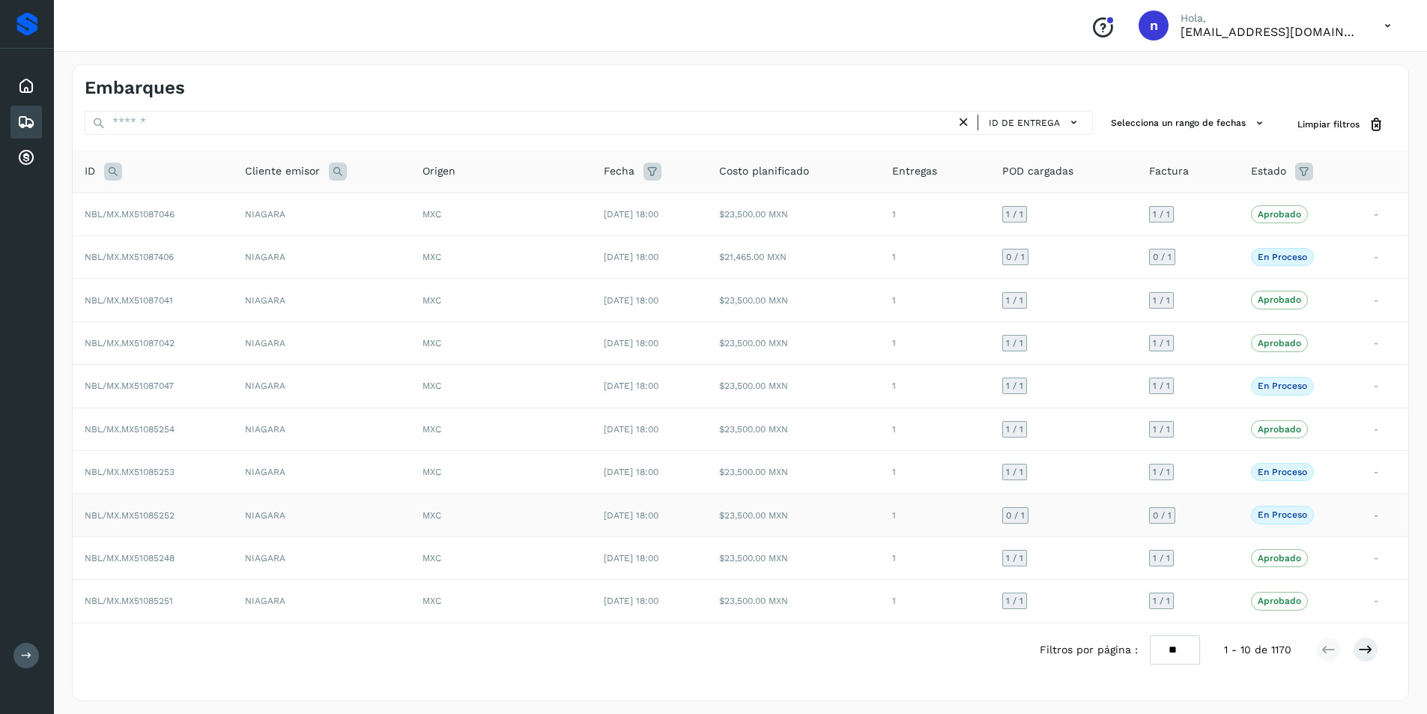
click at [128, 516] on span "NBL/MX.MX51085252" at bounding box center [130, 515] width 90 height 10
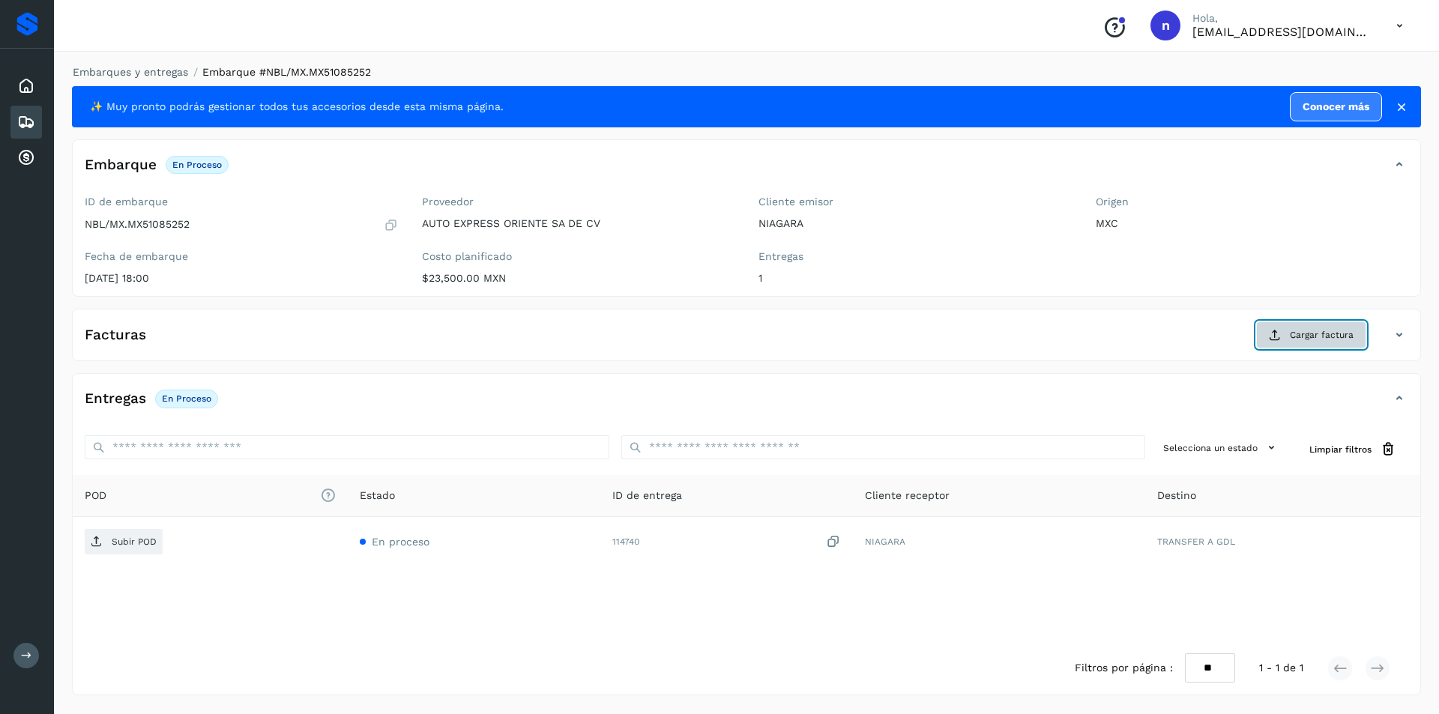
click at [1335, 327] on button "Cargar factura" at bounding box center [1311, 334] width 110 height 27
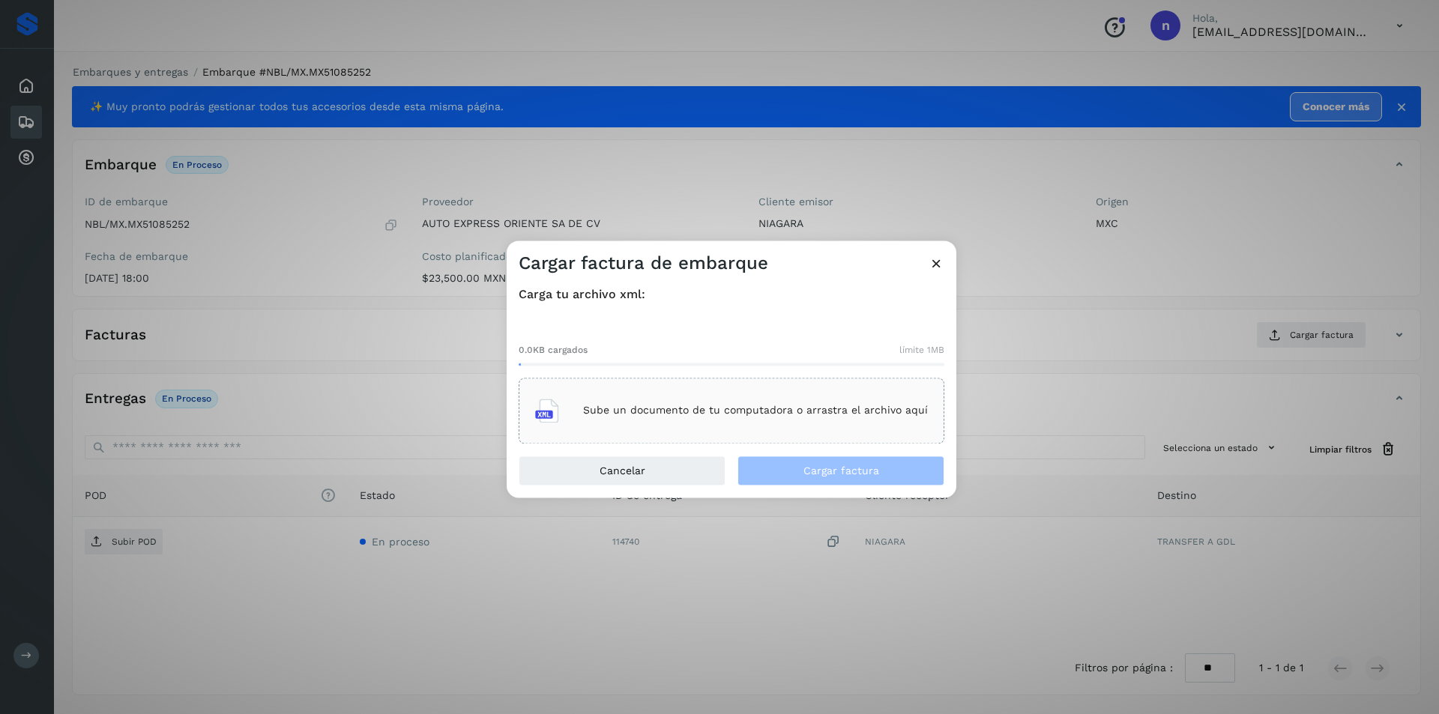
click at [729, 411] on p "Sube un documento de tu computadora o arrastra el archivo aquí" at bounding box center [755, 411] width 345 height 13
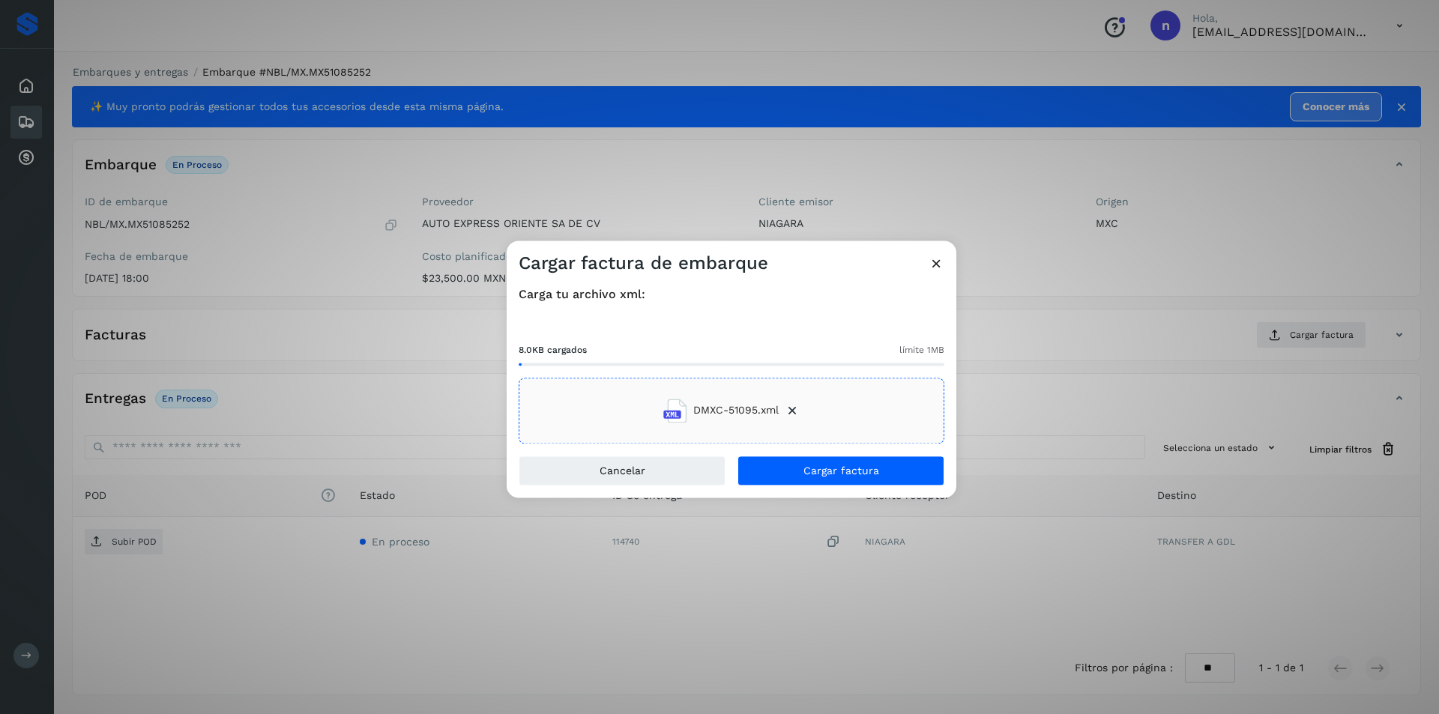
click at [719, 403] on span "DMXC-51095.xml" at bounding box center [735, 411] width 85 height 16
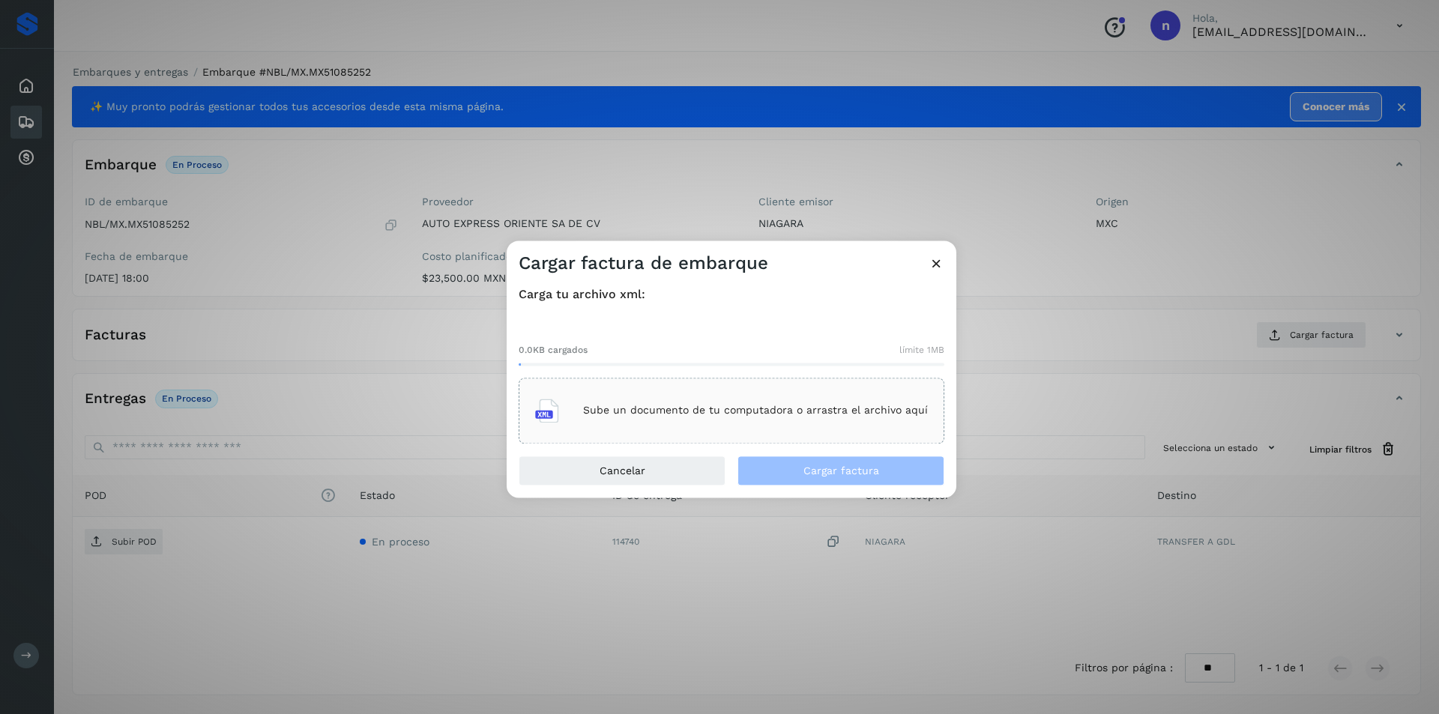
click at [772, 413] on p "Sube un documento de tu computadora o arrastra el archivo aquí" at bounding box center [755, 411] width 345 height 13
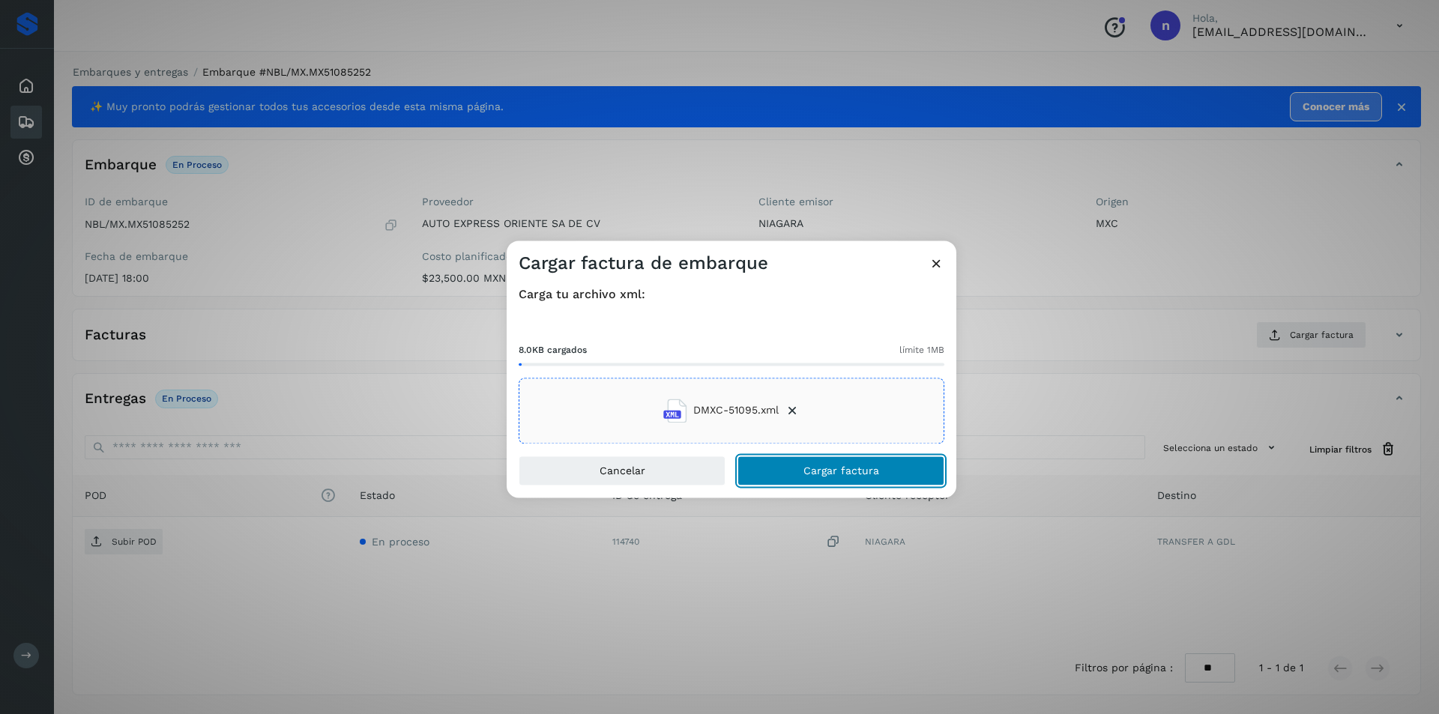
click at [844, 471] on span "Cargar factura" at bounding box center [841, 470] width 76 height 10
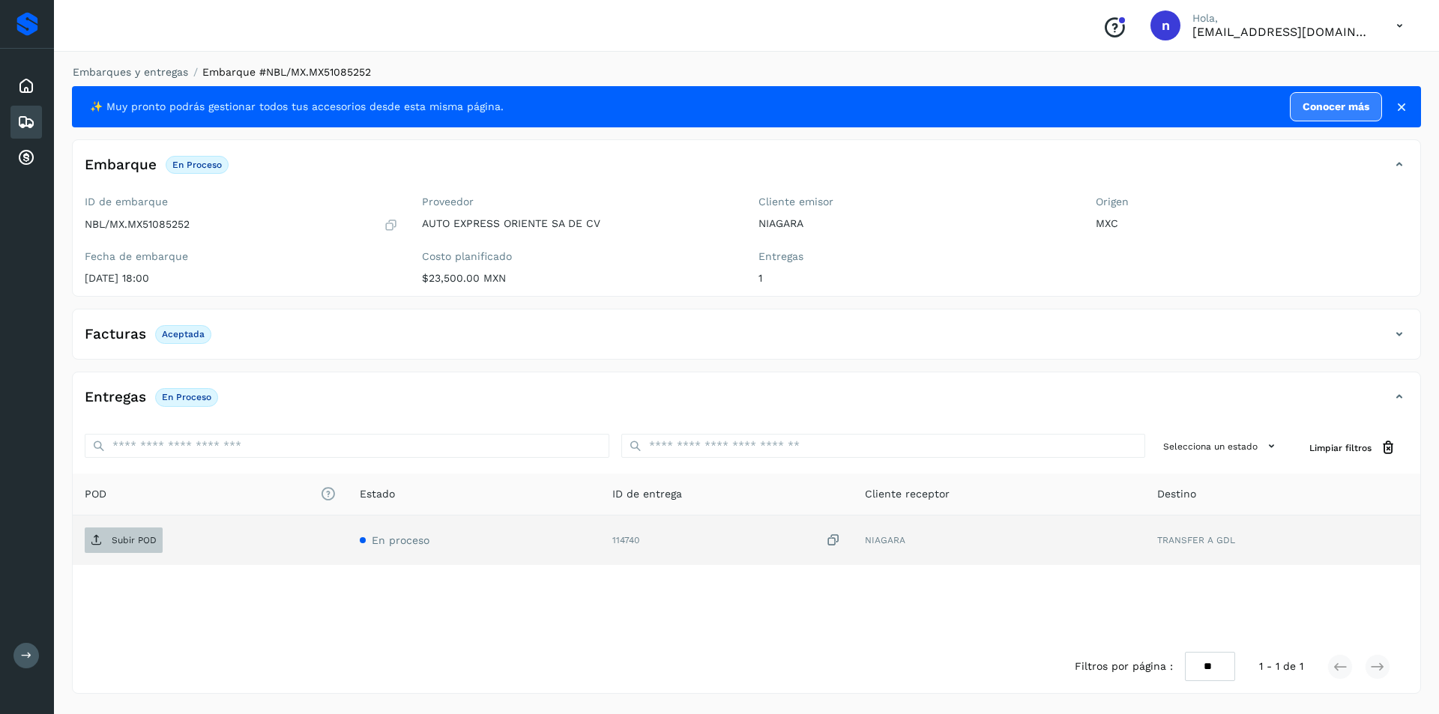
click at [136, 539] on p "Subir POD" at bounding box center [134, 540] width 45 height 10
click at [21, 116] on icon at bounding box center [26, 122] width 18 height 18
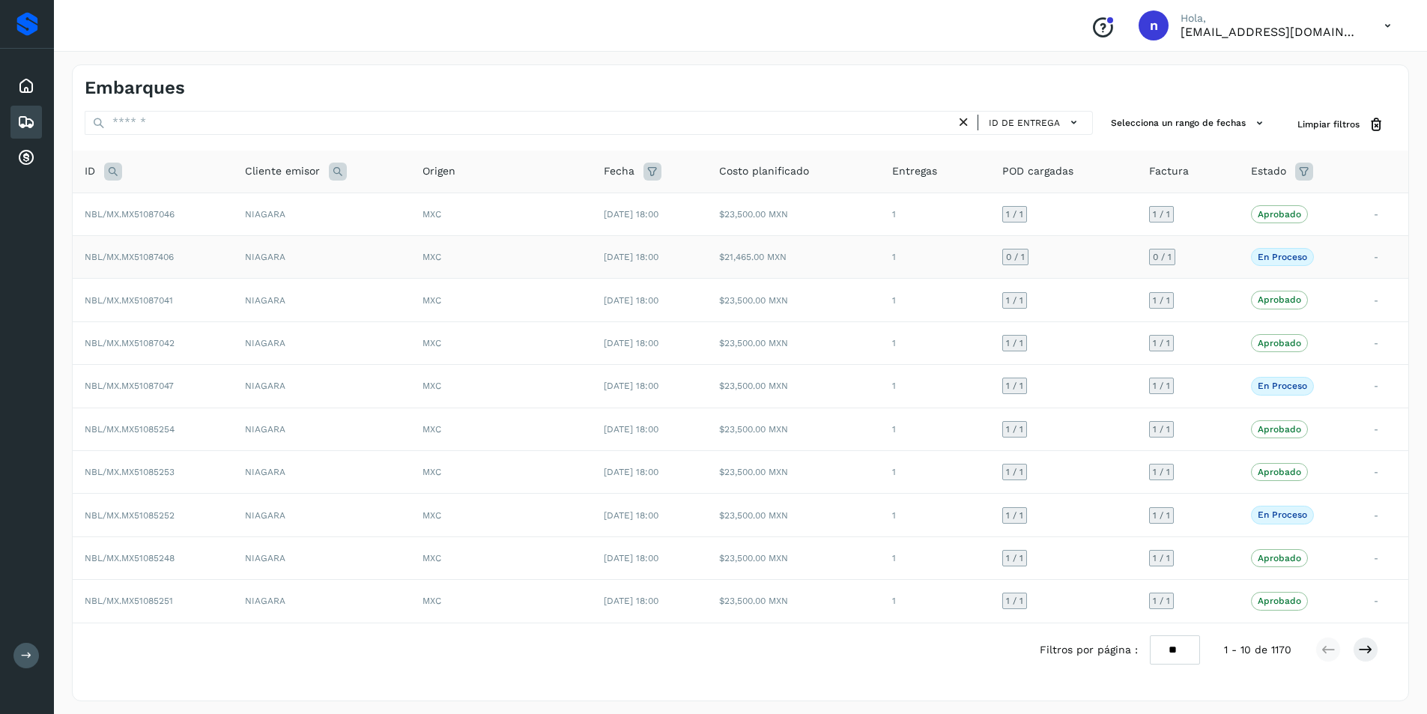
click at [169, 261] on span "NBL/MX.MX51087406" at bounding box center [129, 257] width 89 height 10
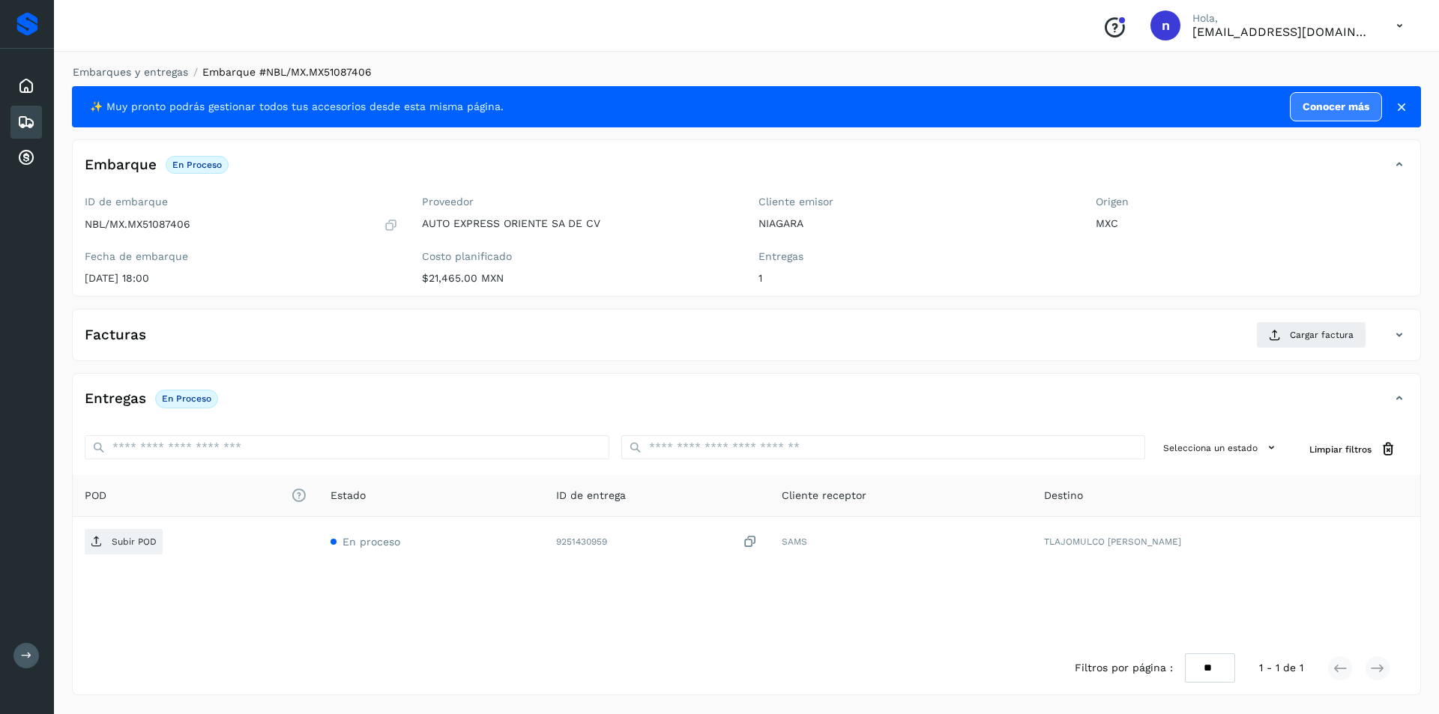
click at [31, 118] on icon at bounding box center [26, 122] width 18 height 18
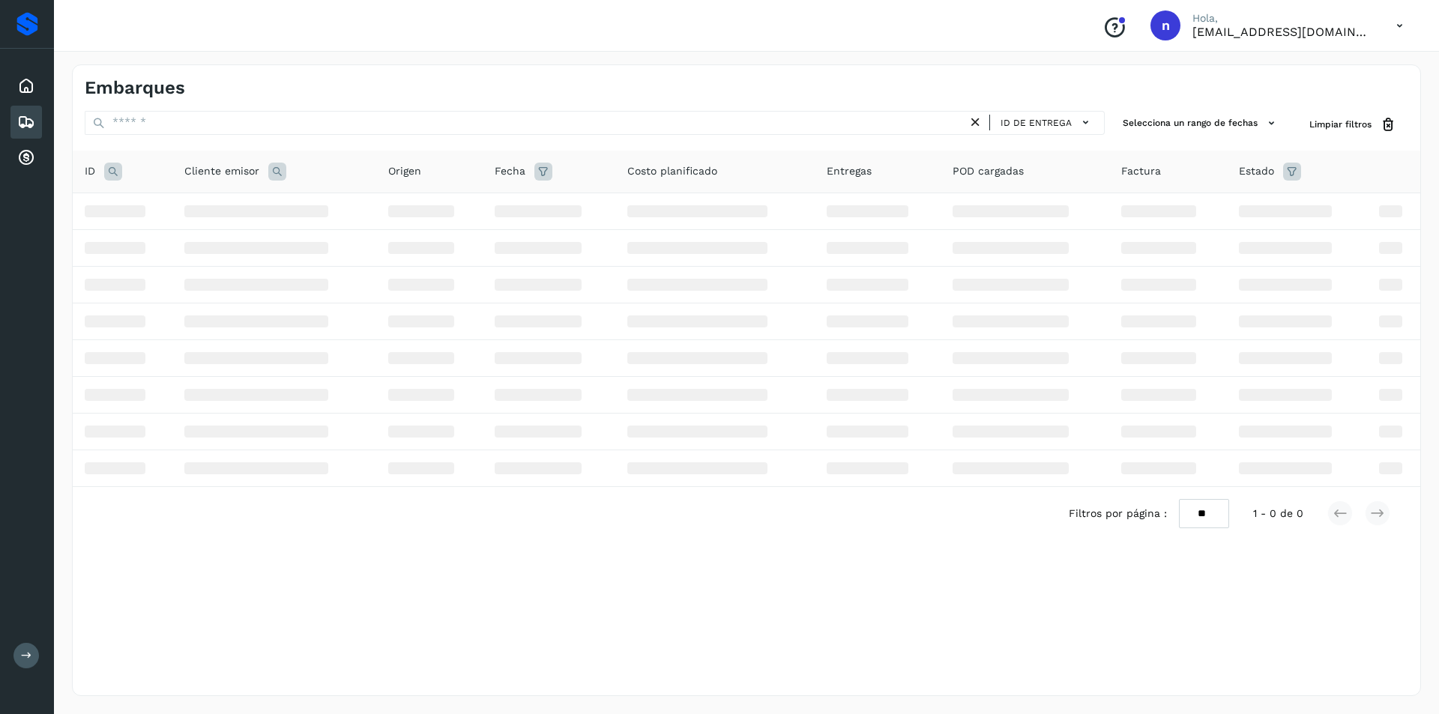
click at [1390, 24] on icon at bounding box center [1399, 25] width 31 height 31
click at [1325, 61] on div "Cerrar sesión" at bounding box center [1325, 67] width 178 height 28
